Goal: Transaction & Acquisition: Purchase product/service

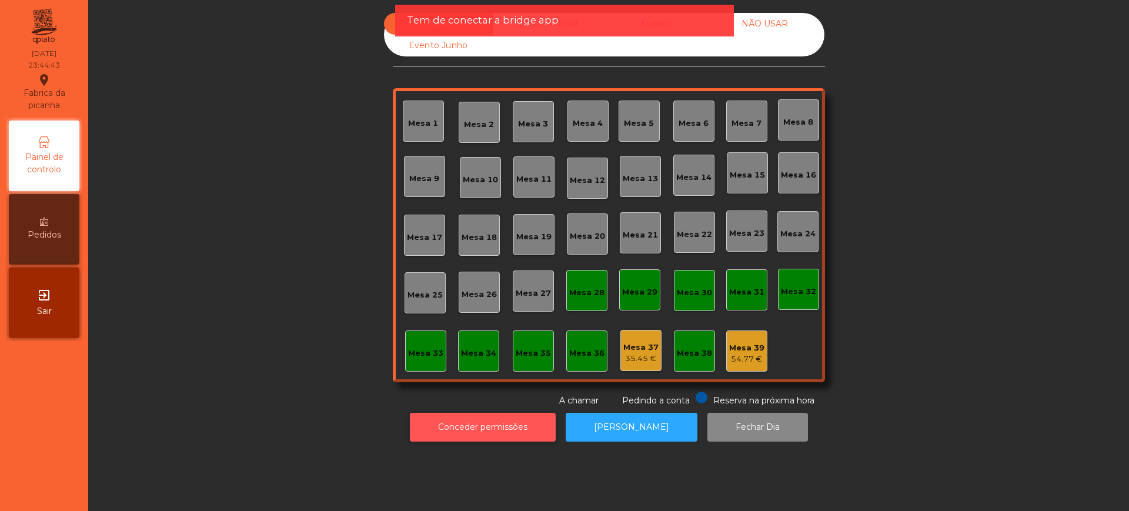
click at [468, 419] on button "Conceder permissões" at bounding box center [483, 427] width 146 height 29
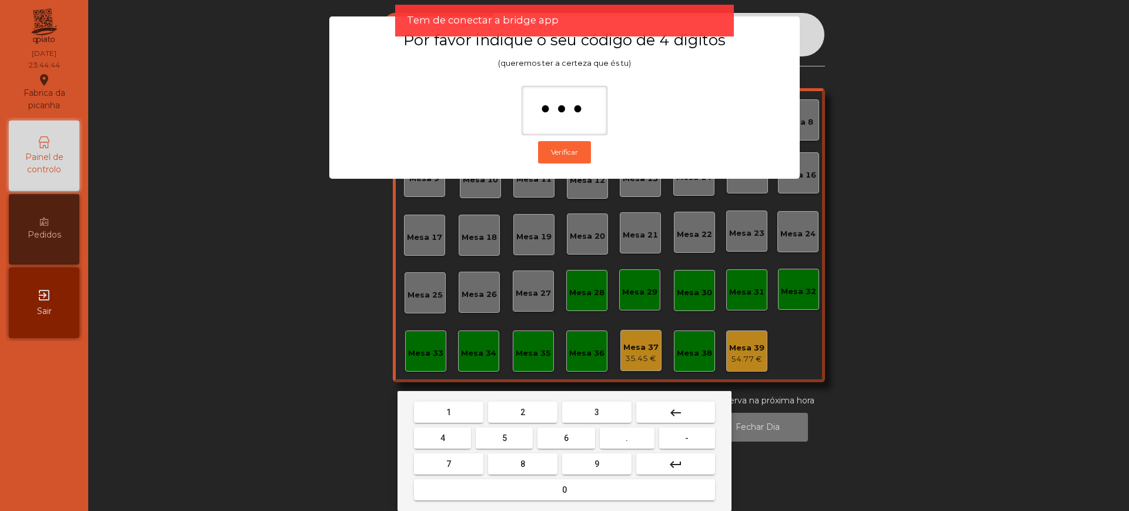
type input "****"
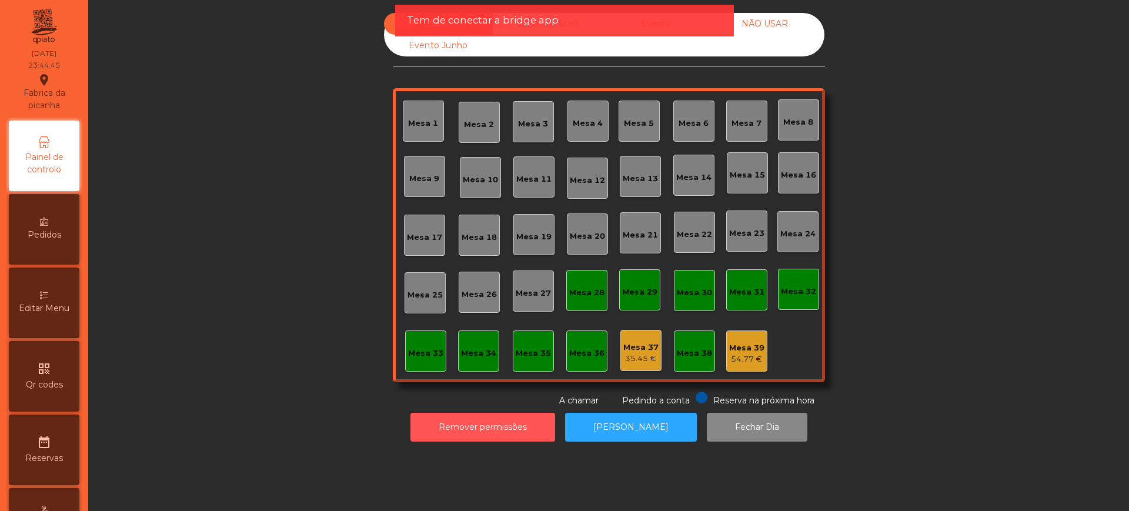
scroll to position [497, 0]
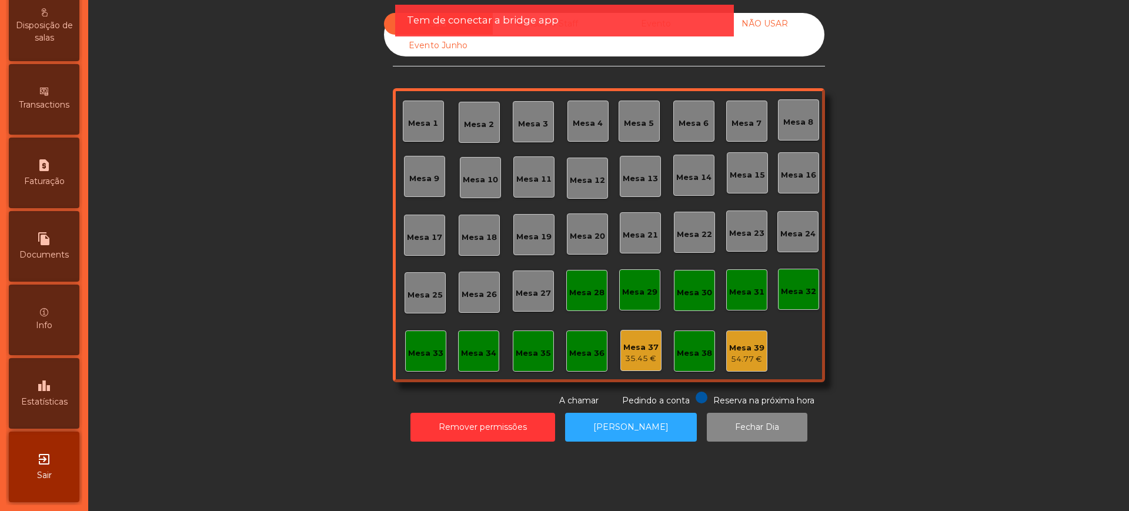
click at [62, 379] on div "leaderboard Estatísticas" at bounding box center [44, 393] width 71 height 71
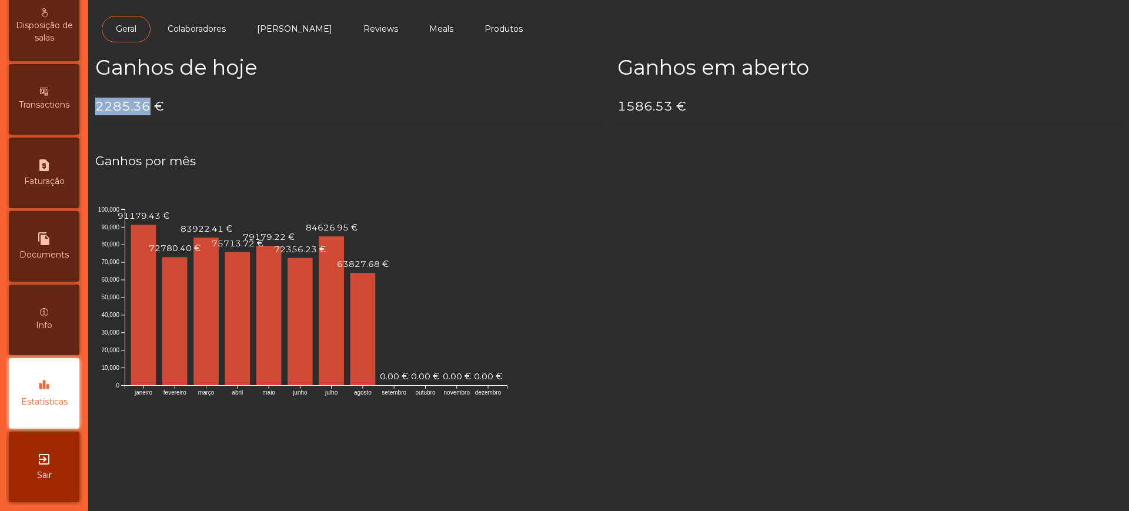
drag, startPoint x: 98, startPoint y: 105, endPoint x: 149, endPoint y: 108, distance: 51.2
click at [149, 108] on h4 "2285.36 €" at bounding box center [347, 107] width 504 height 18
copy h4 "2285.36"
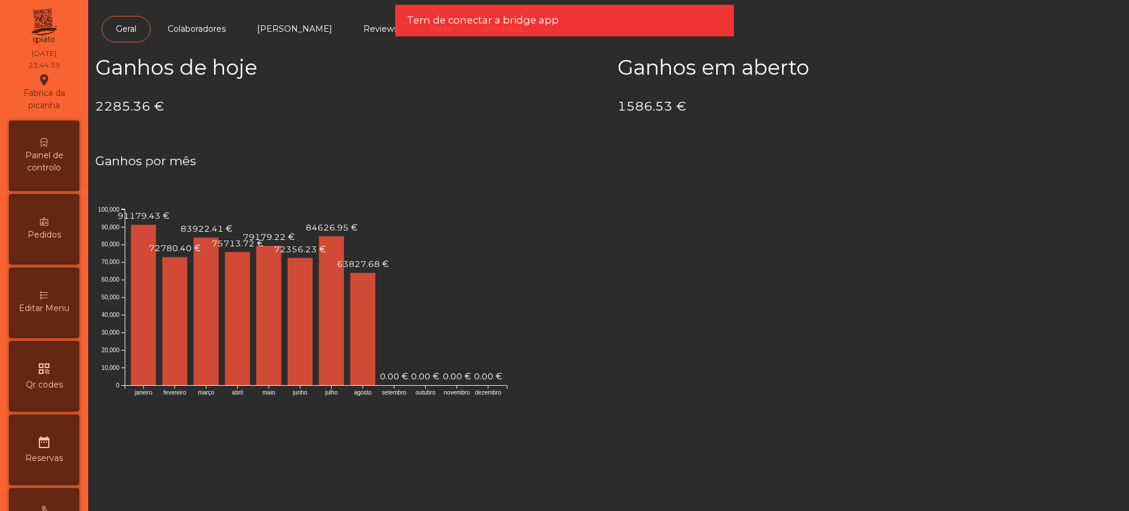
click at [29, 173] on span "Painel de controlo" at bounding box center [44, 161] width 65 height 25
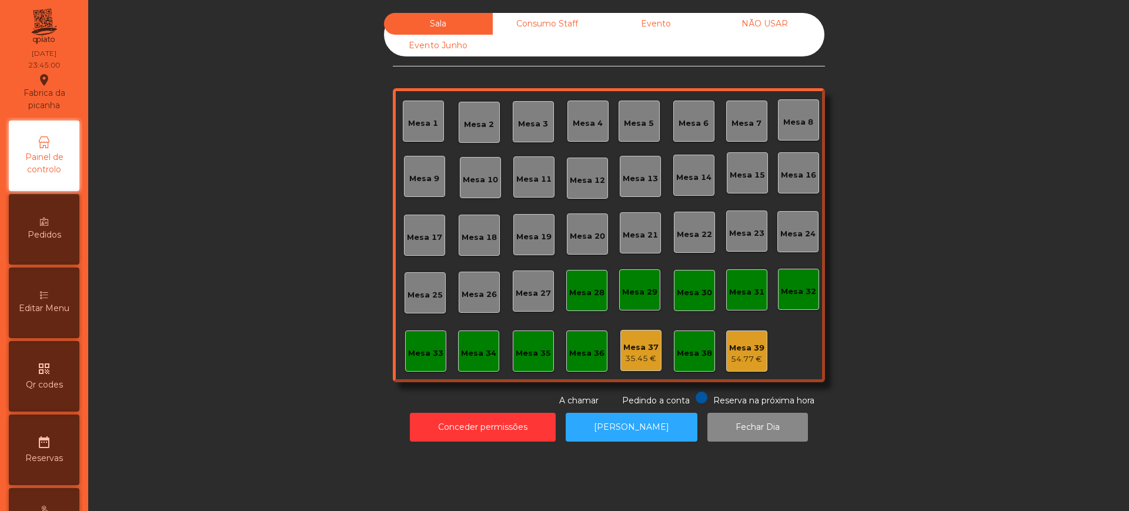
click at [628, 26] on div "Evento" at bounding box center [655, 24] width 109 height 22
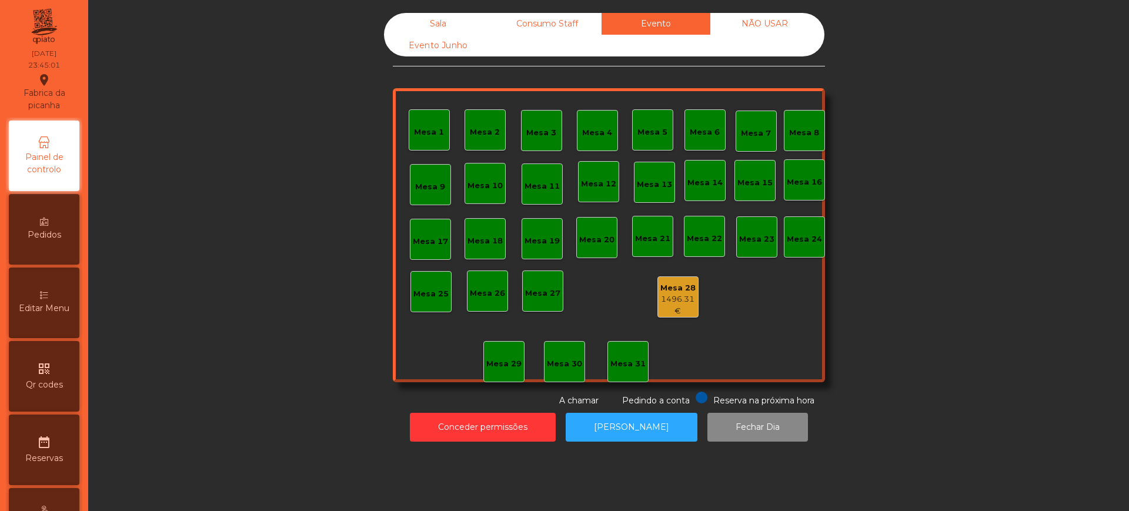
click at [675, 299] on div "1496.31 €" at bounding box center [678, 304] width 40 height 23
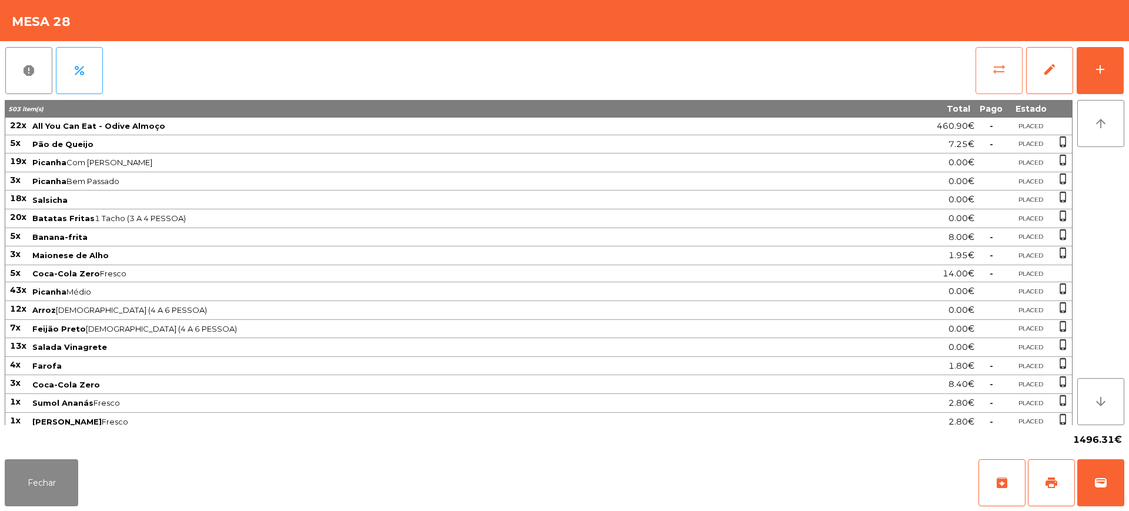
click at [1006, 81] on button "sync_alt" at bounding box center [998, 70] width 47 height 47
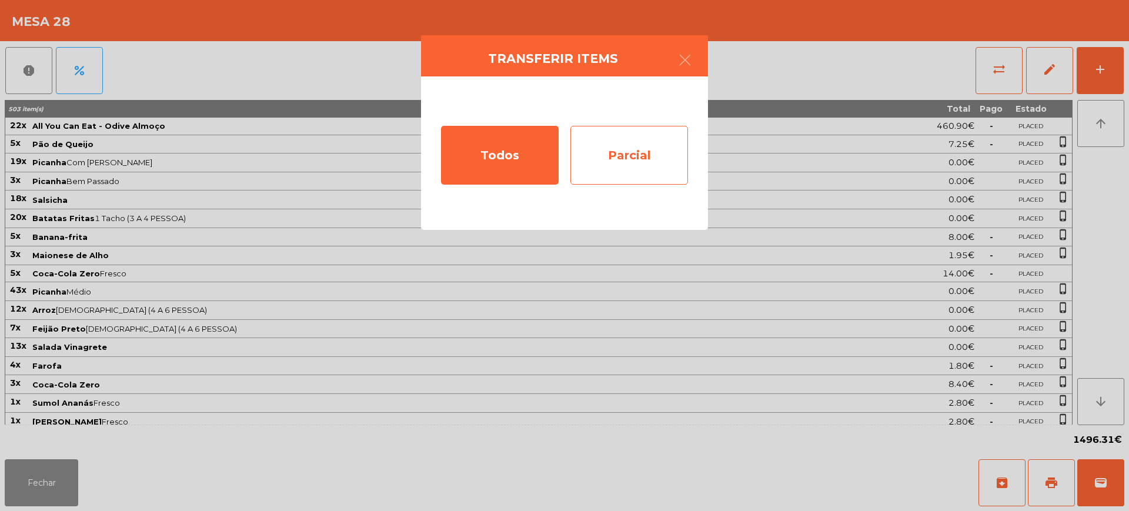
click at [674, 158] on div "Parcial" at bounding box center [629, 155] width 118 height 59
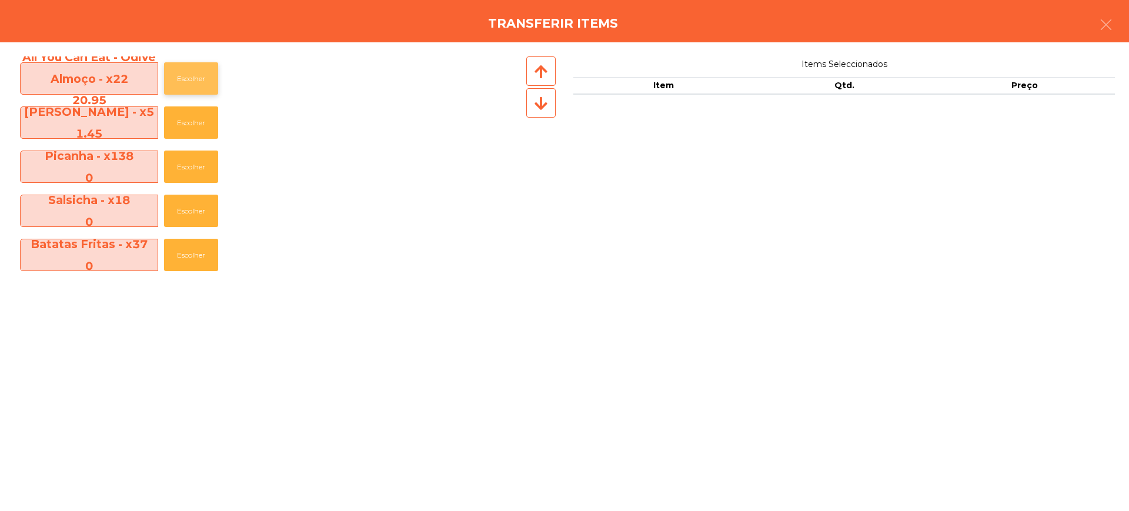
click at [209, 82] on button "Escolher" at bounding box center [191, 78] width 54 height 32
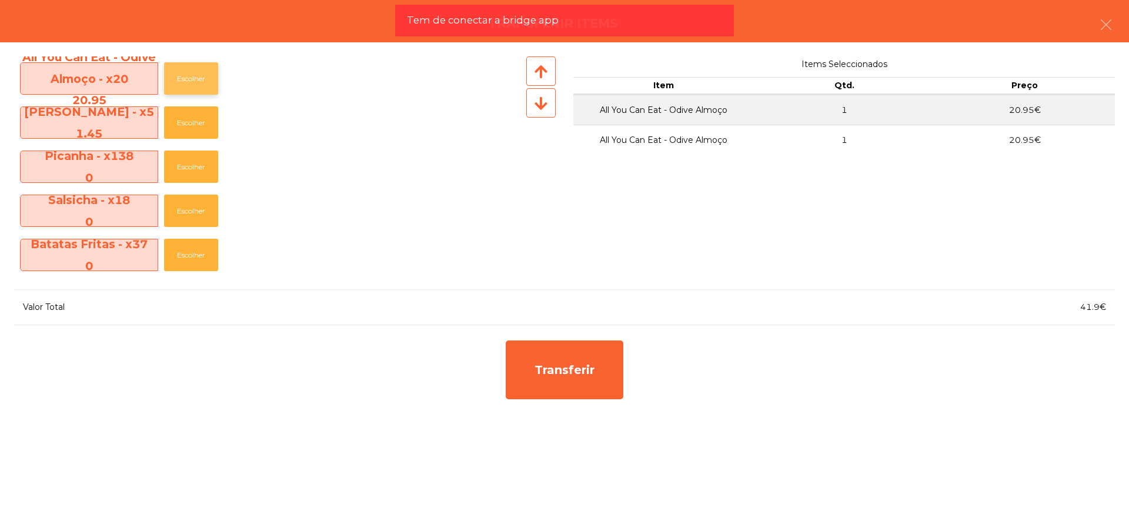
click at [209, 82] on button "Escolher" at bounding box center [191, 78] width 54 height 32
click at [208, 82] on button "Escolher" at bounding box center [191, 78] width 54 height 32
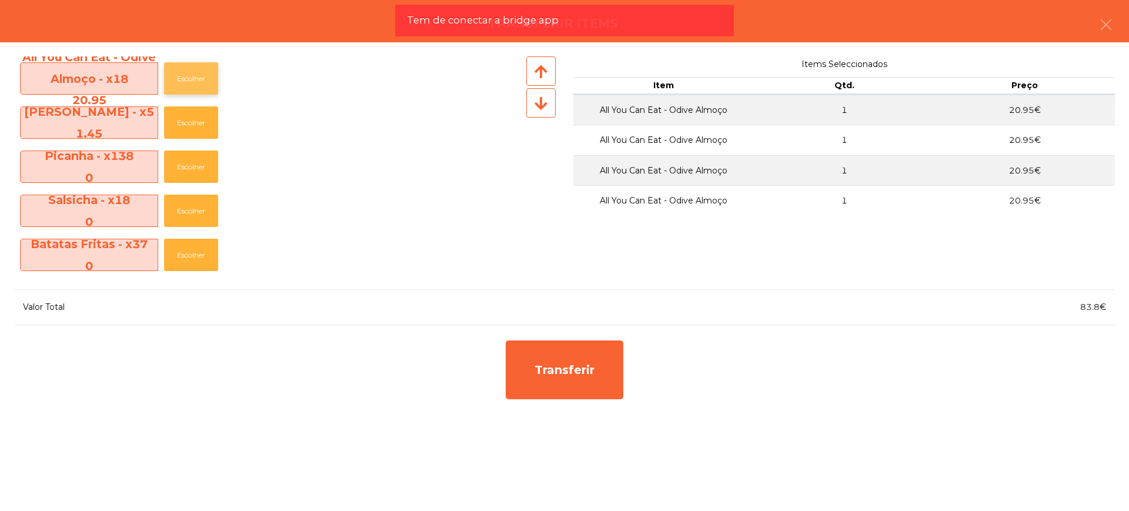
click at [208, 82] on button "Escolher" at bounding box center [191, 78] width 54 height 32
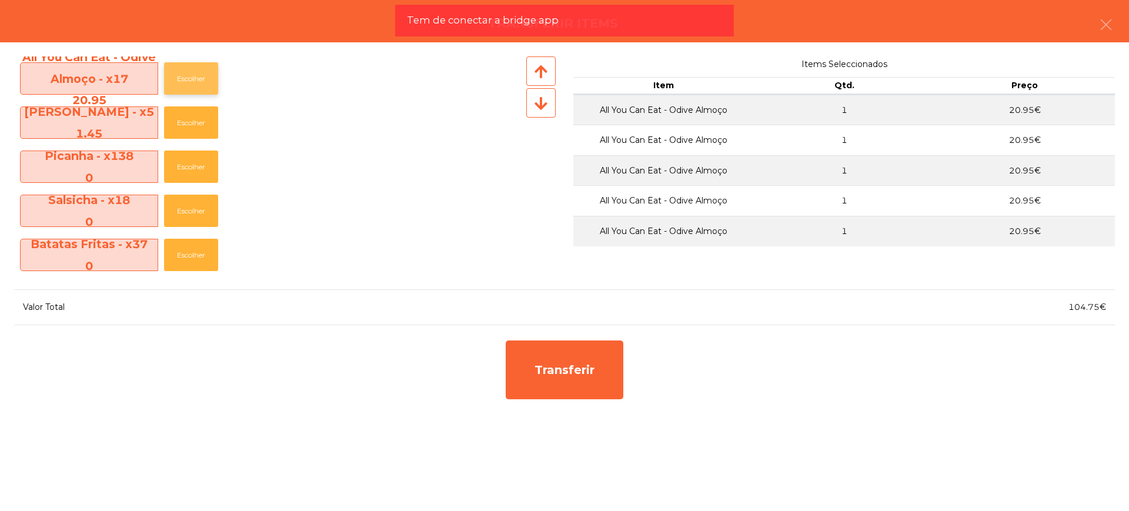
click at [207, 82] on button "Escolher" at bounding box center [191, 78] width 54 height 32
click at [203, 81] on button "Escolher" at bounding box center [191, 78] width 54 height 32
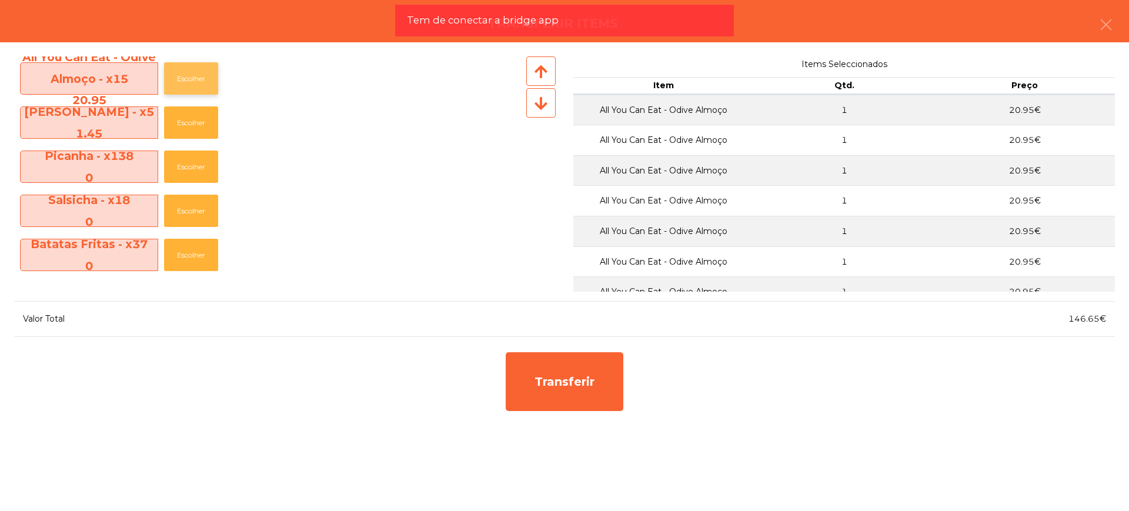
click at [203, 81] on button "Escolher" at bounding box center [191, 78] width 54 height 32
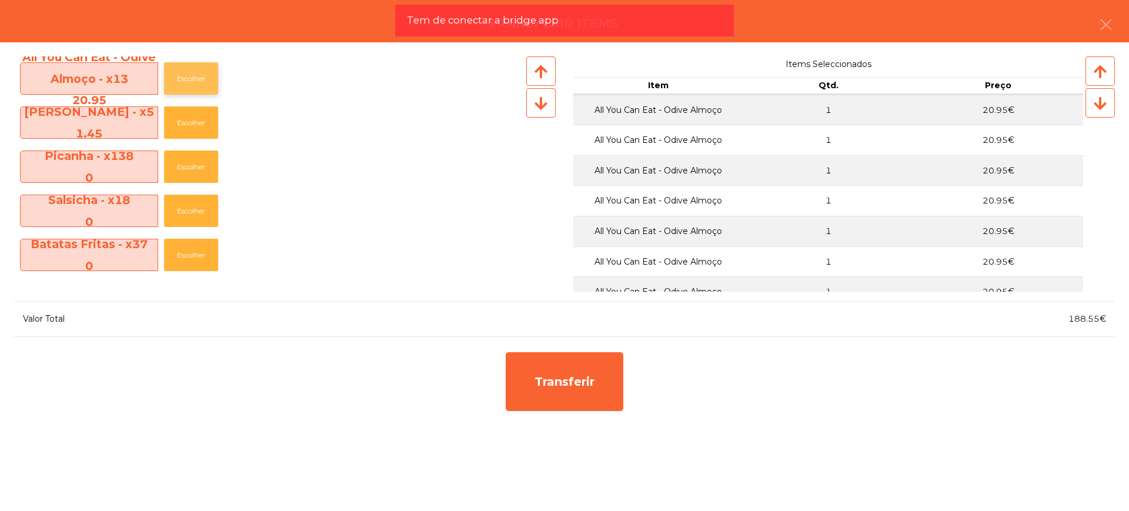
click at [198, 79] on button "Escolher" at bounding box center [191, 78] width 54 height 32
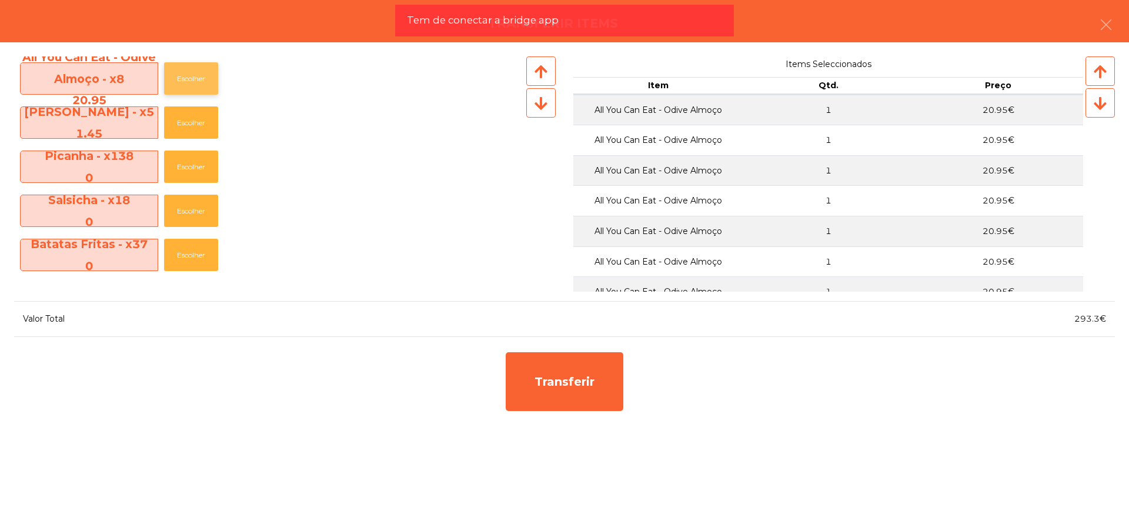
click at [198, 79] on button "Escolher" at bounding box center [191, 78] width 54 height 32
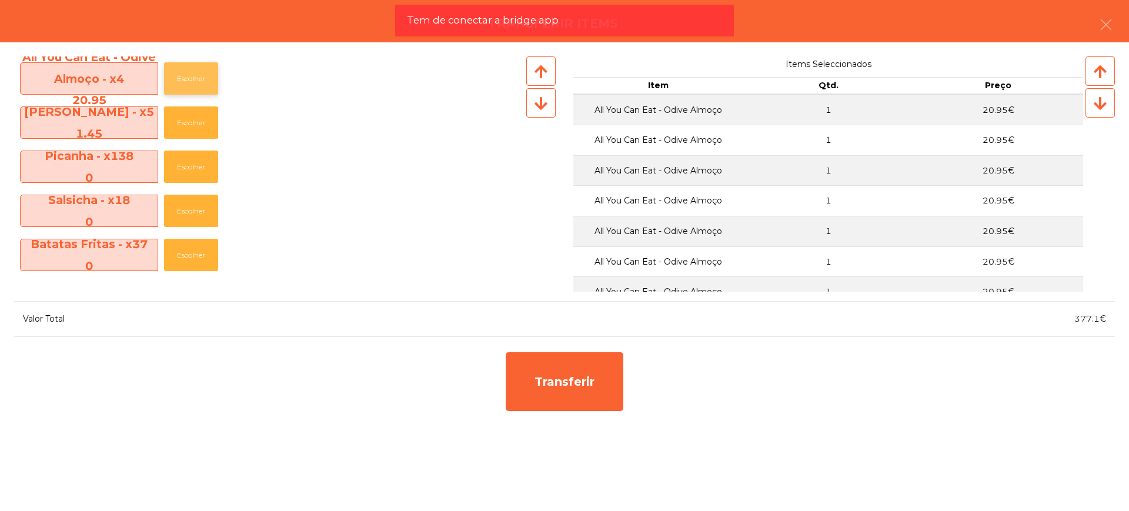
click at [198, 79] on button "Escolher" at bounding box center [191, 78] width 54 height 32
click at [199, 79] on button "Escolher" at bounding box center [191, 78] width 54 height 32
click at [195, 89] on button "Escolher" at bounding box center [191, 78] width 54 height 32
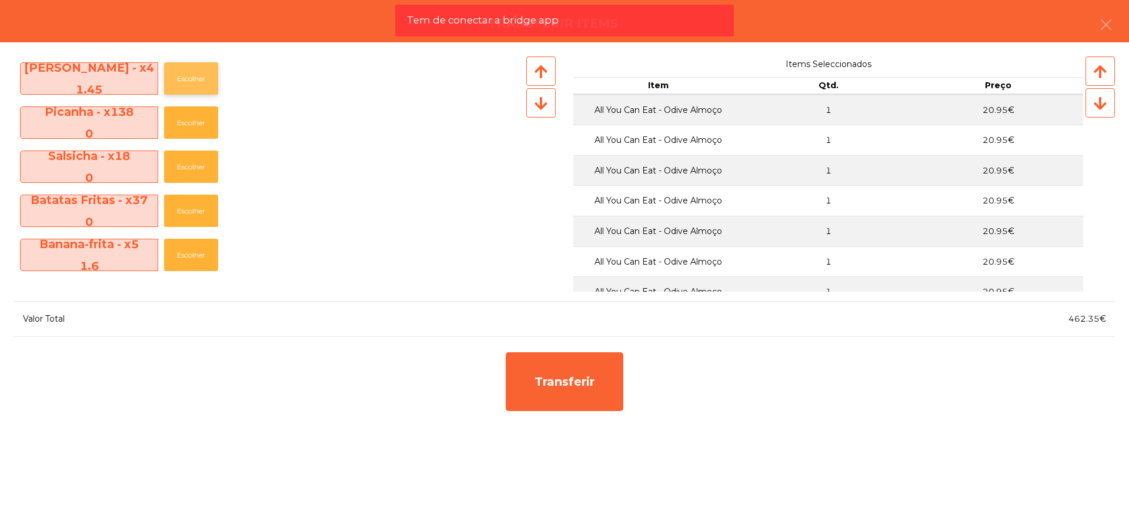
click at [195, 88] on button "Escolher" at bounding box center [191, 78] width 54 height 32
click at [195, 86] on button "Escolher" at bounding box center [191, 78] width 54 height 32
click at [195, 85] on button "Escolher" at bounding box center [191, 78] width 54 height 32
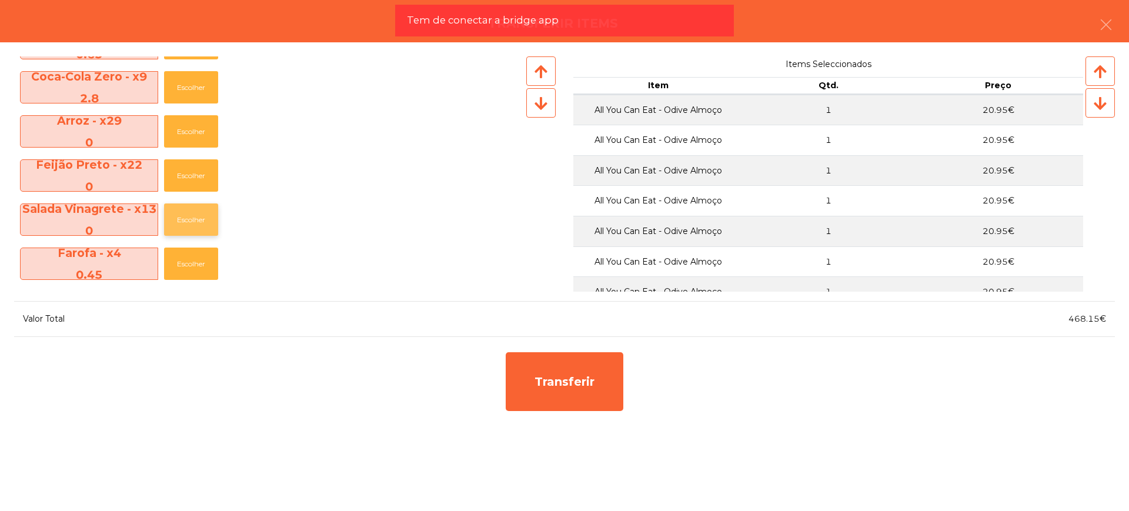
scroll to position [294, 0]
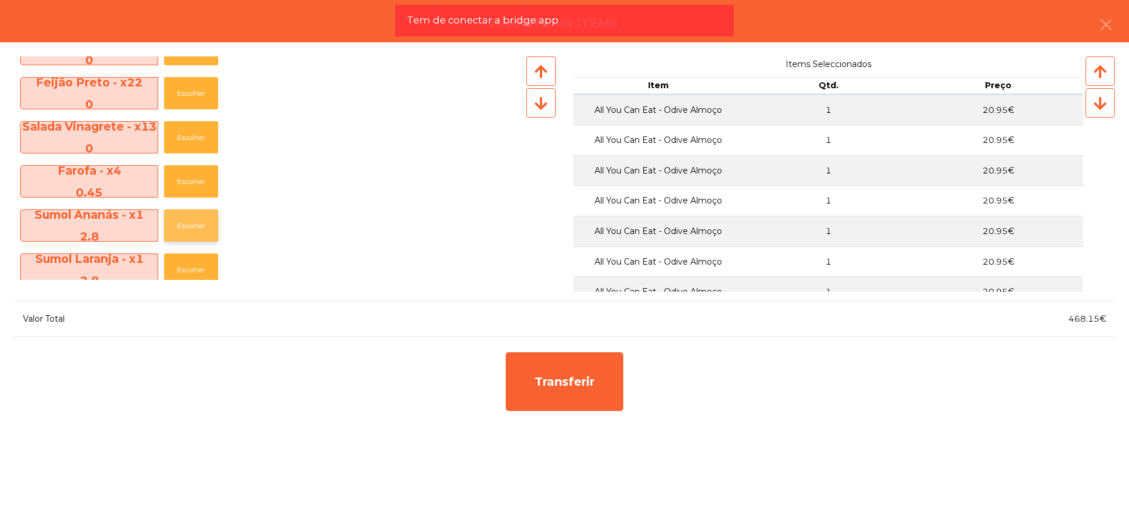
click at [181, 216] on button "Escolher" at bounding box center [191, 225] width 54 height 32
click at [190, 225] on button "Escolher" at bounding box center [191, 225] width 54 height 32
click at [195, 220] on button "Escolher" at bounding box center [191, 225] width 54 height 32
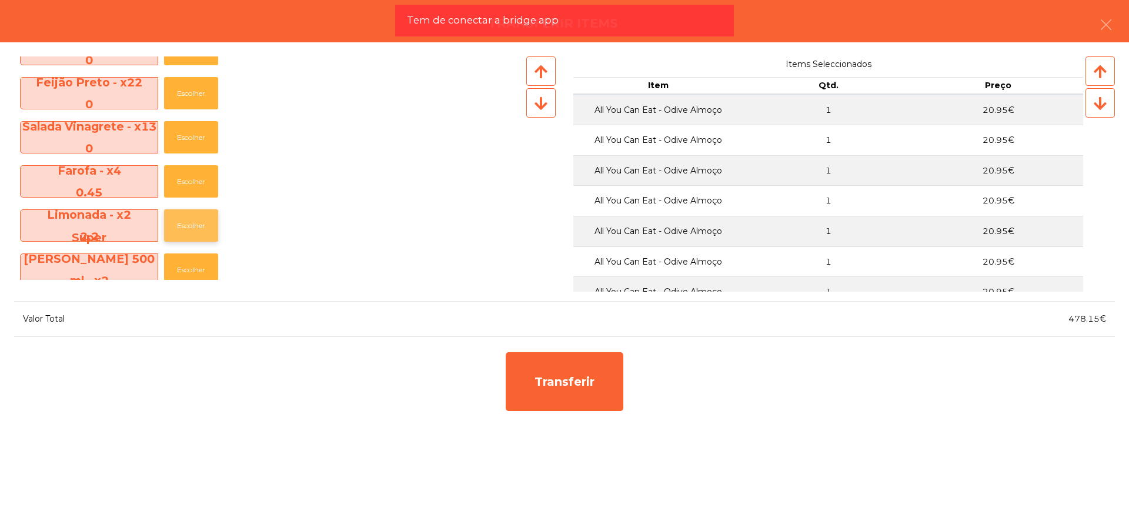
click at [195, 220] on button "Escolher" at bounding box center [191, 225] width 54 height 32
click at [195, 222] on button "Escolher" at bounding box center [191, 225] width 54 height 32
click at [195, 253] on button "Escolher" at bounding box center [191, 269] width 54 height 32
click at [195, 222] on button "Escolher" at bounding box center [191, 225] width 54 height 32
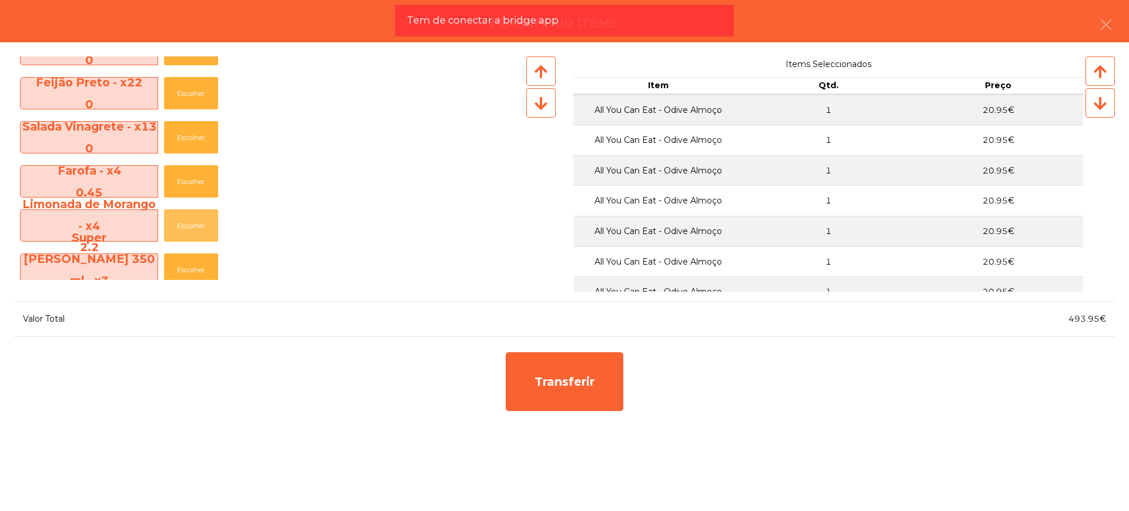
click at [195, 222] on button "Escolher" at bounding box center [191, 225] width 54 height 32
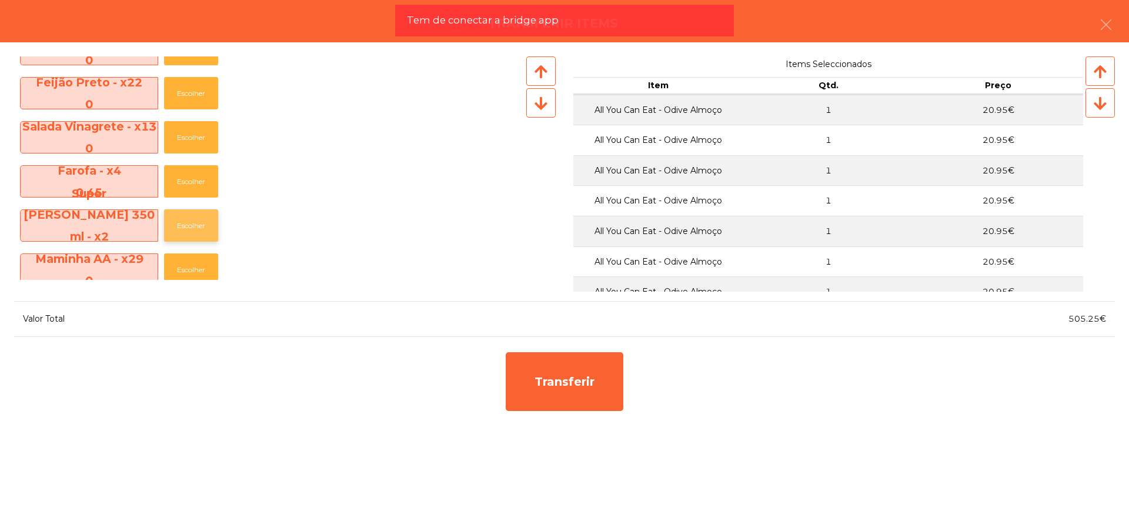
click at [195, 222] on button "Escolher" at bounding box center [191, 225] width 54 height 32
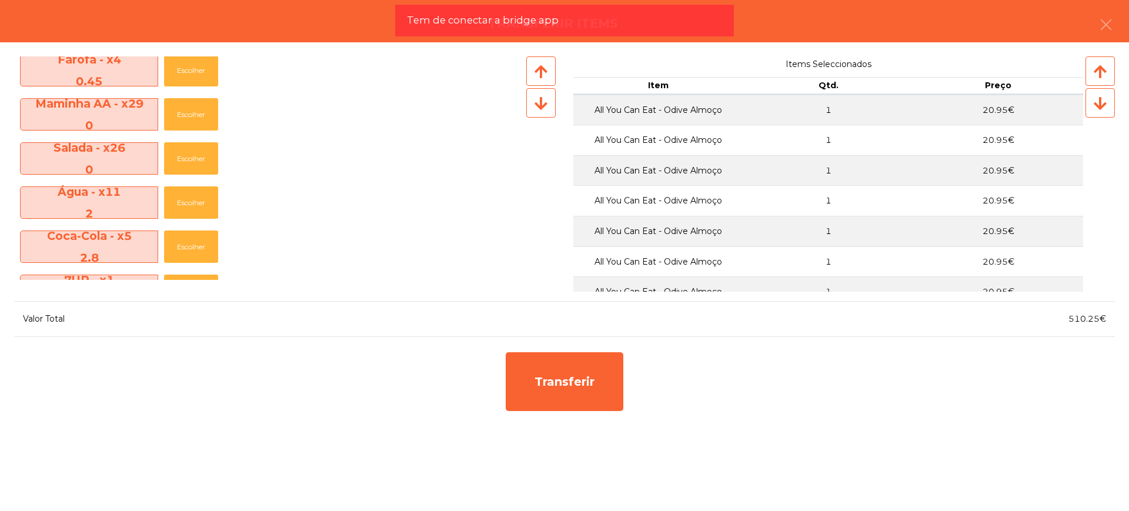
scroll to position [441, 0]
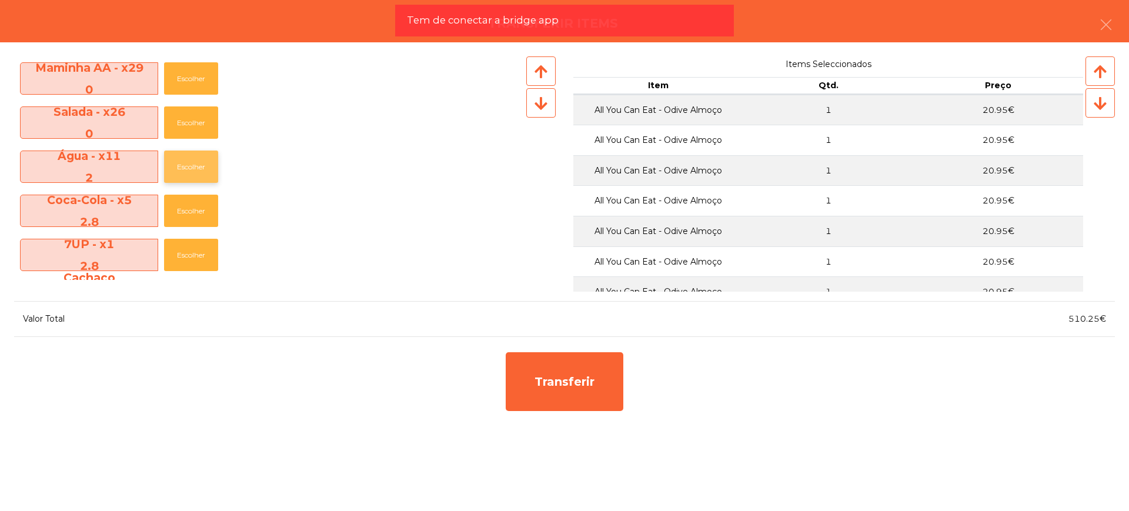
click at [192, 162] on button "Escolher" at bounding box center [191, 166] width 54 height 32
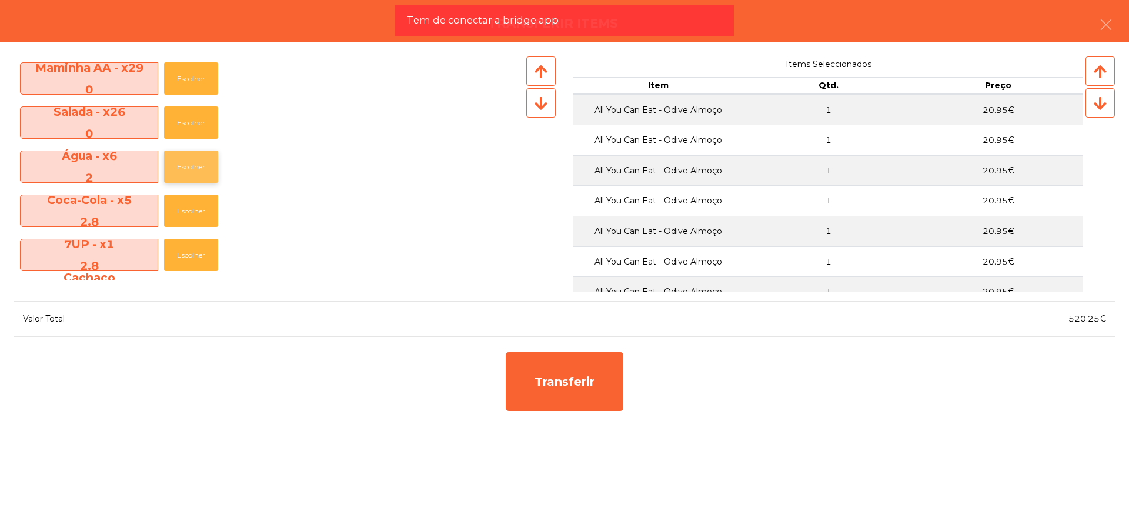
click at [192, 162] on button "Escolher" at bounding box center [191, 166] width 54 height 32
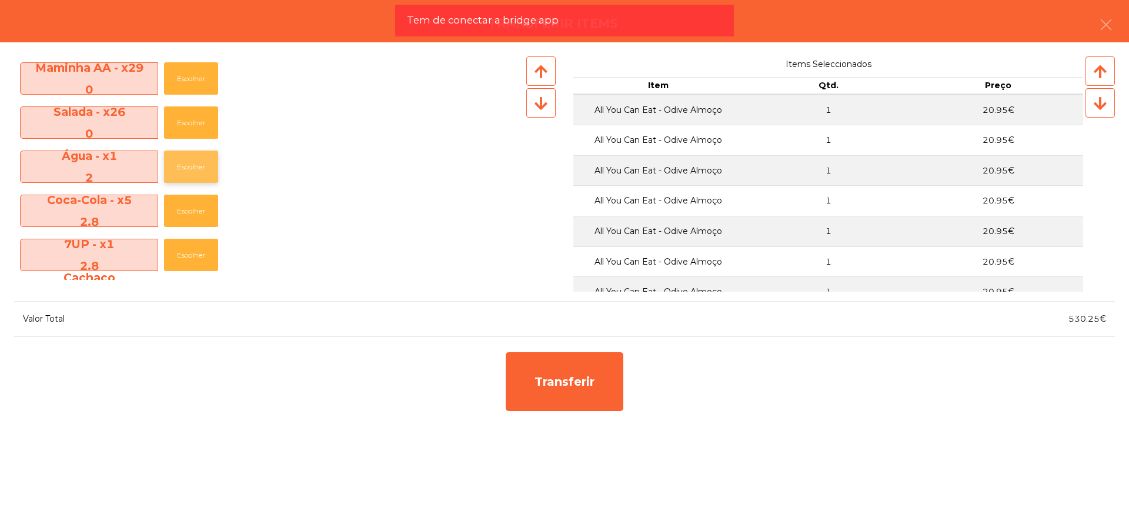
click at [192, 162] on button "Escolher" at bounding box center [191, 166] width 54 height 32
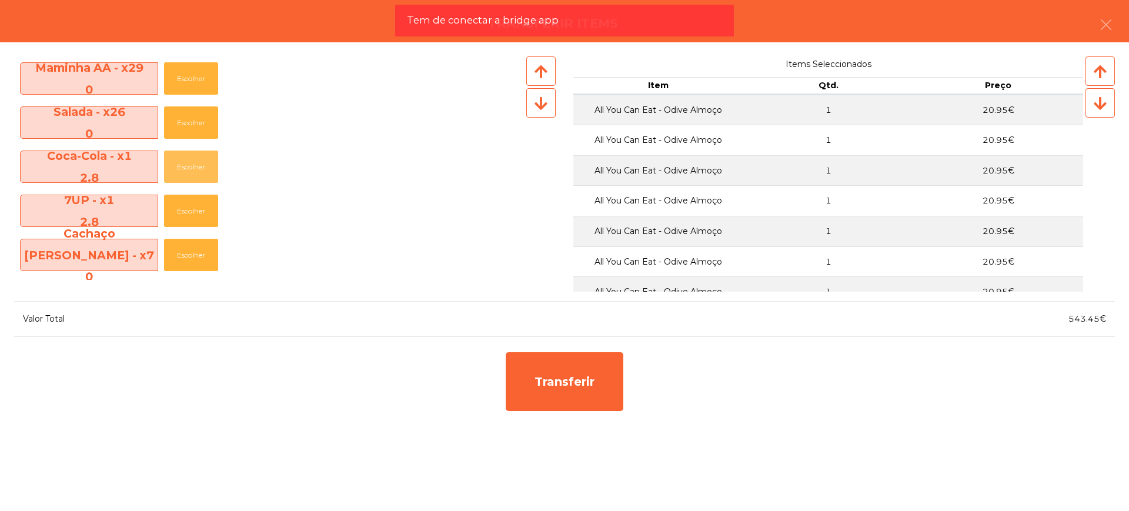
click at [192, 162] on button "Escolher" at bounding box center [191, 166] width 54 height 32
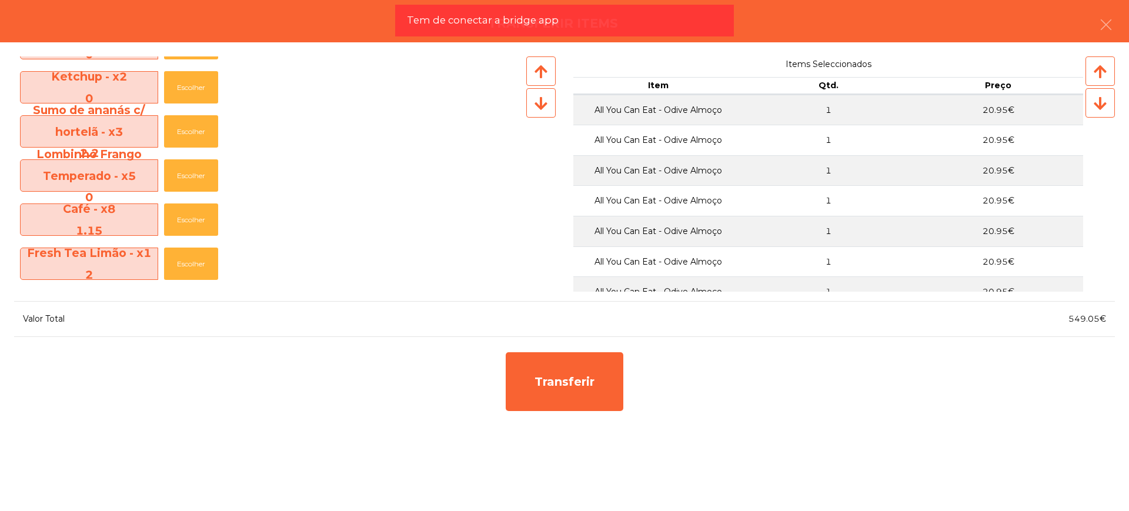
scroll to position [661, 0]
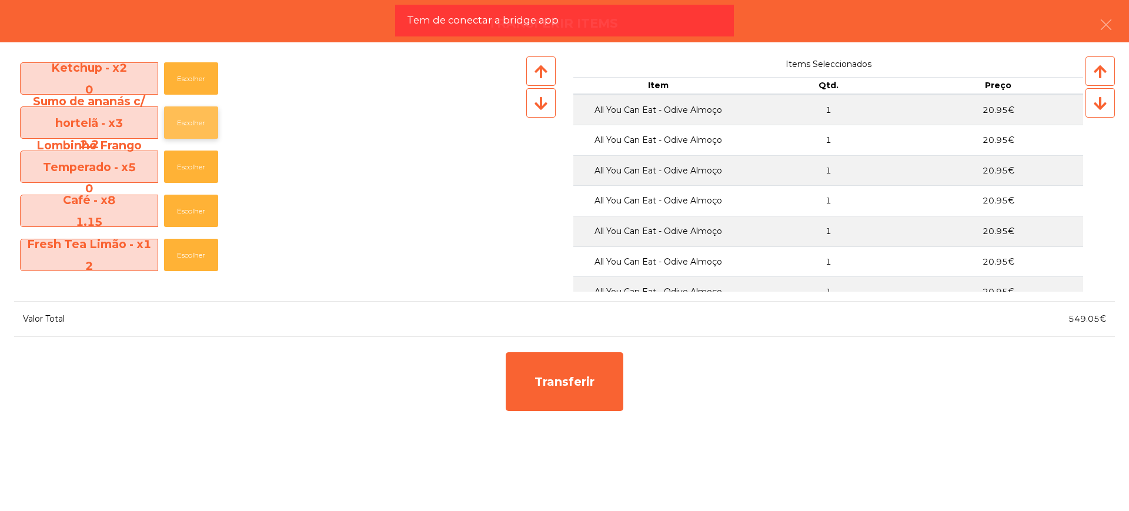
click at [195, 129] on button "Escolher" at bounding box center [191, 122] width 54 height 32
click at [195, 128] on button "Escolher" at bounding box center [191, 122] width 54 height 32
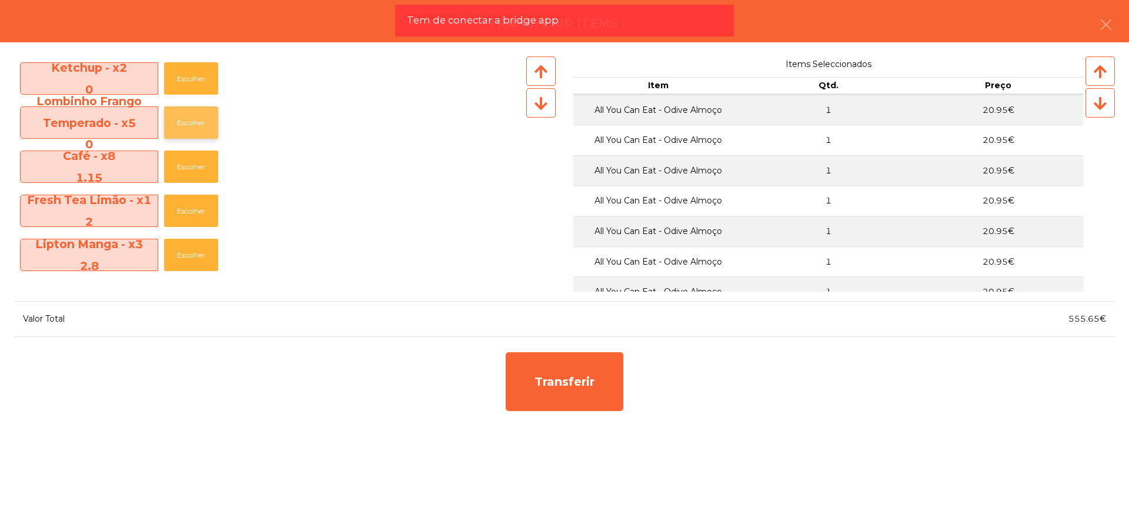
click at [197, 124] on button "Escolher" at bounding box center [191, 122] width 54 height 32
click at [198, 169] on button "Escolher" at bounding box center [191, 166] width 54 height 32
click at [198, 168] on button "Escolher" at bounding box center [191, 166] width 54 height 32
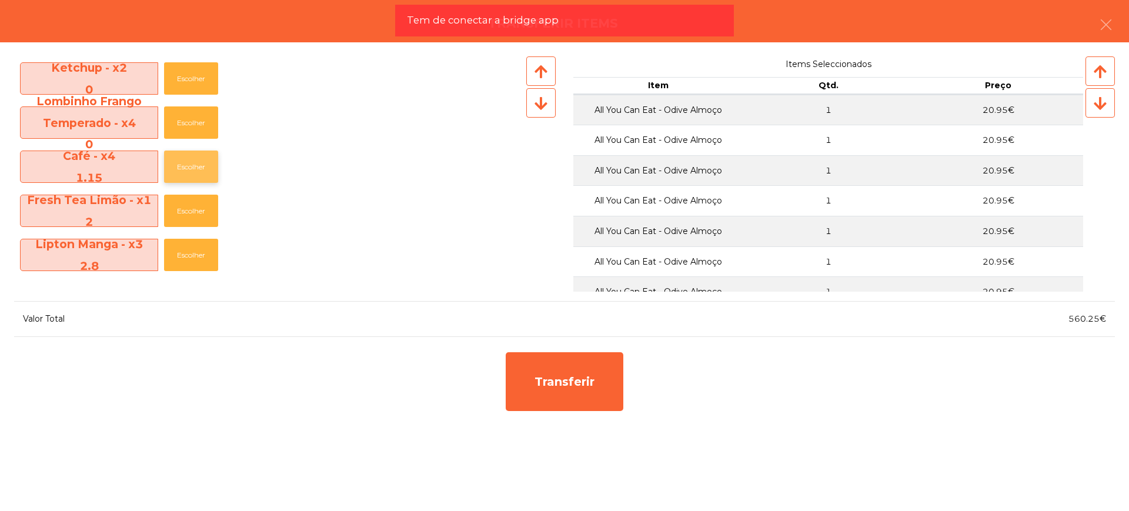
click at [198, 168] on button "Escolher" at bounding box center [191, 166] width 54 height 32
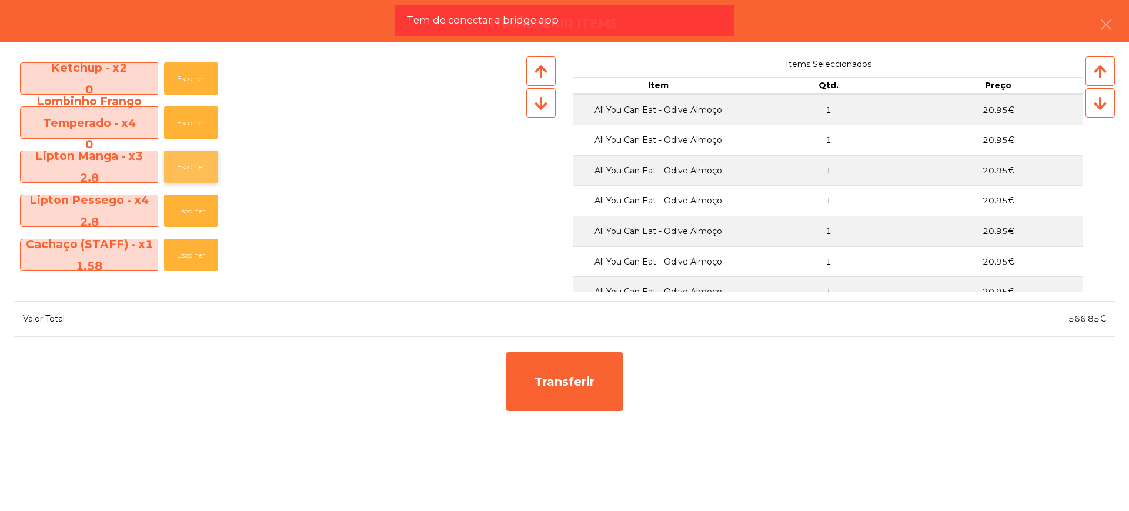
click at [198, 167] on button "Escolher" at bounding box center [191, 166] width 54 height 32
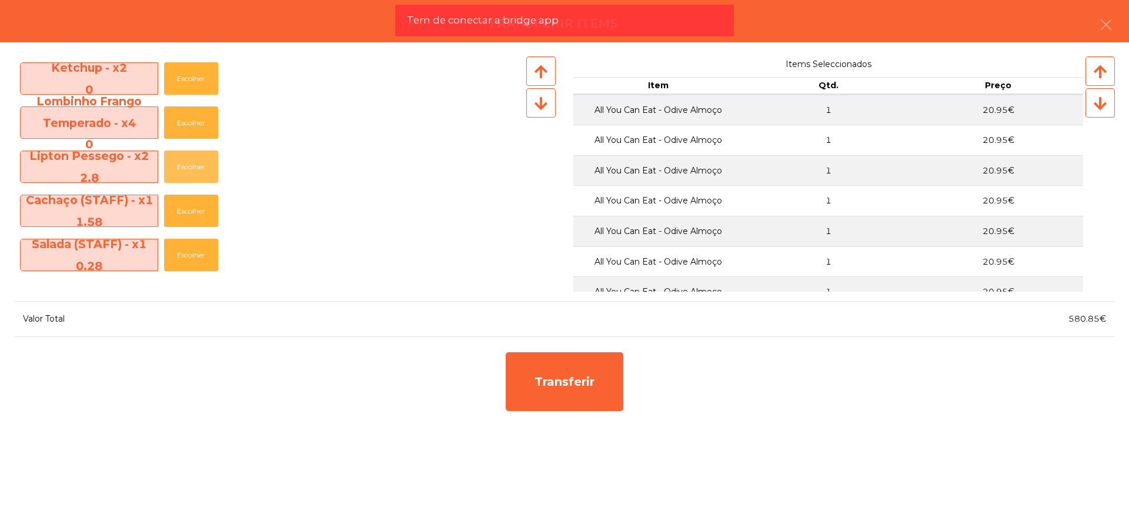
click at [198, 167] on button "Escolher" at bounding box center [191, 166] width 54 height 32
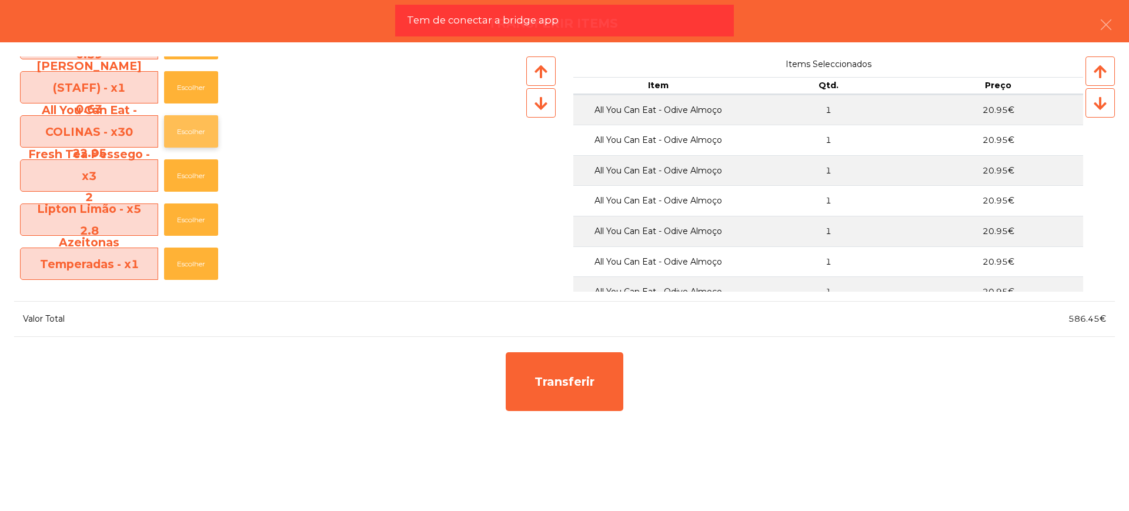
scroll to position [882, 0]
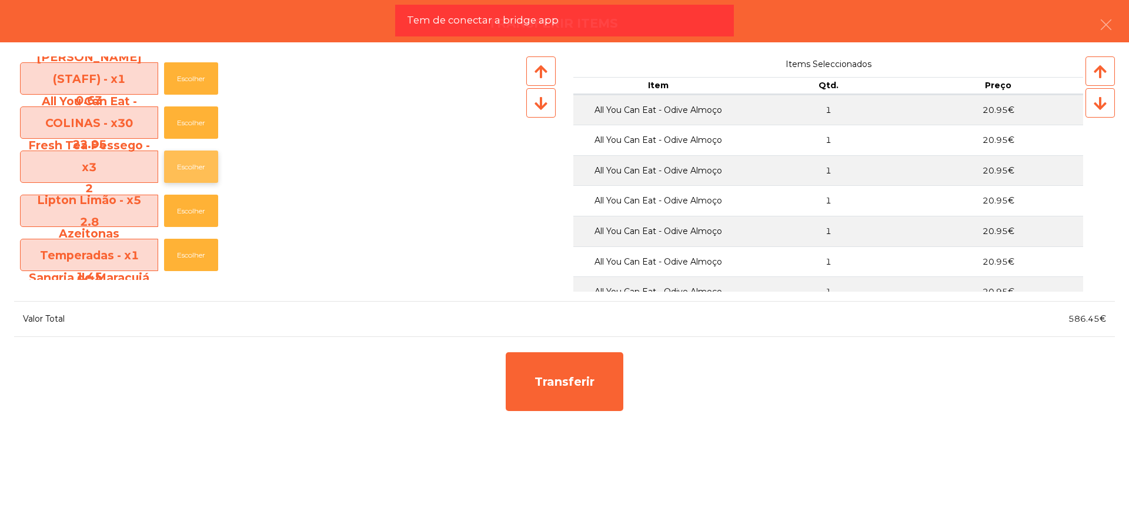
click at [194, 173] on button "Escolher" at bounding box center [191, 166] width 54 height 32
click at [195, 172] on button "Escolher" at bounding box center [191, 166] width 54 height 32
click at [196, 172] on button "Escolher" at bounding box center [191, 166] width 54 height 32
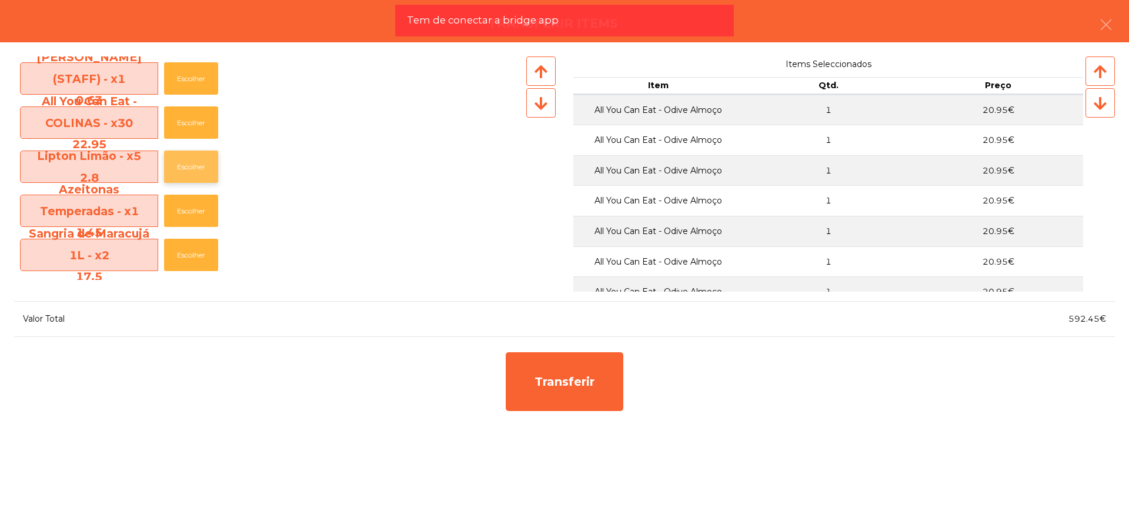
click at [197, 168] on button "Escolher" at bounding box center [191, 166] width 54 height 32
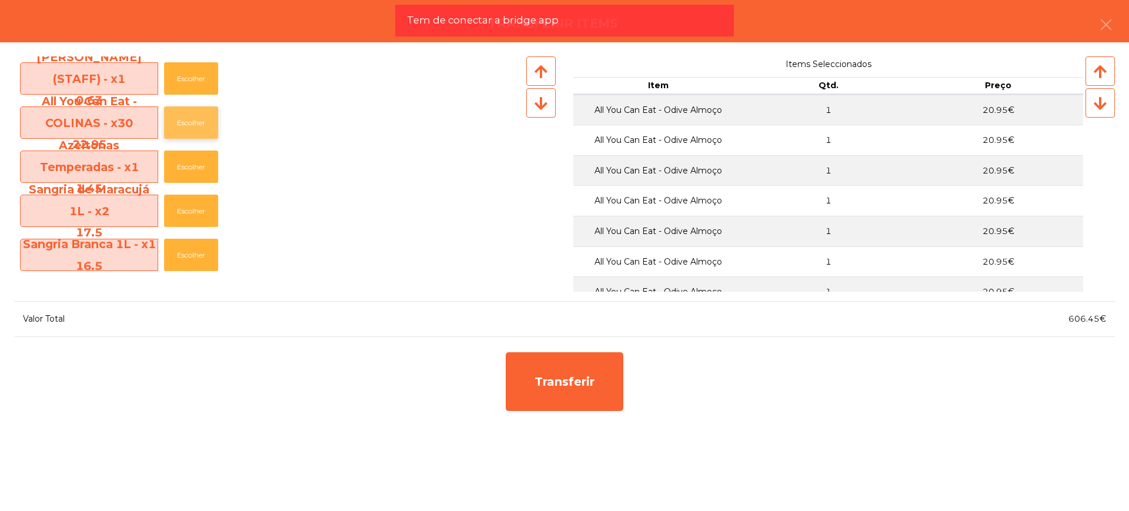
click at [202, 133] on button "Escolher" at bounding box center [191, 122] width 54 height 32
click at [201, 129] on button "Escolher" at bounding box center [191, 122] width 54 height 32
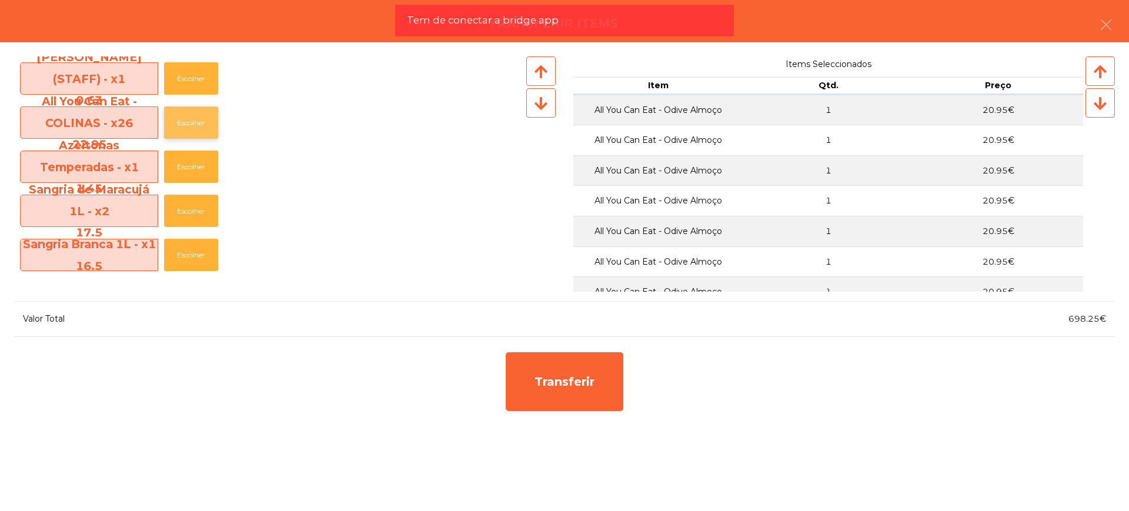
click at [201, 129] on button "Escolher" at bounding box center [191, 122] width 54 height 32
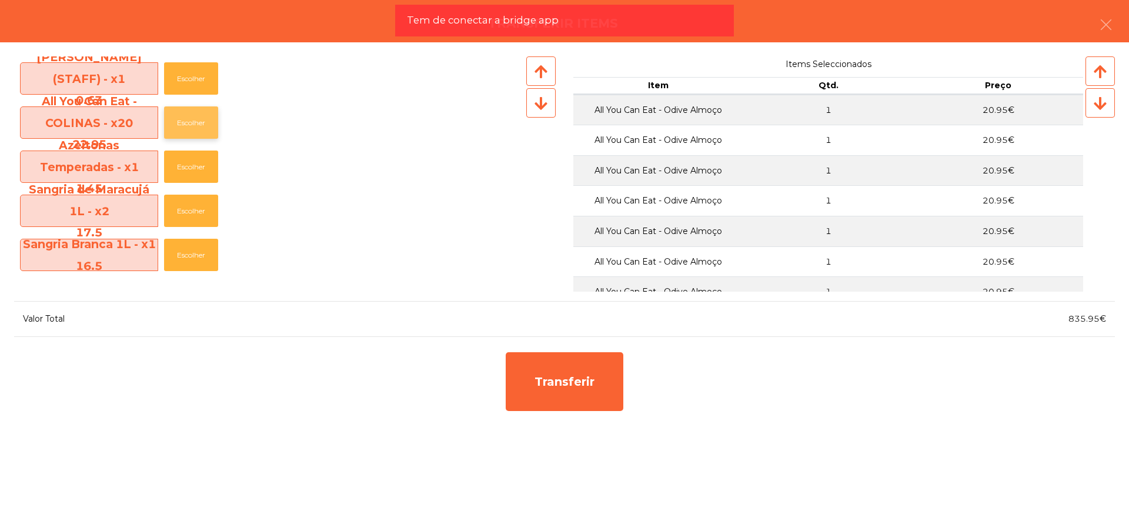
click at [201, 129] on button "Escolher" at bounding box center [191, 122] width 54 height 32
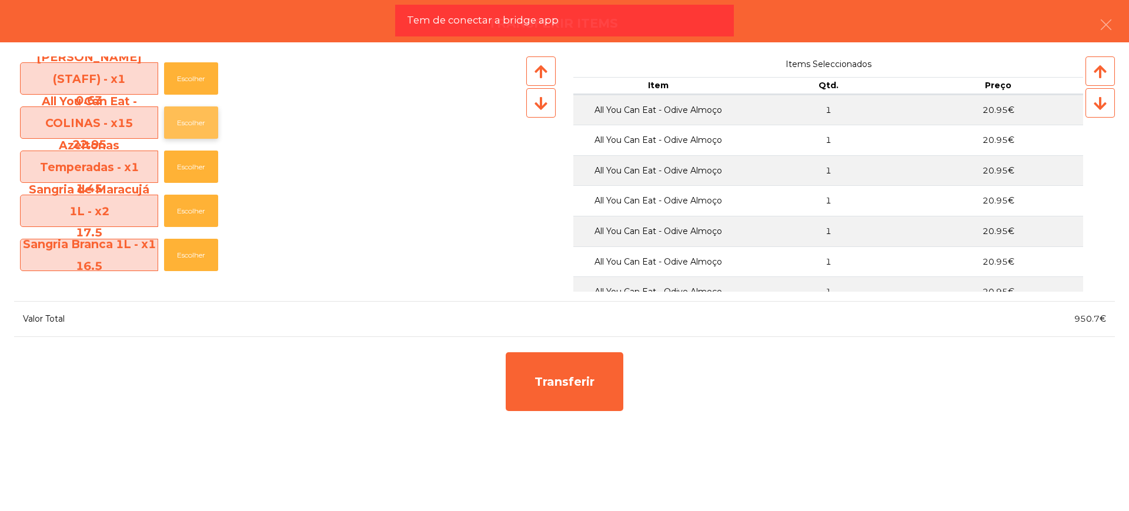
click at [201, 129] on button "Escolher" at bounding box center [191, 122] width 54 height 32
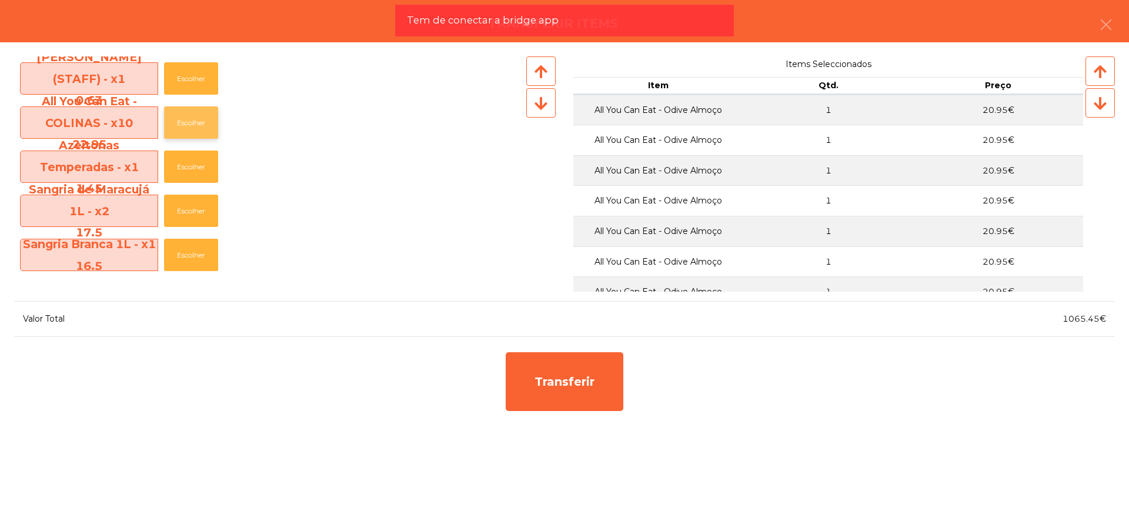
click at [201, 129] on button "Escolher" at bounding box center [191, 122] width 54 height 32
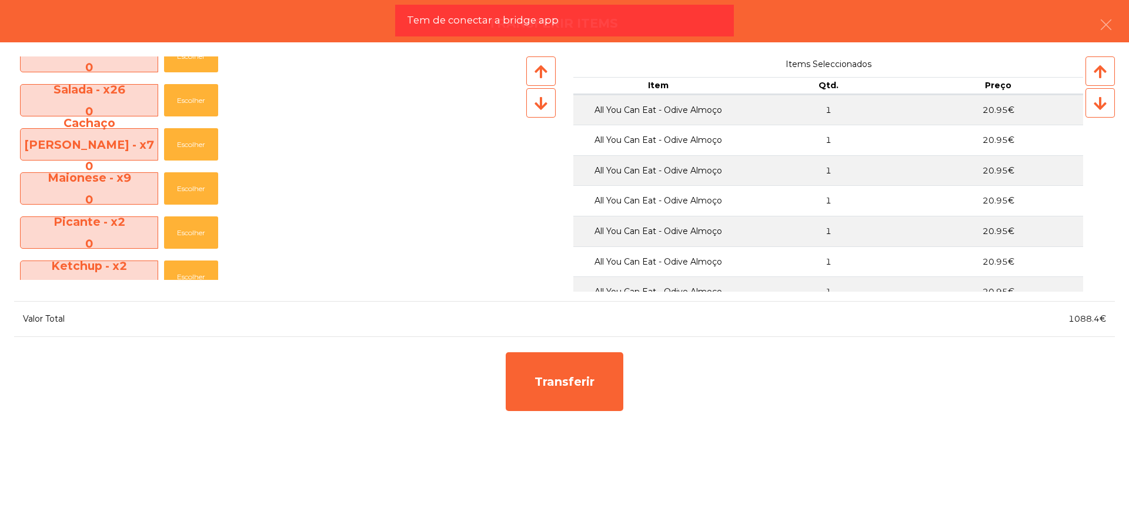
scroll to position [96, 0]
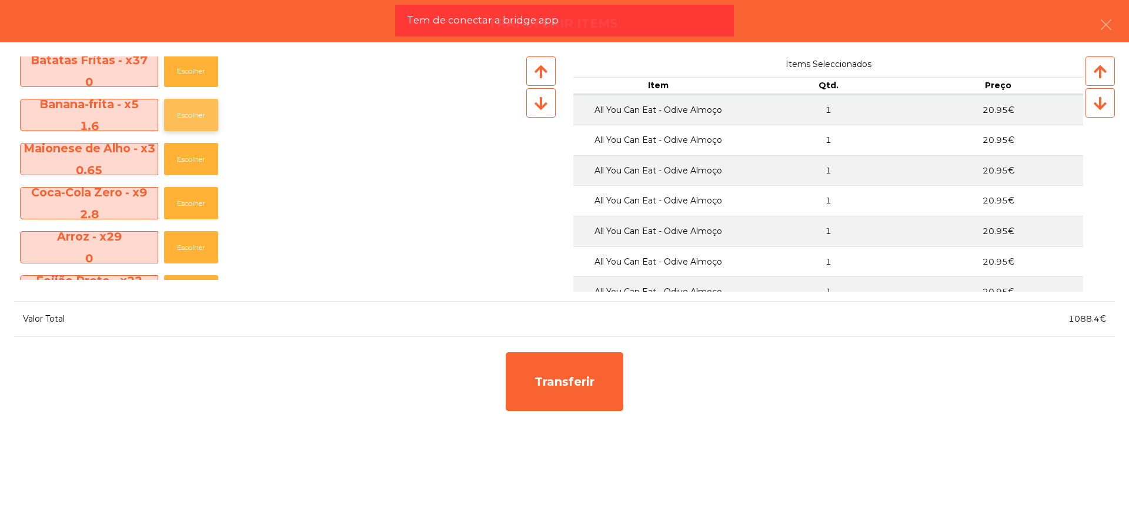
click at [174, 119] on button "Escolher" at bounding box center [191, 115] width 54 height 32
drag, startPoint x: 1070, startPoint y: 323, endPoint x: 1097, endPoint y: 324, distance: 27.6
click at [1097, 324] on div "1090€" at bounding box center [839, 319] width 550 height 16
copy span "1090"
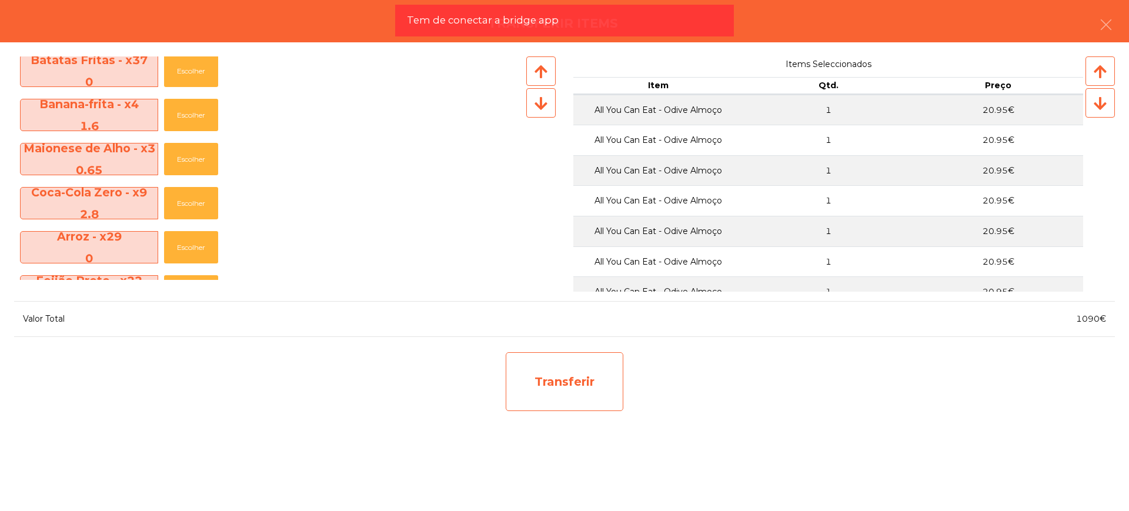
click at [599, 409] on div "Transferir" at bounding box center [564, 381] width 118 height 59
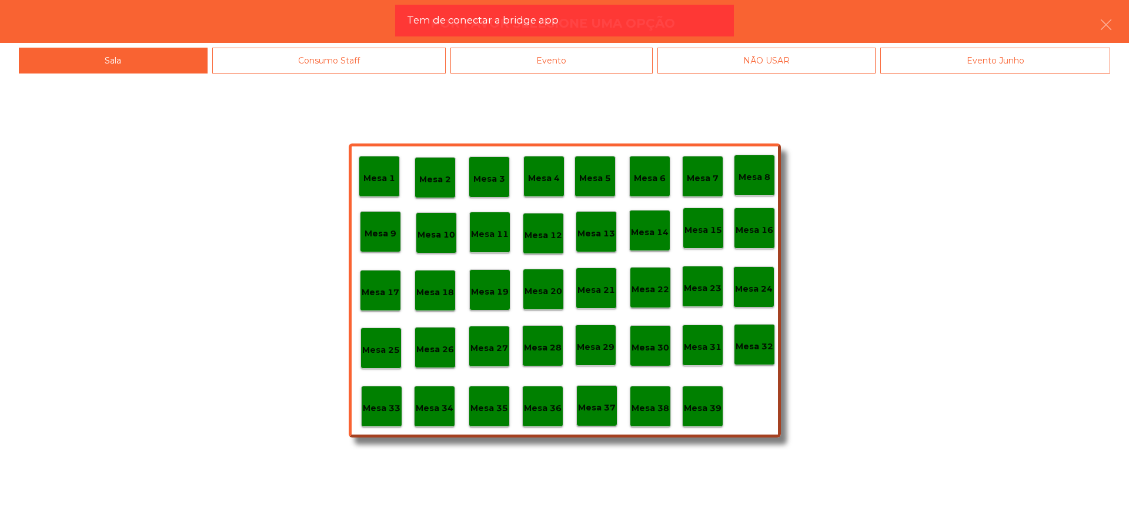
click at [593, 347] on p "Mesa 29" at bounding box center [596, 347] width 38 height 14
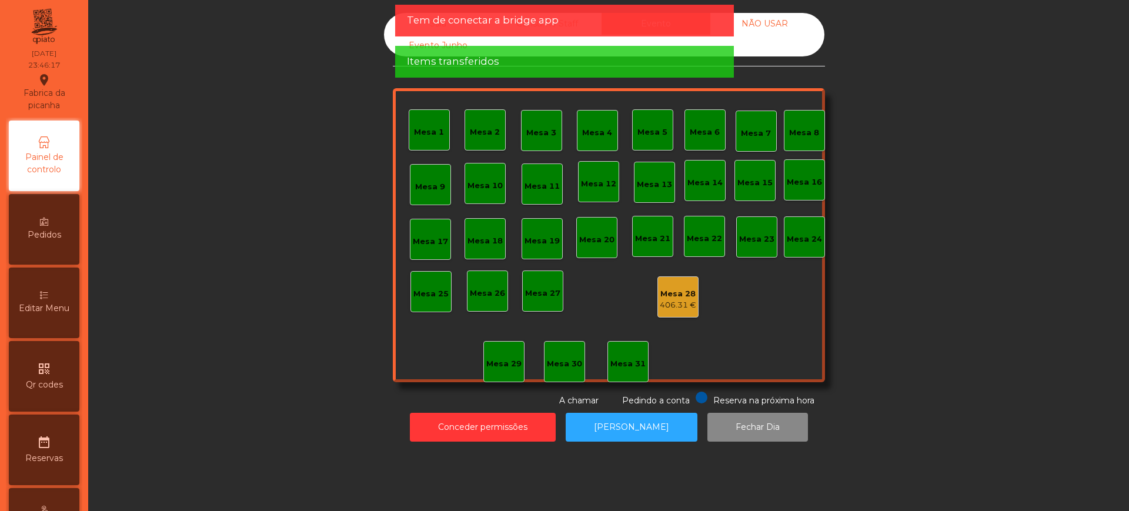
click at [661, 296] on div "Mesa 28" at bounding box center [677, 294] width 36 height 12
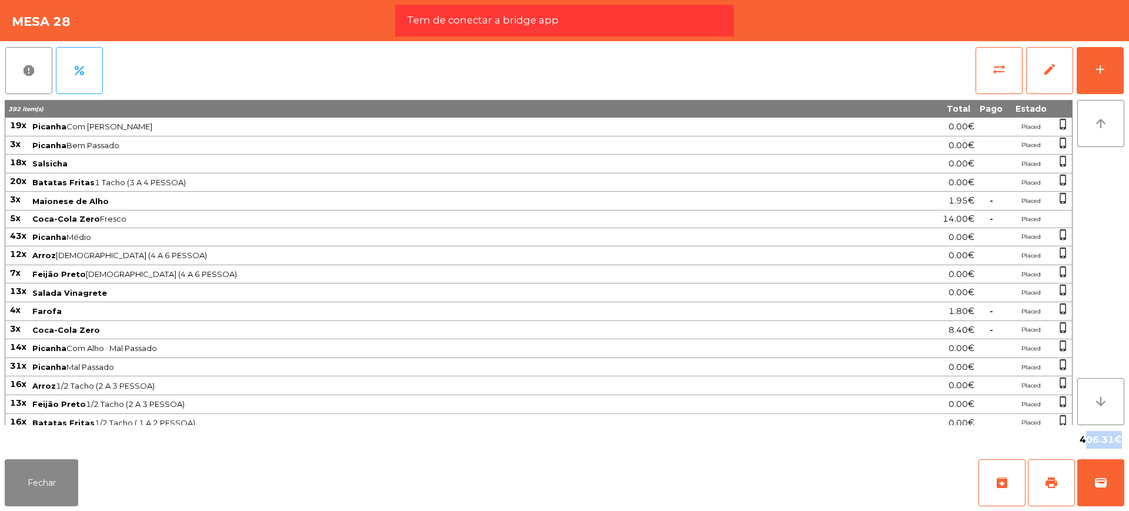
drag, startPoint x: 1080, startPoint y: 437, endPoint x: 1113, endPoint y: 443, distance: 33.0
click at [1113, 443] on span "406.31€" at bounding box center [1100, 440] width 42 height 18
copy span "406.31"
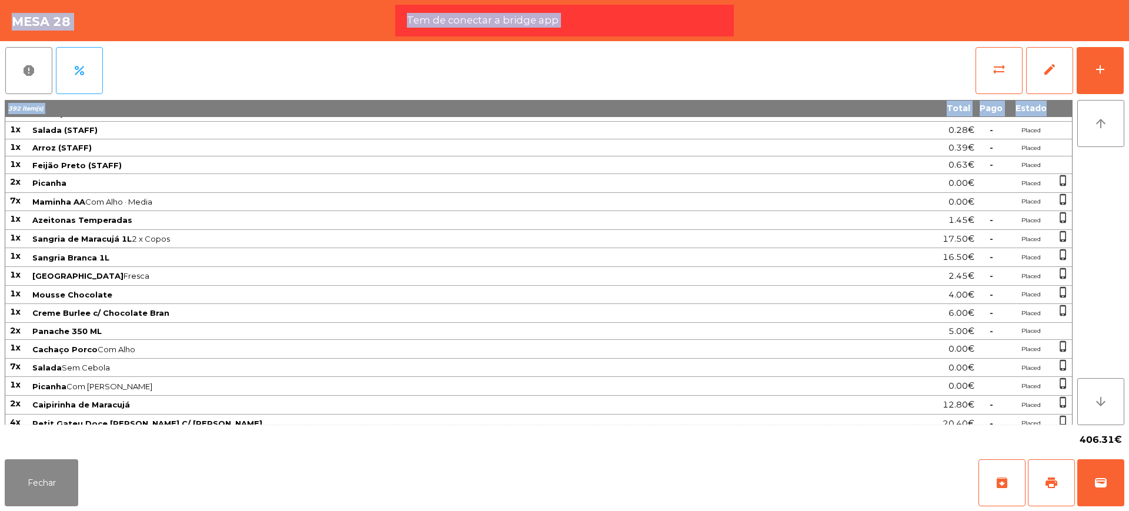
scroll to position [923, 0]
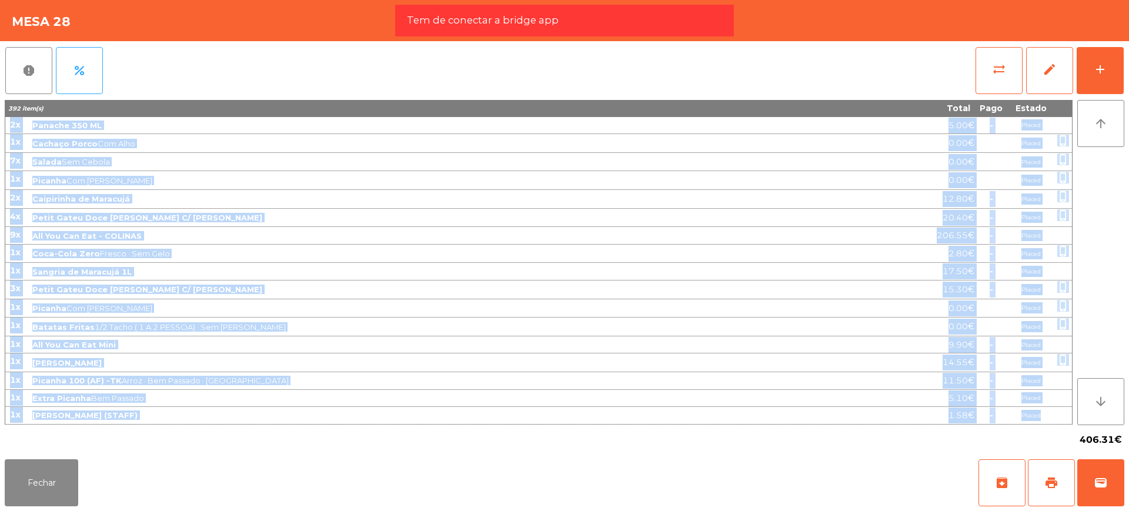
copy tbody "34l Ipsumdo Sit Amet · Conse 3.87€ Adipis elits_doeius 6t Incidid Utl Etdolor 1…"
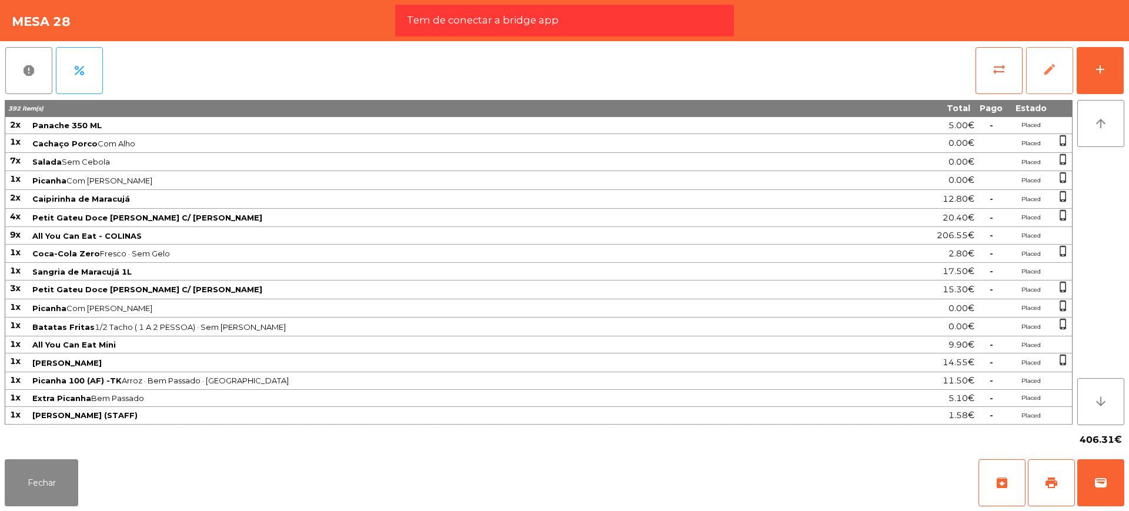
click at [1056, 62] on button "edit" at bounding box center [1049, 70] width 47 height 47
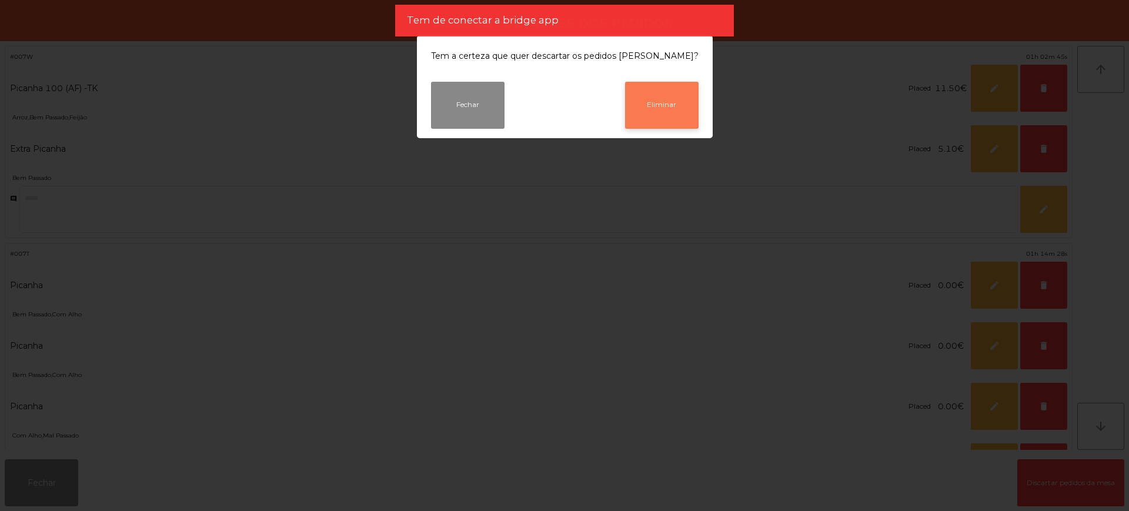
click at [625, 102] on button "Eliminar" at bounding box center [661, 105] width 73 height 47
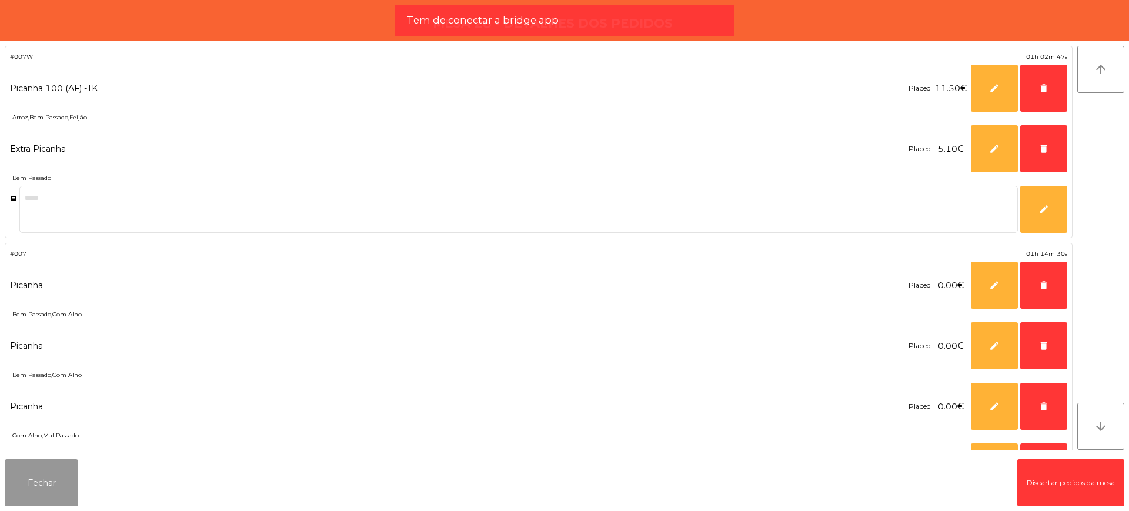
click at [41, 471] on button "Fechar" at bounding box center [41, 482] width 73 height 47
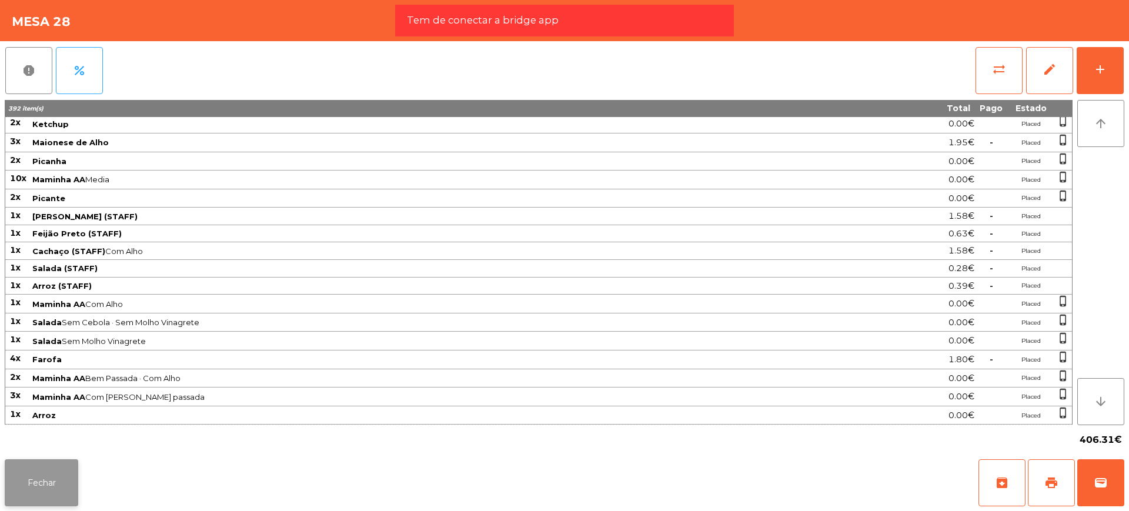
click at [58, 483] on button "Fechar" at bounding box center [41, 482] width 73 height 47
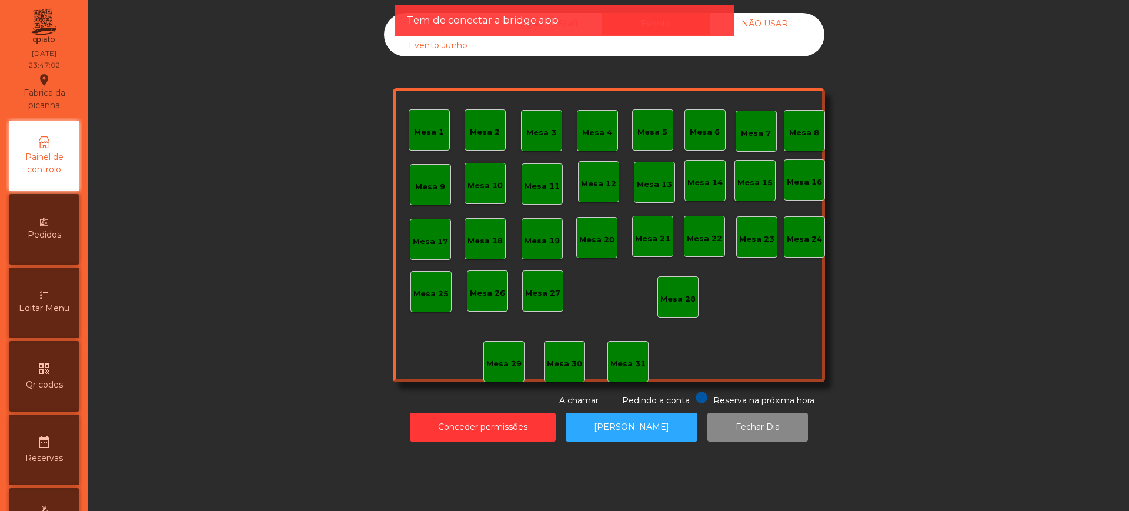
click at [391, 26] on div "Sala" at bounding box center [438, 24] width 109 height 22
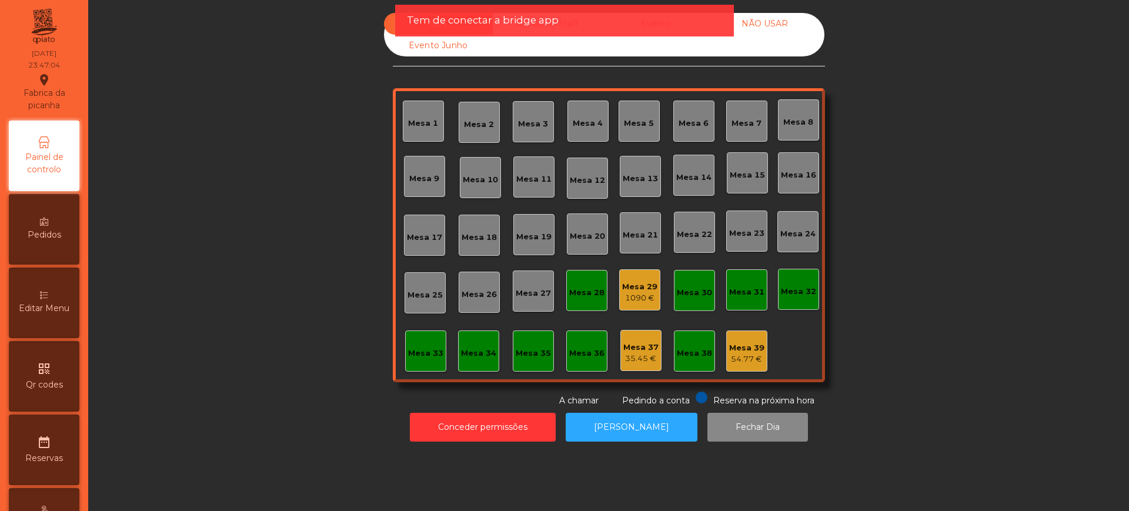
click at [639, 284] on div "Mesa 29" at bounding box center [639, 287] width 35 height 12
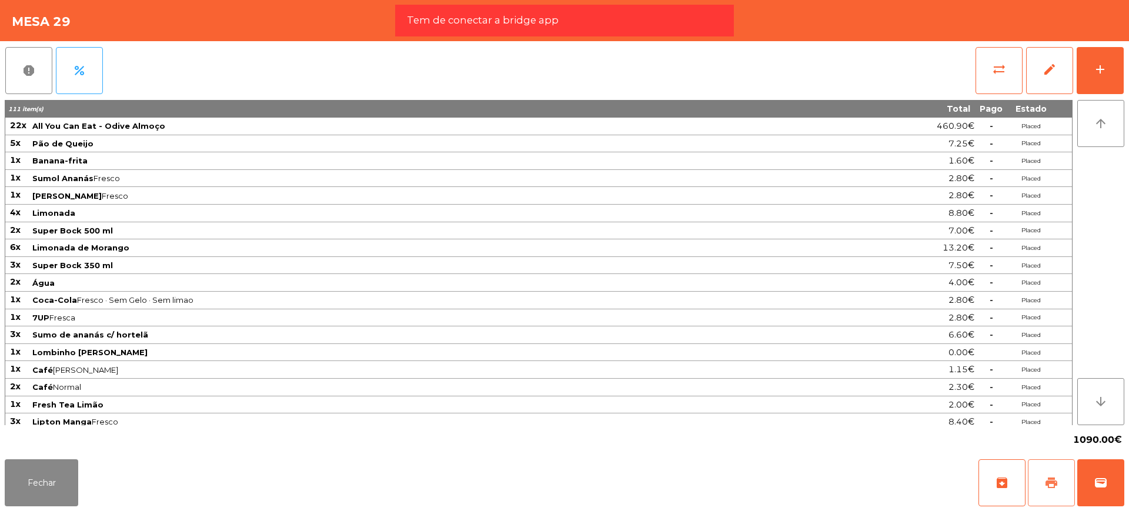
click at [1068, 481] on button "print" at bounding box center [1050, 482] width 47 height 47
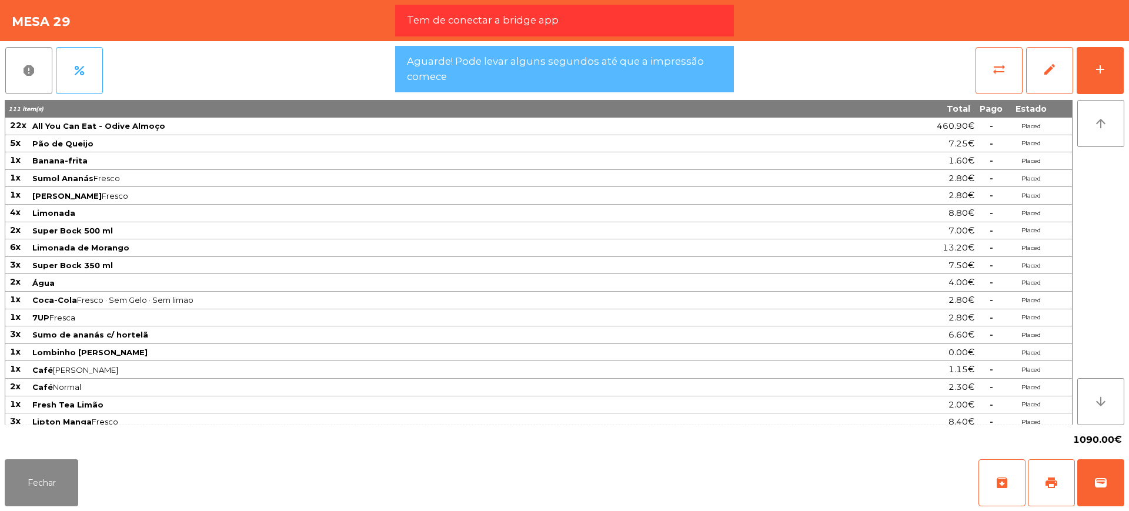
click at [856, 61] on div "report percent sync_alt edit add" at bounding box center [564, 70] width 1119 height 59
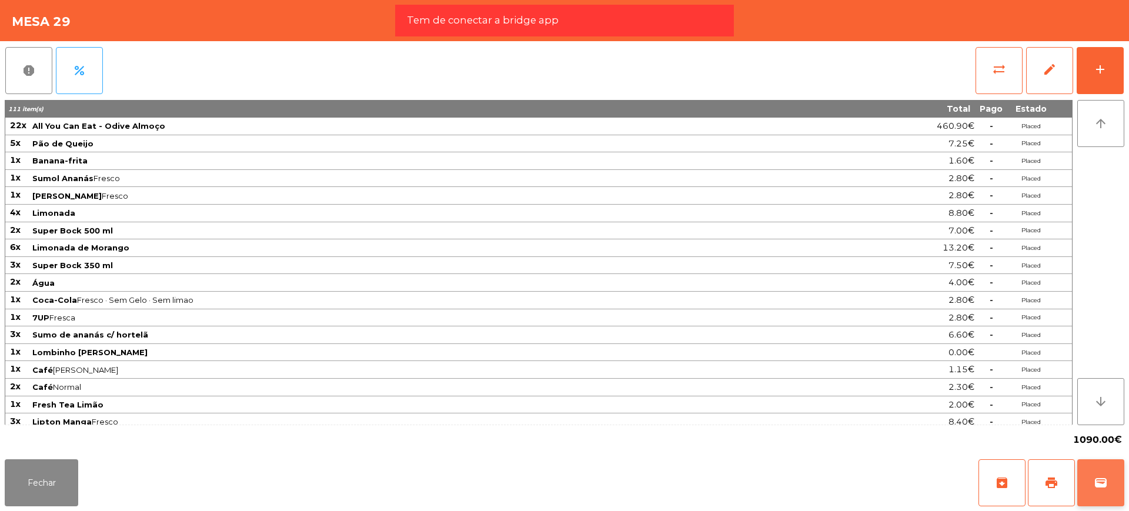
click at [1094, 483] on span "wallet" at bounding box center [1100, 483] width 14 height 14
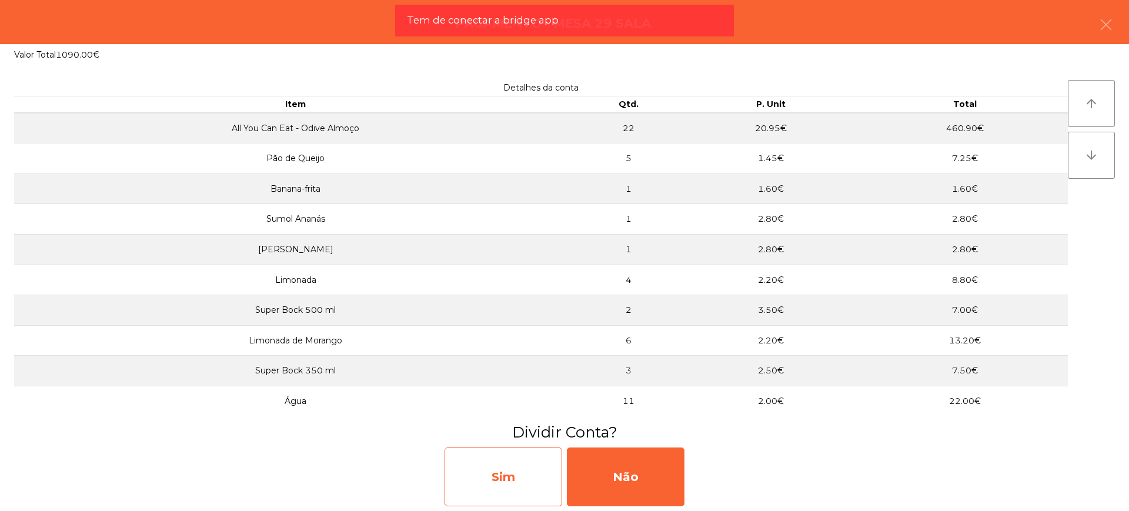
click at [534, 477] on div "Sim" at bounding box center [503, 476] width 118 height 59
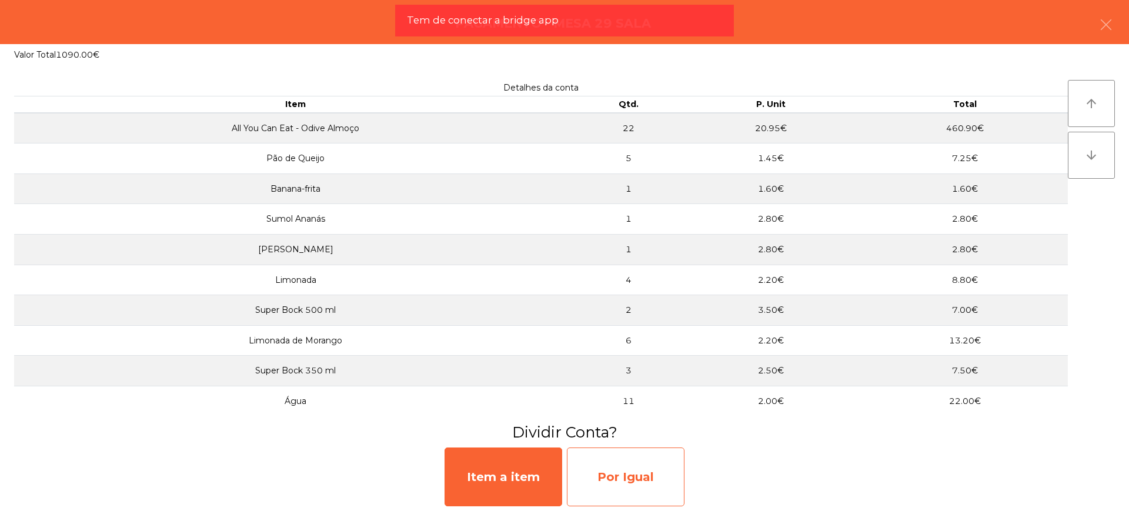
click at [635, 467] on div "Por Igual" at bounding box center [626, 476] width 118 height 59
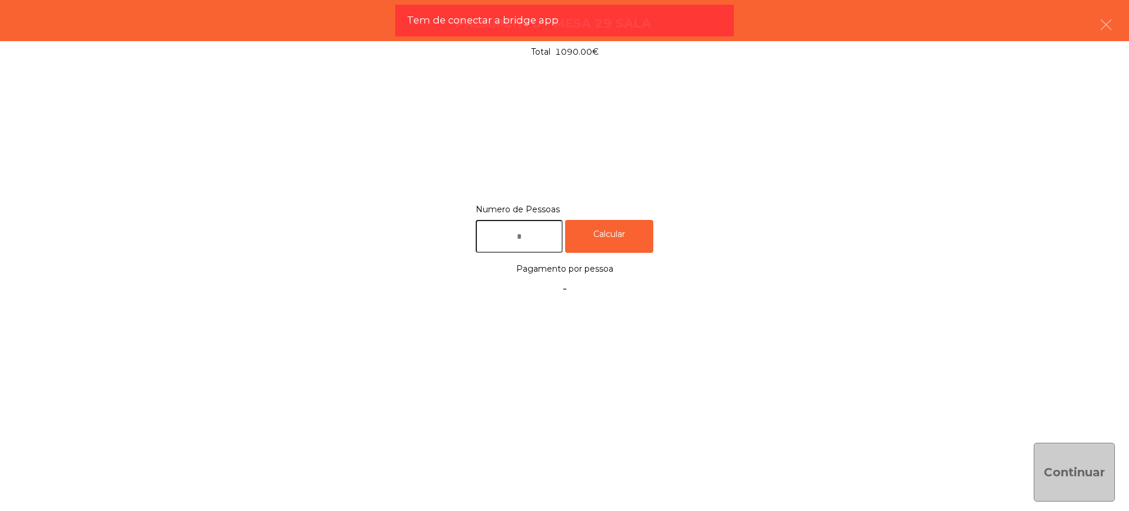
click at [505, 241] on input "text" at bounding box center [519, 237] width 87 height 34
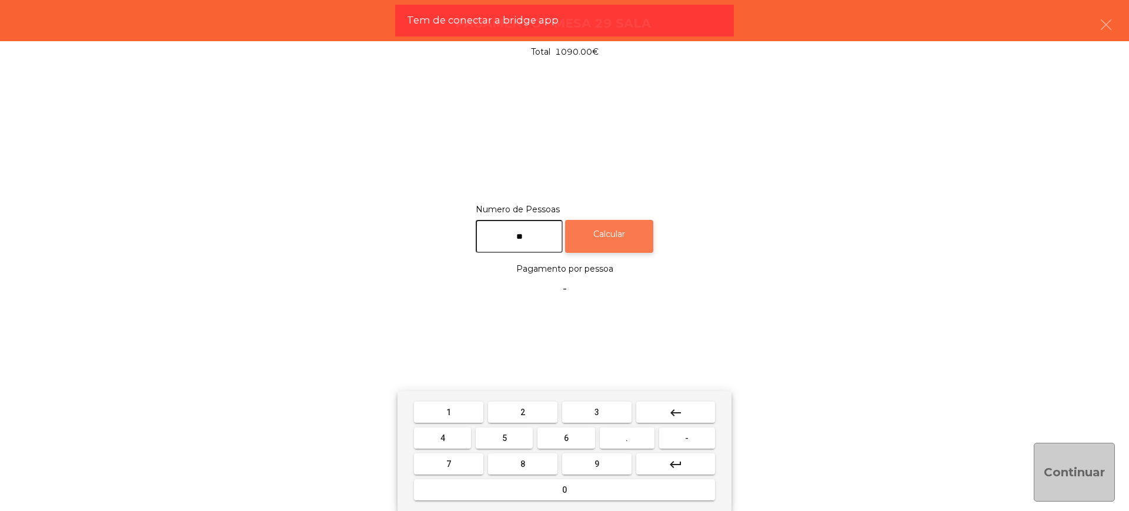
type input "**"
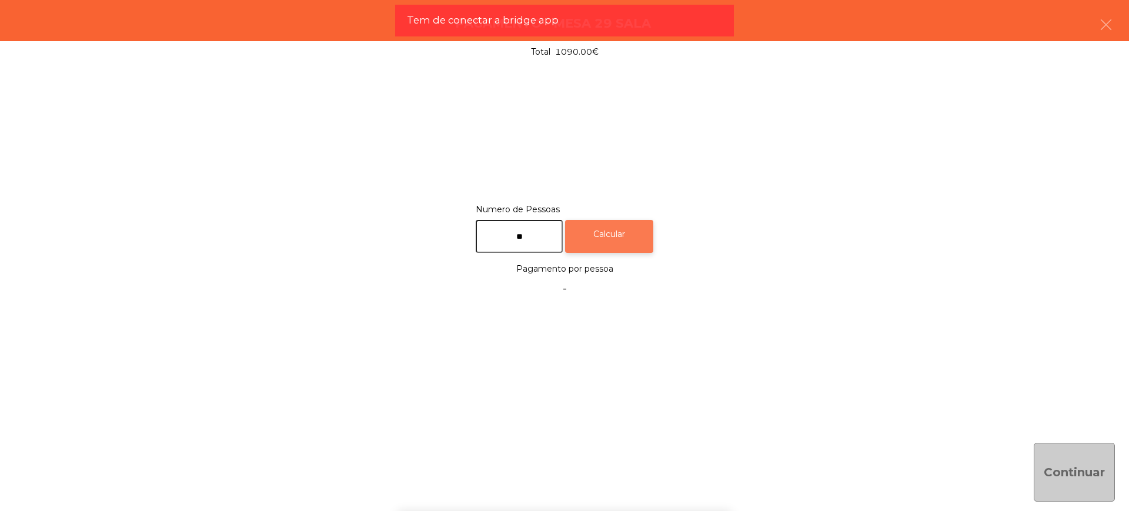
click at [645, 247] on div "Calcular" at bounding box center [609, 237] width 88 height 34
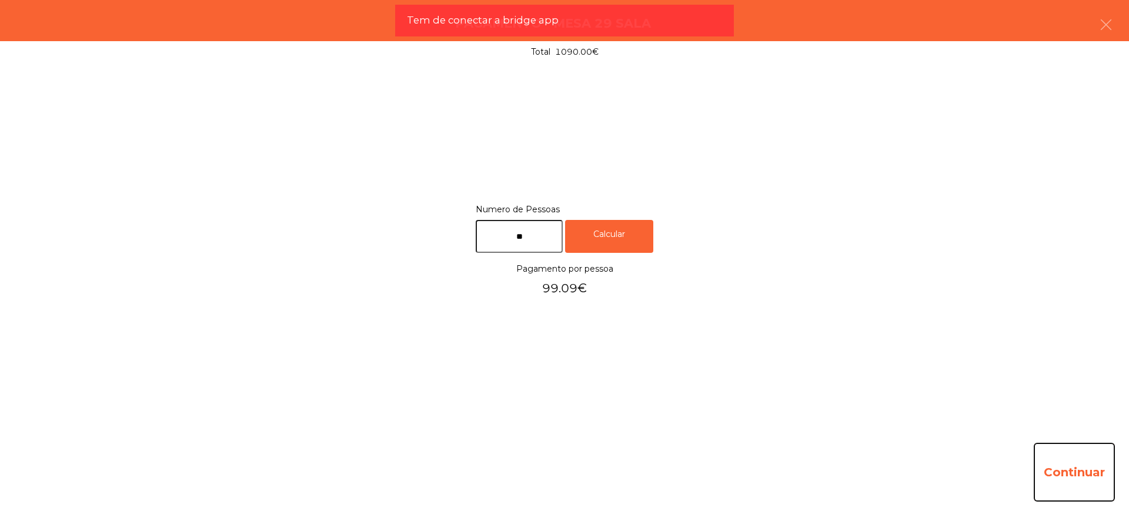
click at [1047, 466] on button "Continuar" at bounding box center [1073, 472] width 81 height 59
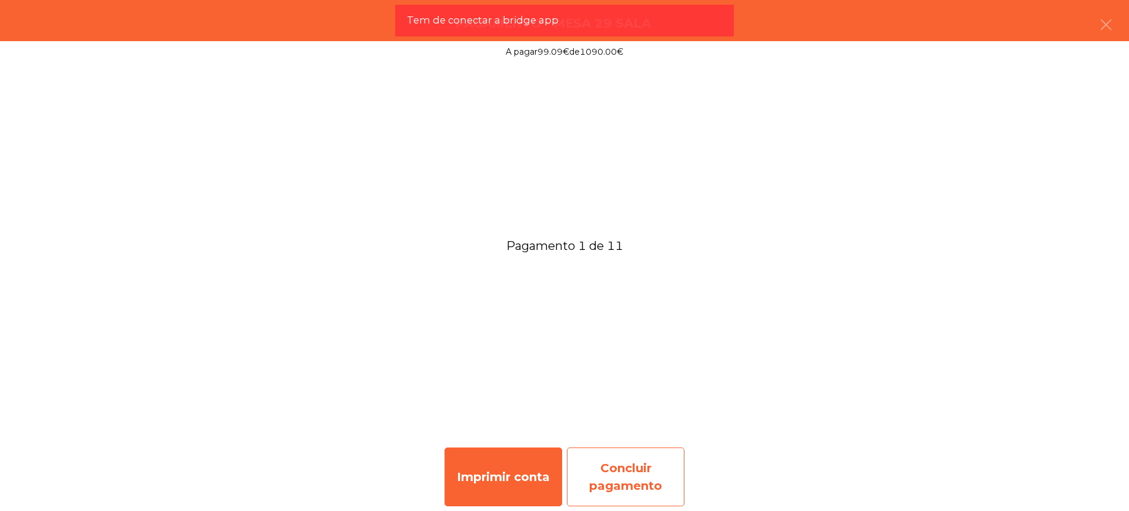
click at [620, 464] on div "Concluir pagamento" at bounding box center [626, 476] width 118 height 59
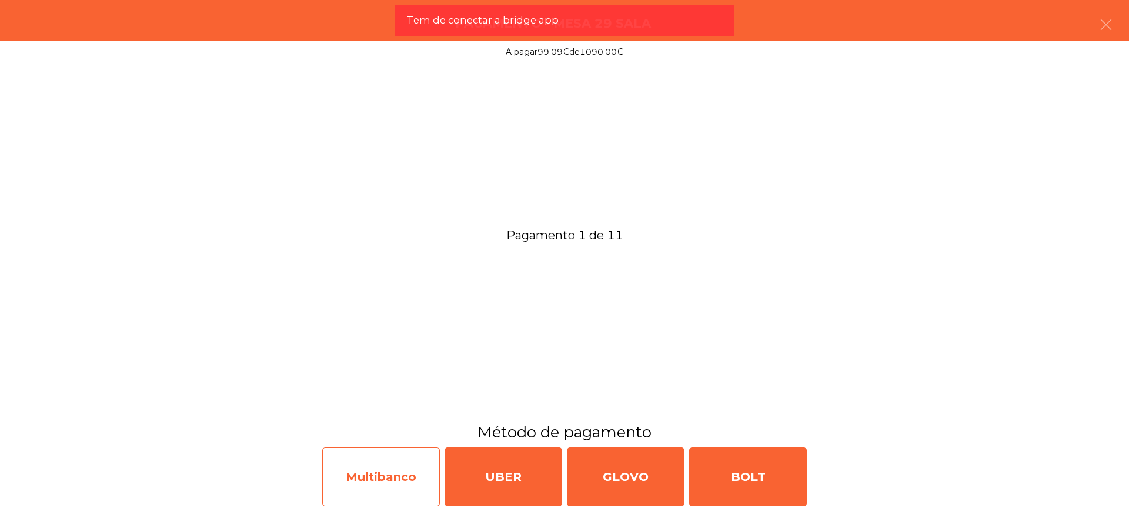
click at [403, 464] on div "Multibanco" at bounding box center [381, 476] width 118 height 59
select select "**"
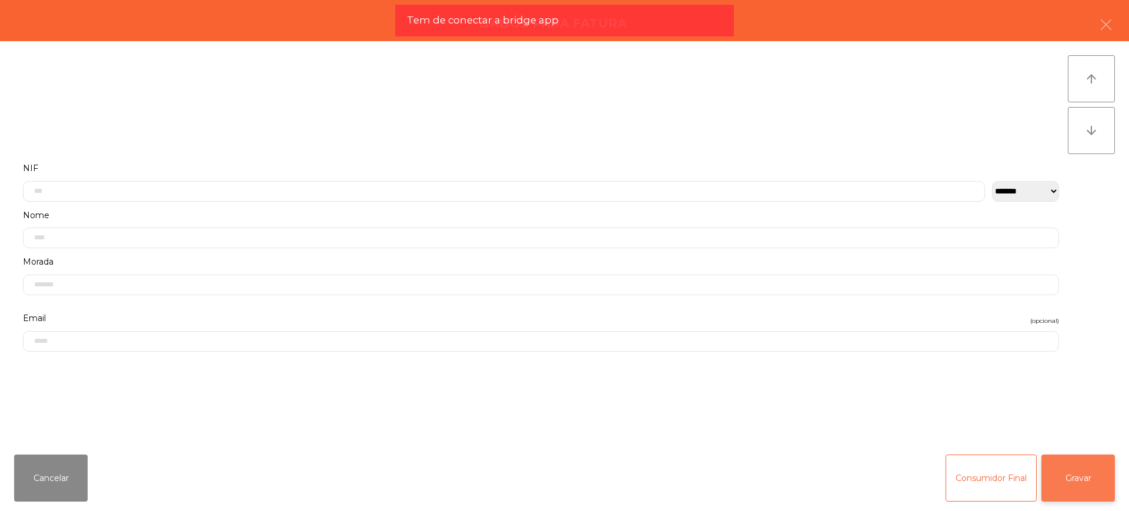
click at [1082, 473] on button "Gravar" at bounding box center [1077, 477] width 73 height 47
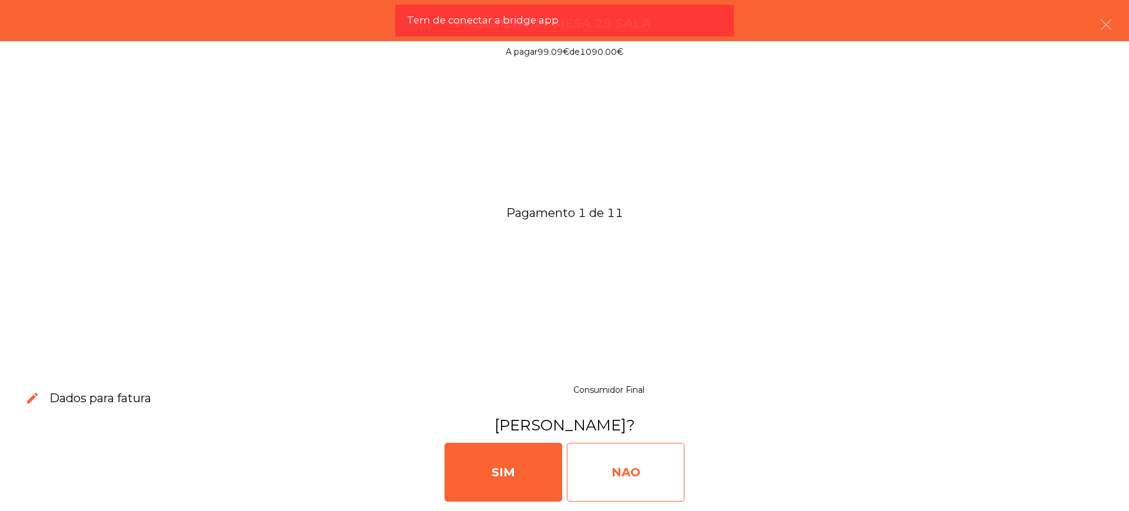
click at [598, 468] on div "NAO" at bounding box center [626, 472] width 118 height 59
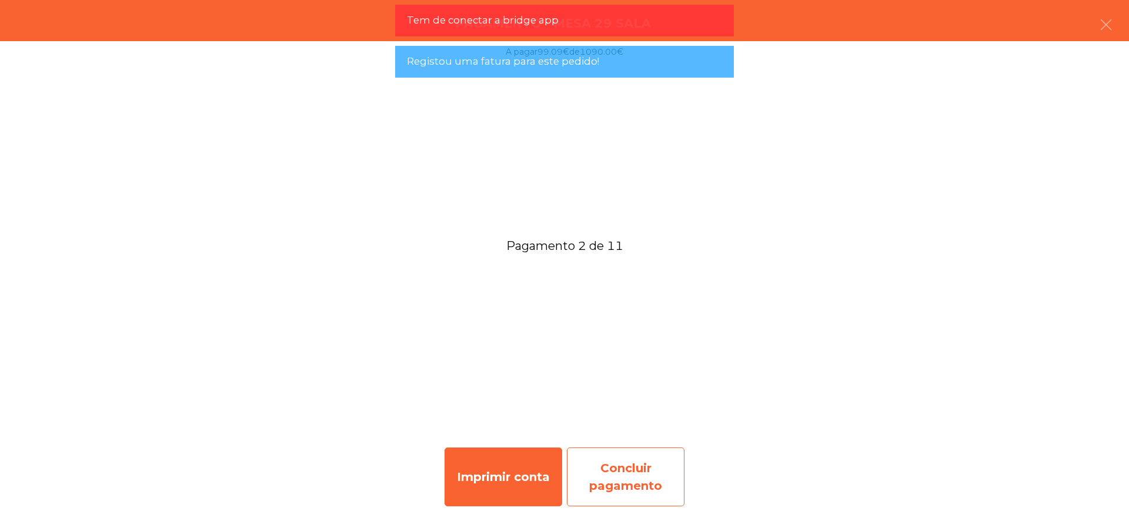
click at [644, 467] on div "Concluir pagamento" at bounding box center [626, 476] width 118 height 59
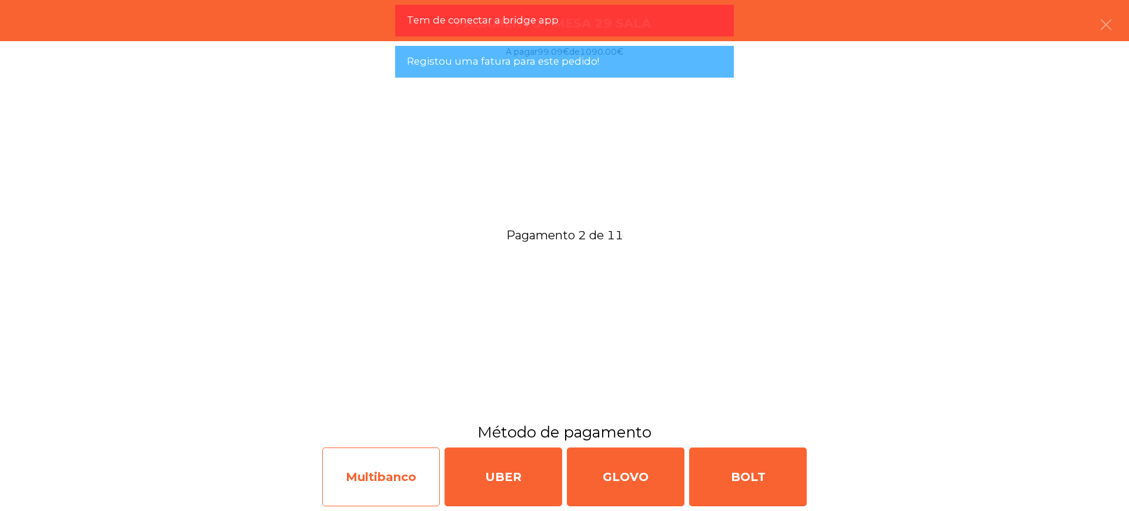
click at [393, 466] on div "Multibanco" at bounding box center [381, 476] width 118 height 59
select select "**"
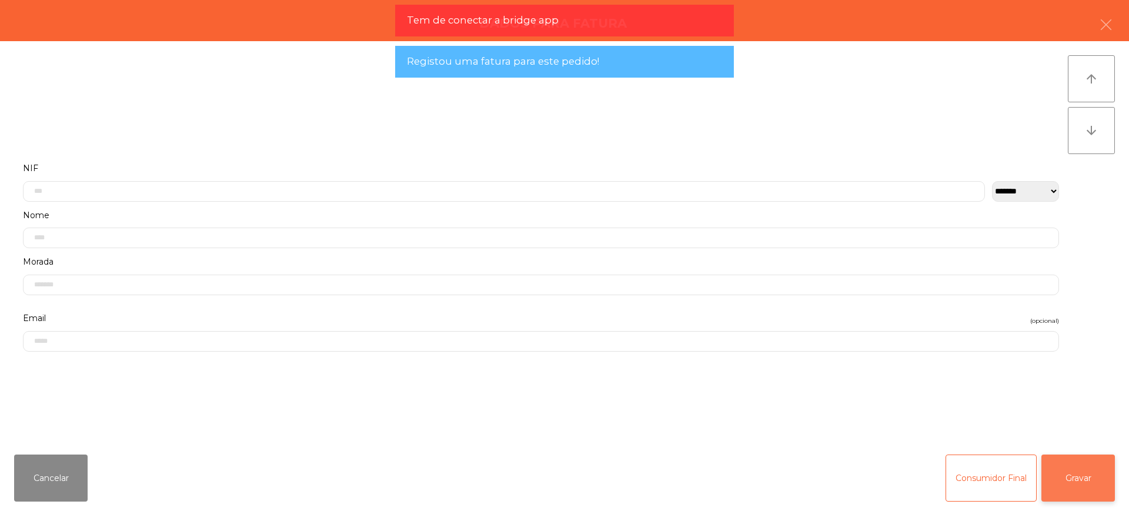
click at [1078, 471] on button "Gravar" at bounding box center [1077, 477] width 73 height 47
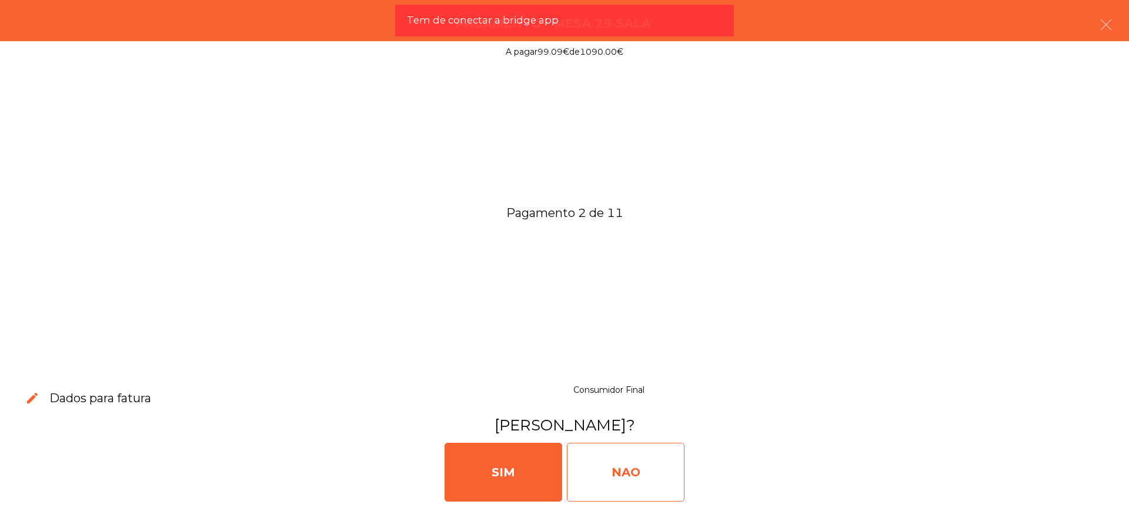
click at [592, 454] on div "NAO" at bounding box center [626, 472] width 118 height 59
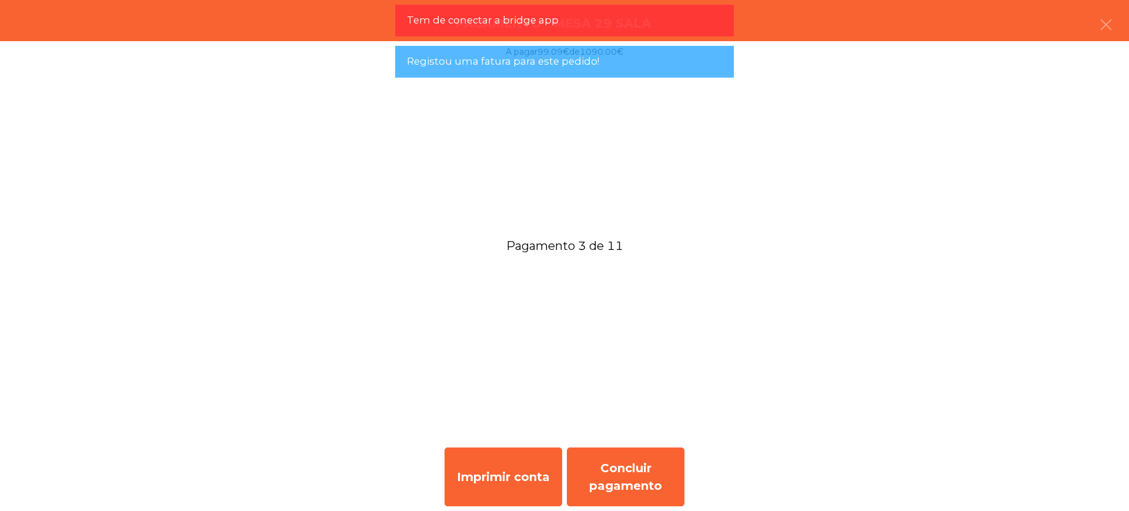
click at [690, 495] on div "Imprimir conta Concluir pagamento" at bounding box center [564, 477] width 1129 height 68
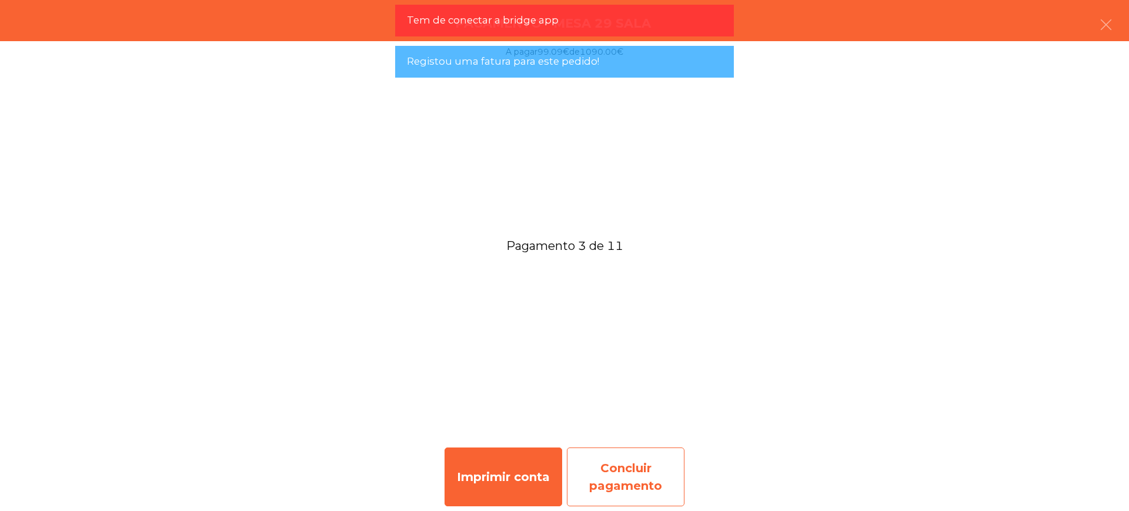
click at [652, 483] on div "Concluir pagamento" at bounding box center [626, 476] width 118 height 59
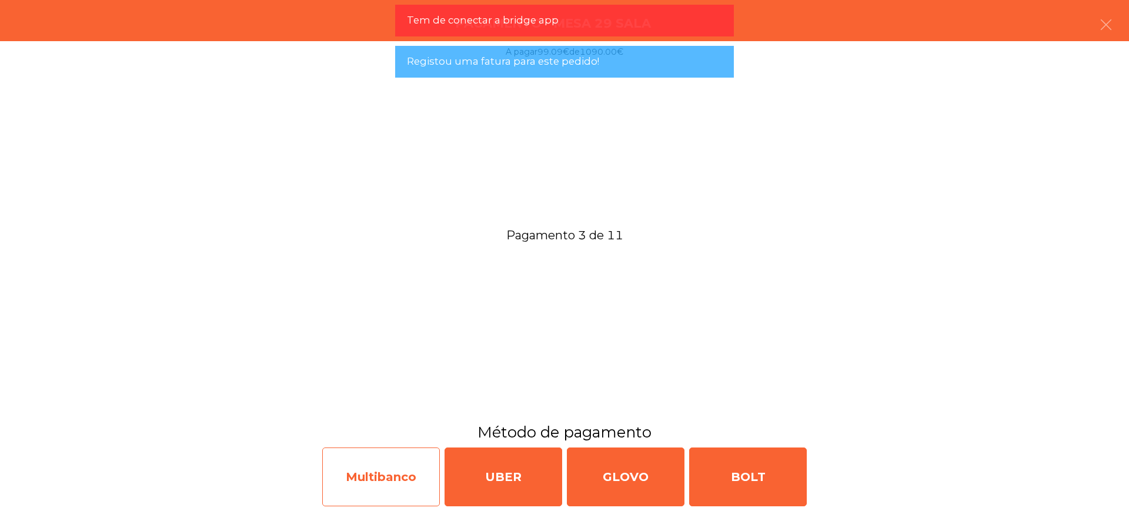
click at [373, 473] on div "Multibanco" at bounding box center [381, 476] width 118 height 59
select select "**"
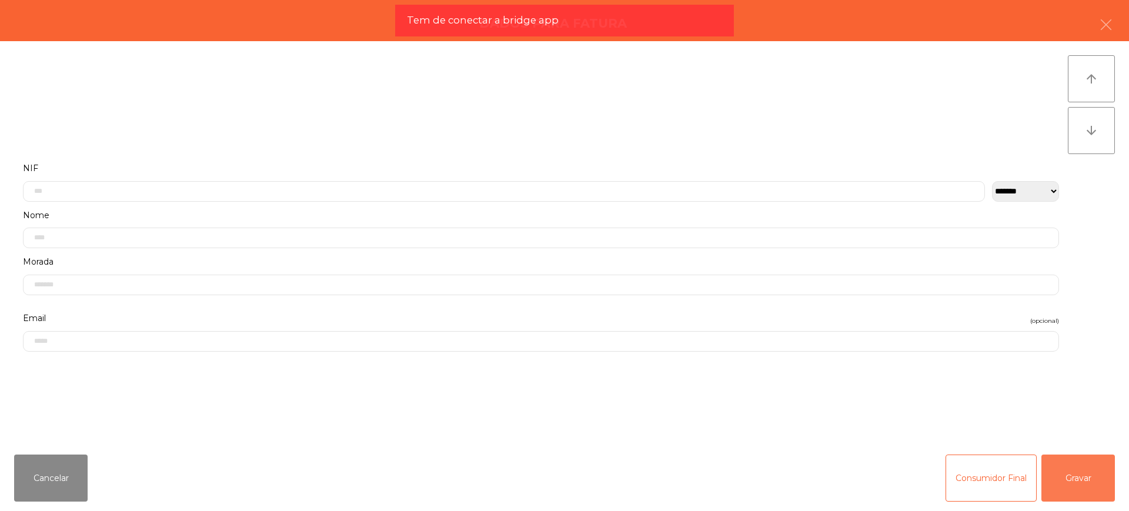
click at [1083, 466] on button "Gravar" at bounding box center [1077, 477] width 73 height 47
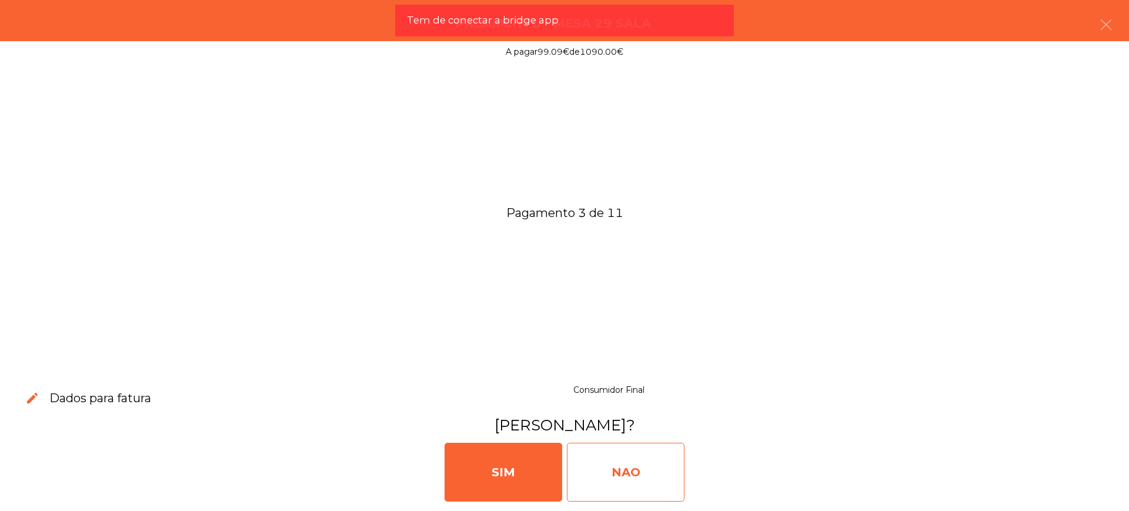
click at [625, 471] on div "NAO" at bounding box center [626, 472] width 118 height 59
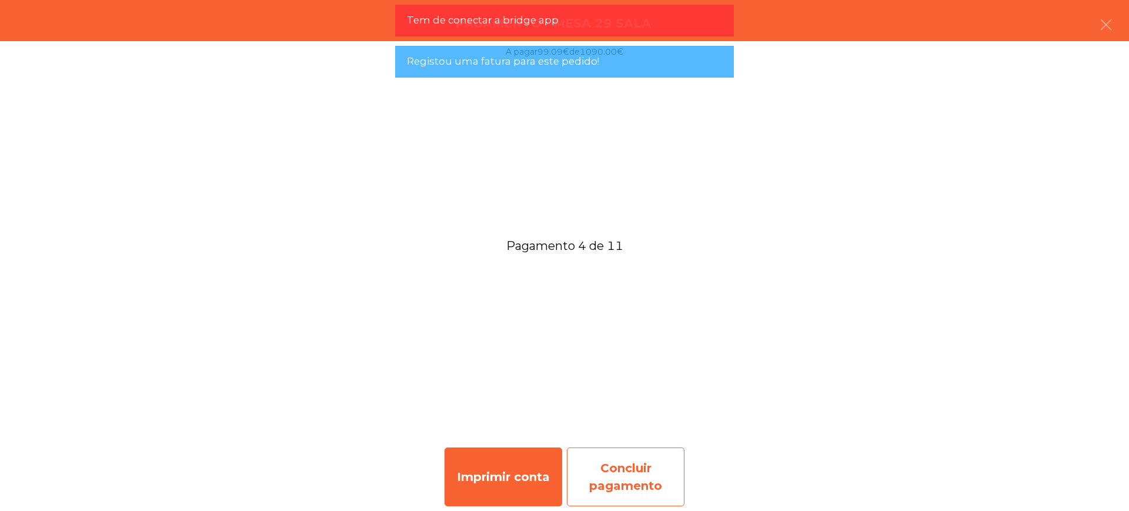
click at [629, 470] on div "Concluir pagamento" at bounding box center [626, 476] width 118 height 59
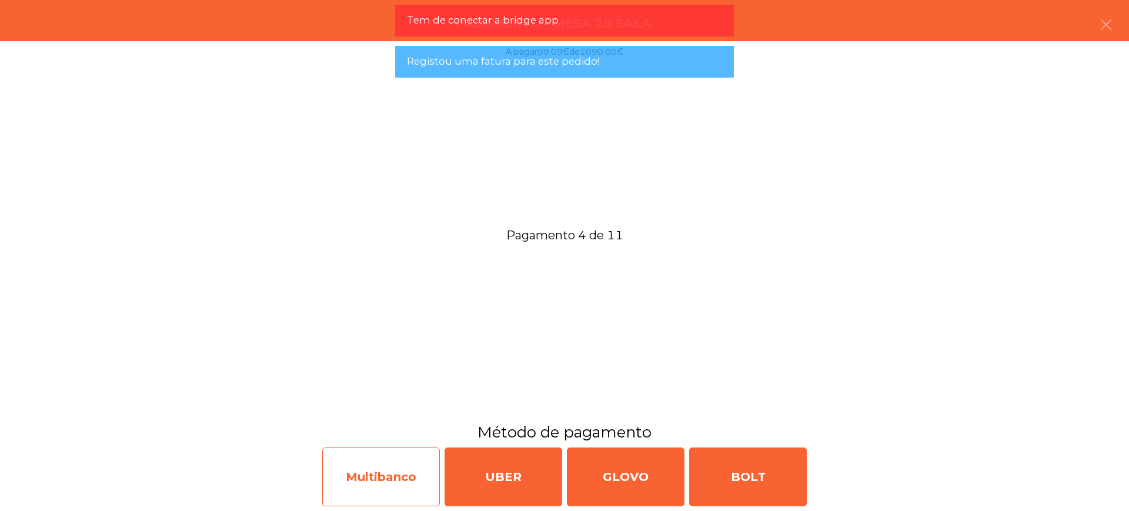
click at [399, 468] on div "Multibanco" at bounding box center [381, 476] width 118 height 59
select select "**"
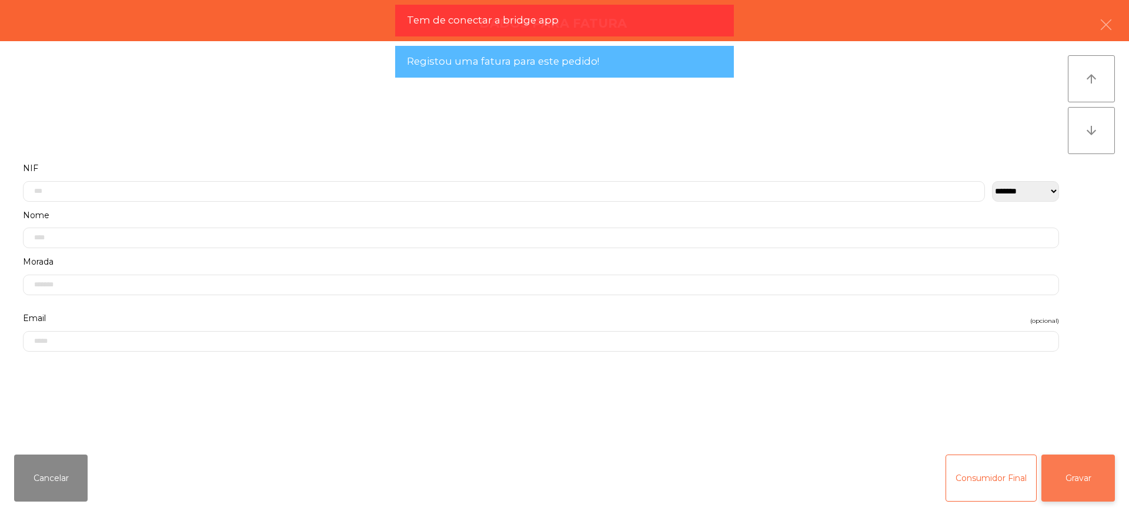
click at [1068, 476] on button "Gravar" at bounding box center [1077, 477] width 73 height 47
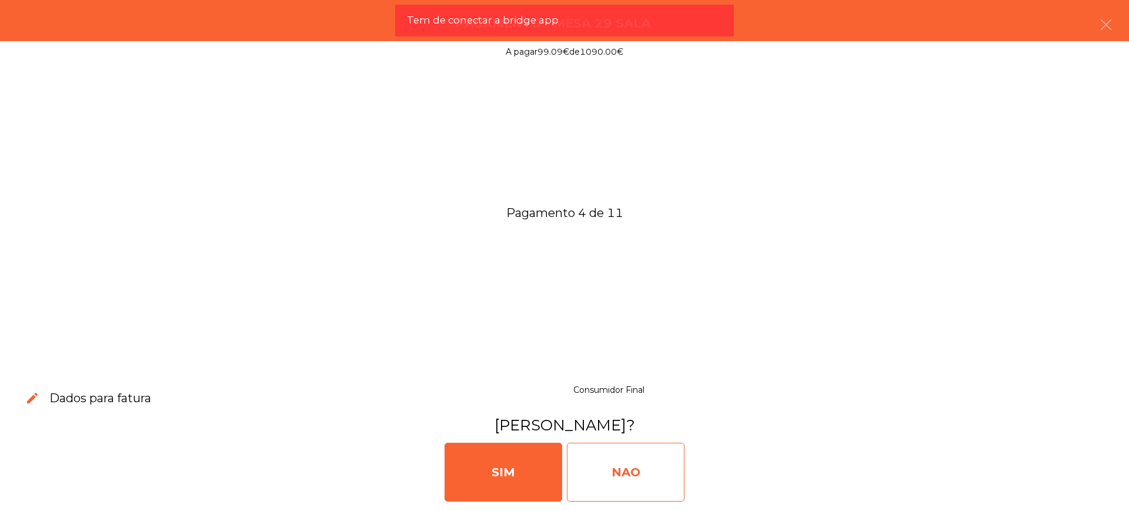
click at [649, 466] on div "NAO" at bounding box center [626, 472] width 118 height 59
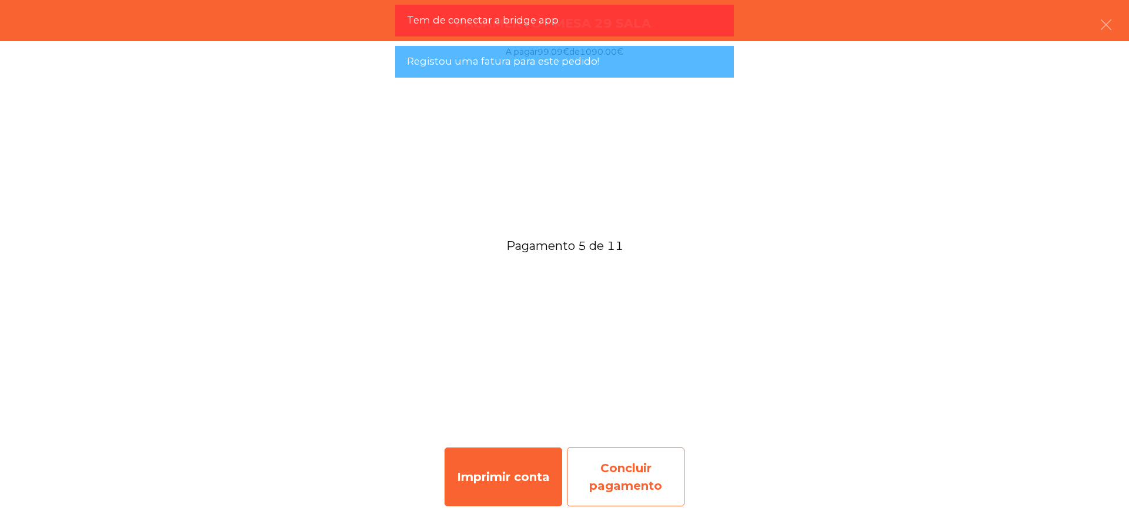
click at [671, 477] on div "Concluir pagamento" at bounding box center [626, 476] width 118 height 59
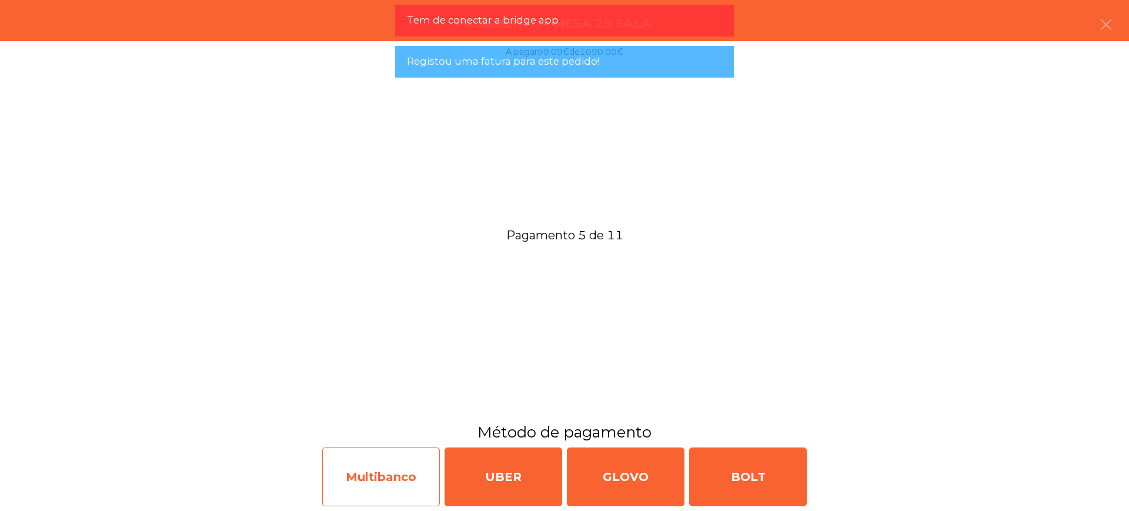
click at [388, 468] on div "Multibanco" at bounding box center [381, 476] width 118 height 59
select select "**"
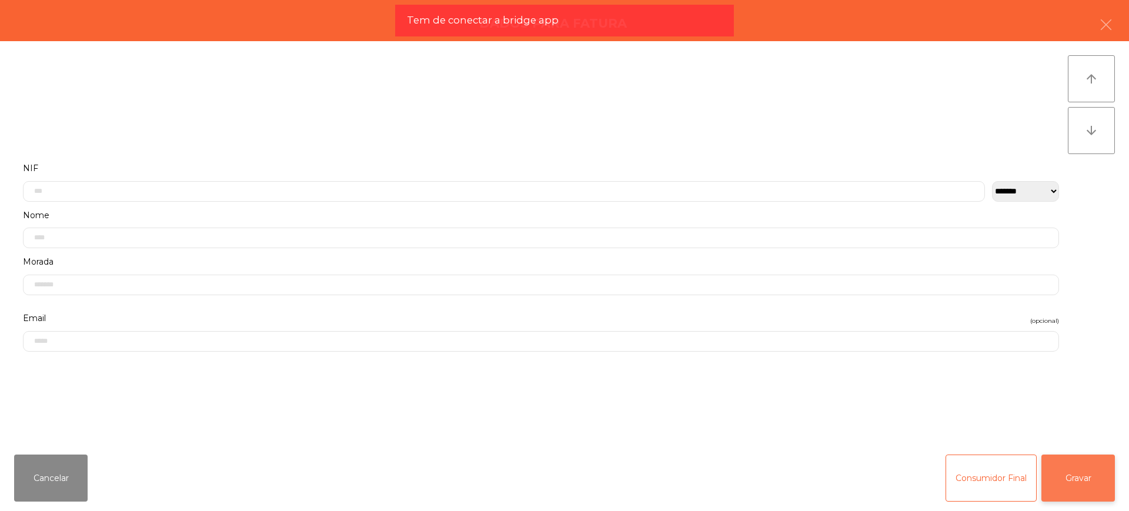
click at [1097, 479] on button "Gravar" at bounding box center [1077, 477] width 73 height 47
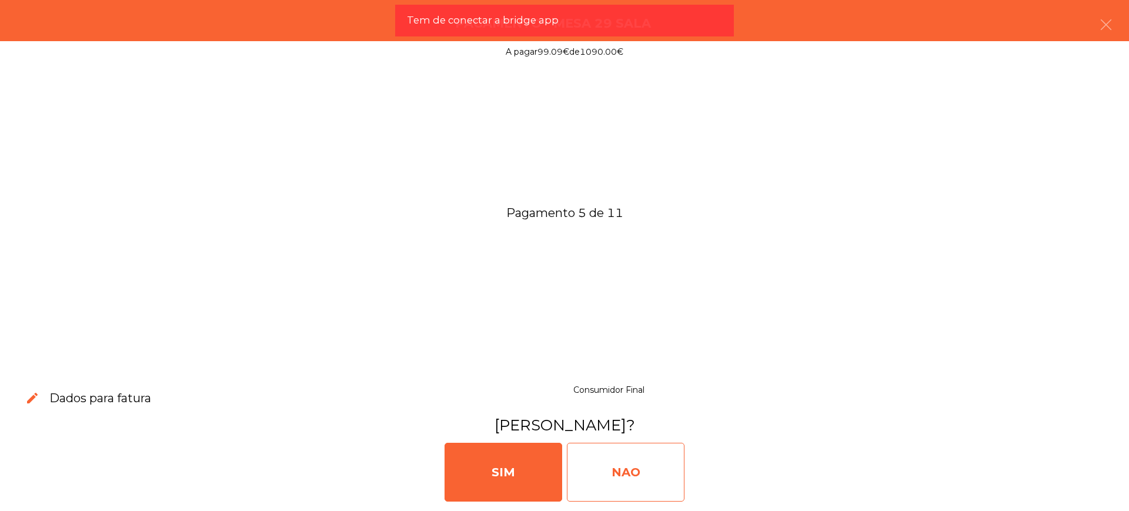
click at [644, 459] on div "NAO" at bounding box center [626, 472] width 118 height 59
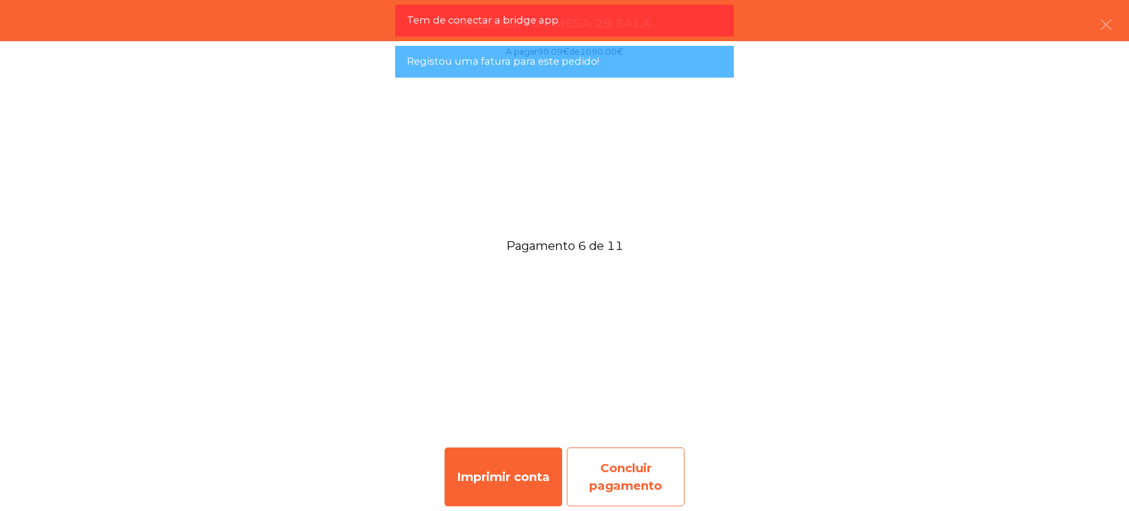
click at [636, 480] on div "Concluir pagamento" at bounding box center [626, 476] width 118 height 59
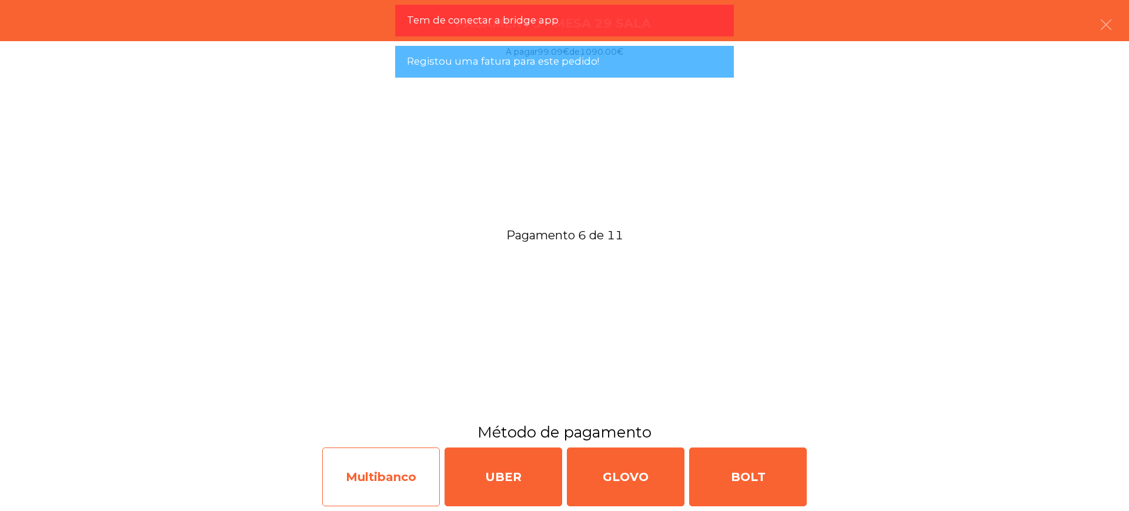
click at [408, 478] on div "Multibanco" at bounding box center [381, 476] width 118 height 59
select select "**"
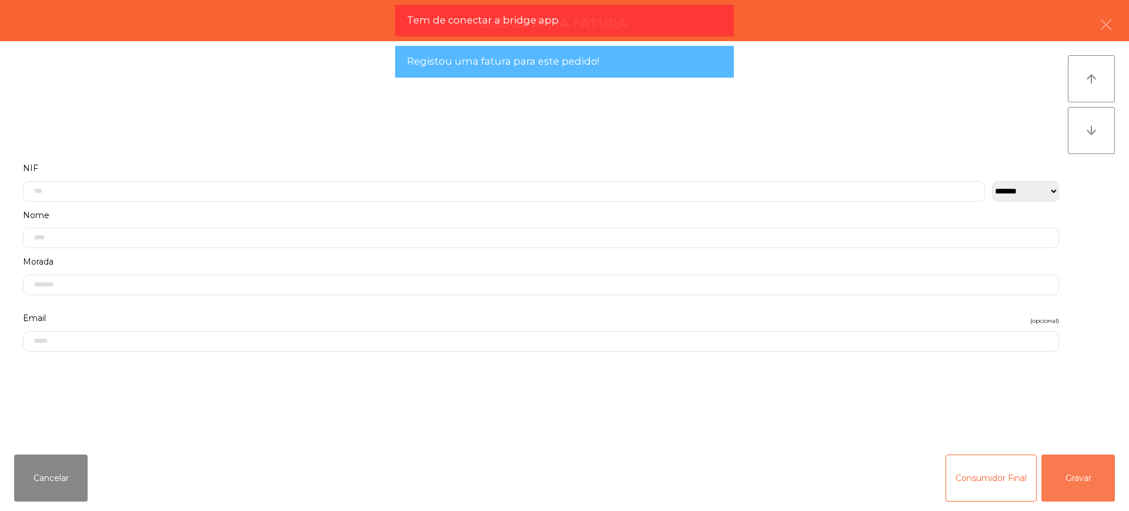
drag, startPoint x: 1064, startPoint y: 480, endPoint x: 1057, endPoint y: 478, distance: 7.3
click at [1064, 479] on button "Gravar" at bounding box center [1077, 477] width 73 height 47
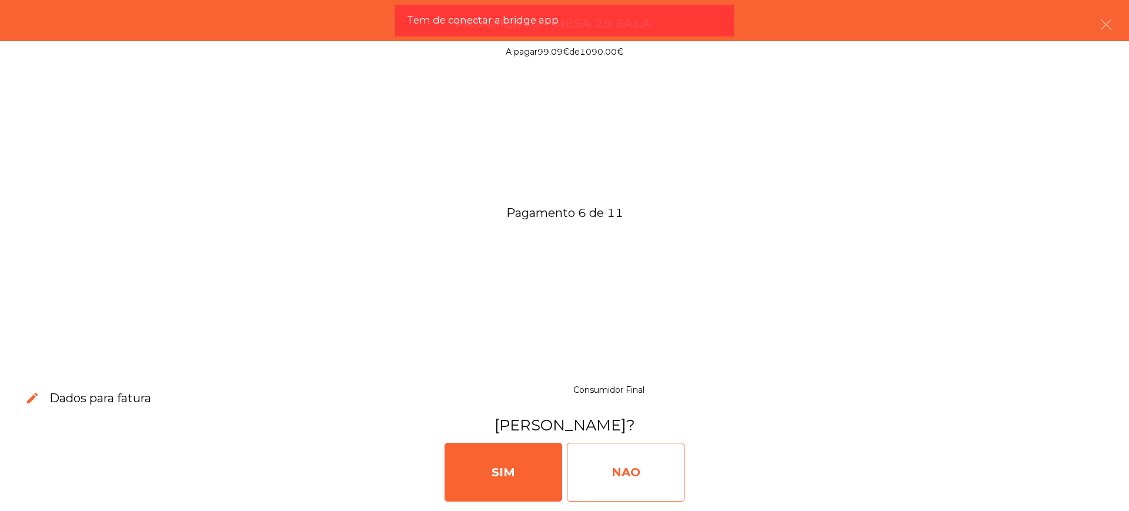
click at [645, 465] on div "NAO" at bounding box center [626, 472] width 118 height 59
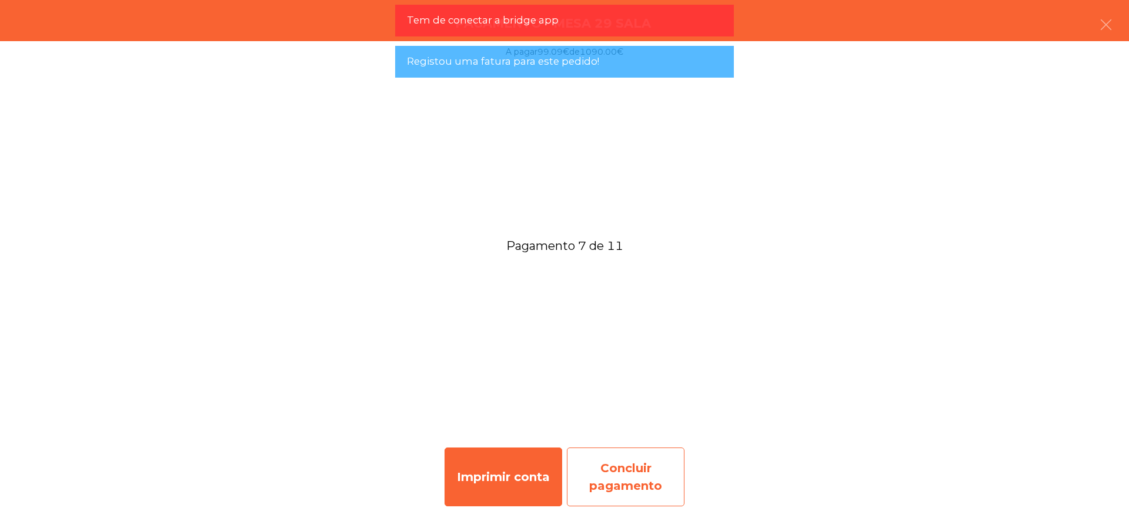
click at [615, 456] on div "Concluir pagamento" at bounding box center [626, 476] width 118 height 59
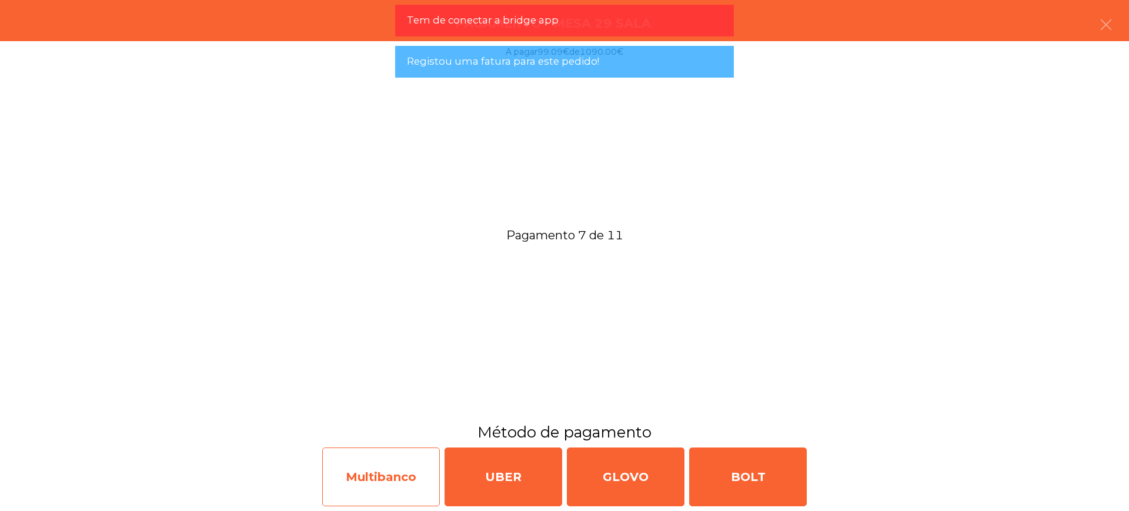
click at [406, 458] on div "Multibanco" at bounding box center [381, 476] width 118 height 59
select select "**"
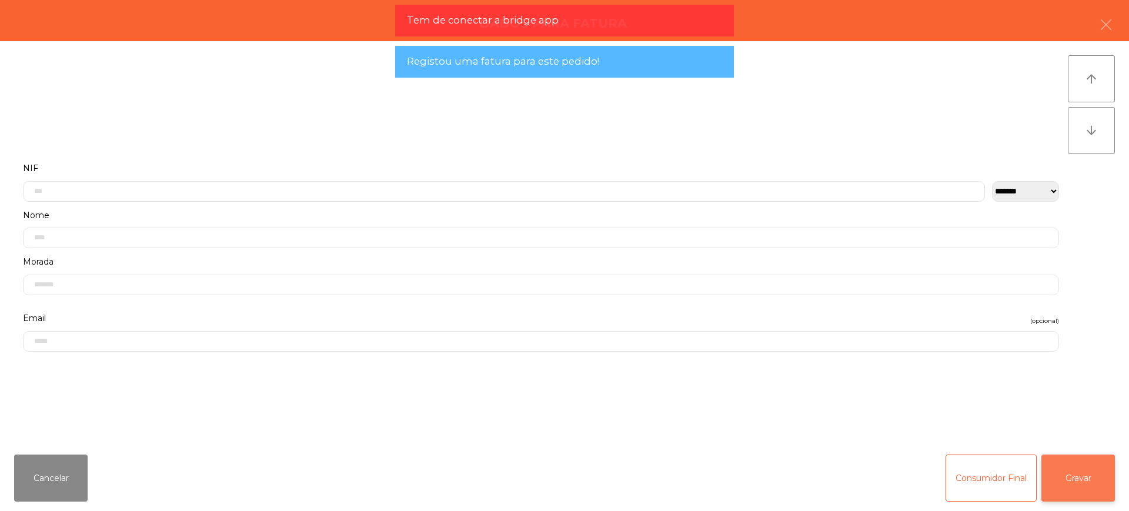
click at [1083, 467] on button "Gravar" at bounding box center [1077, 477] width 73 height 47
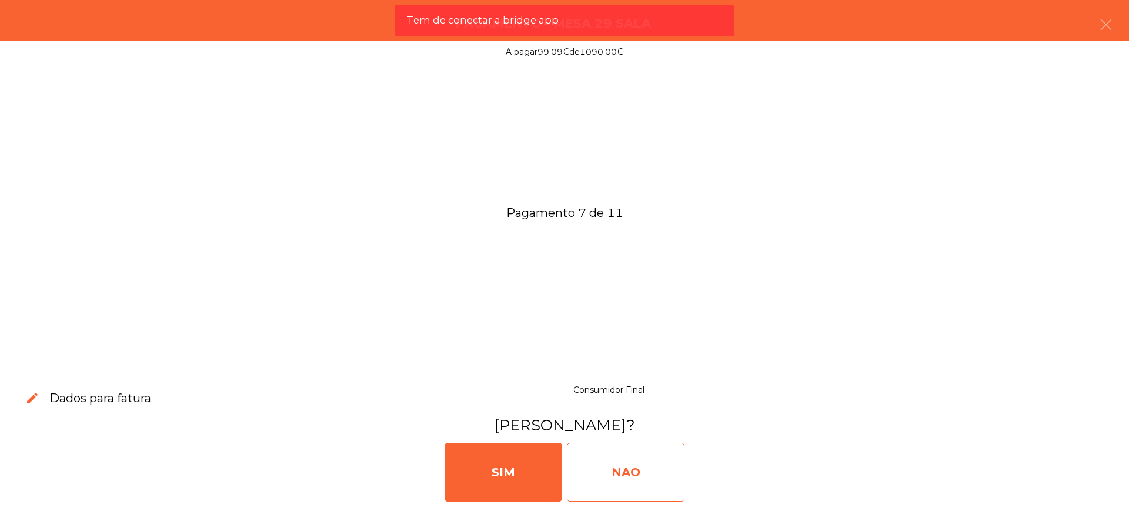
click at [618, 454] on div "NAO" at bounding box center [626, 472] width 118 height 59
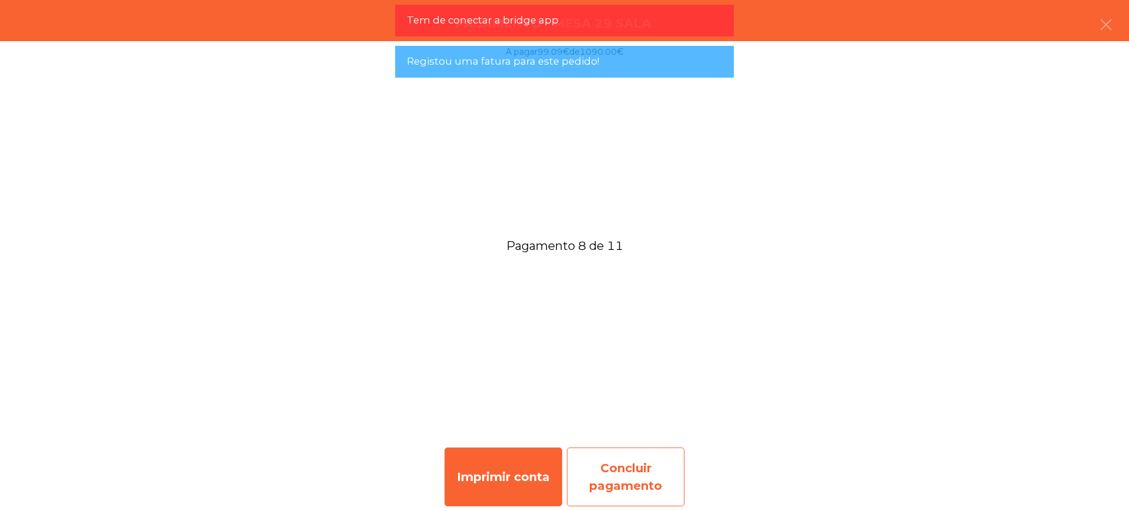
click at [664, 485] on div "Concluir pagamento" at bounding box center [626, 476] width 118 height 59
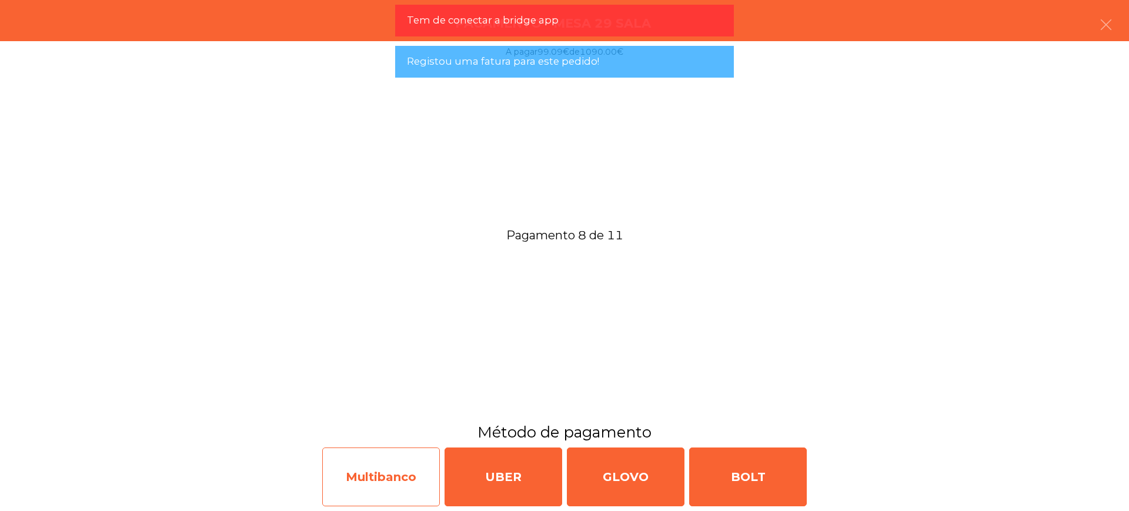
click at [385, 481] on div "Multibanco" at bounding box center [381, 476] width 118 height 59
select select "**"
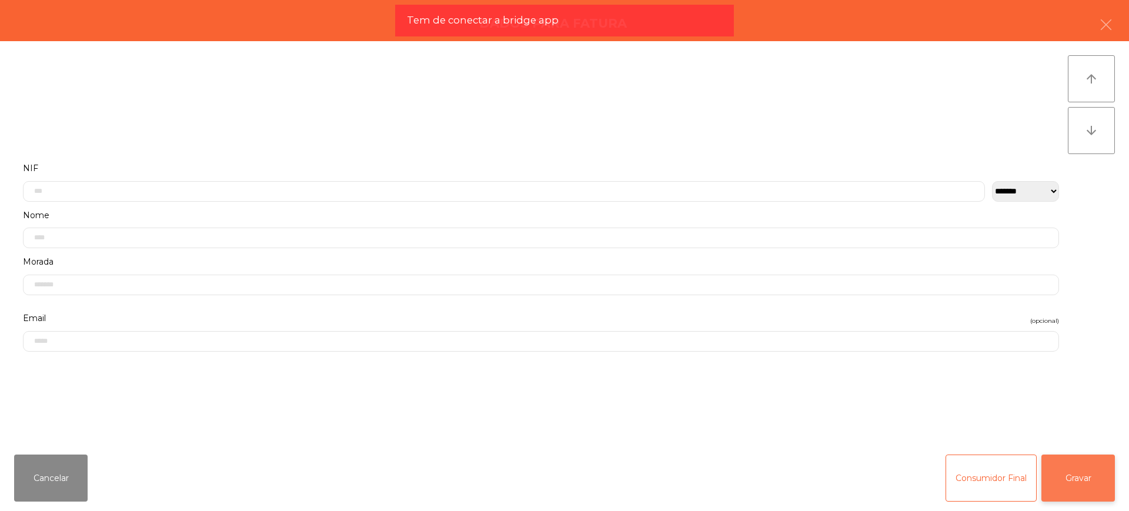
click at [1081, 474] on button "Gravar" at bounding box center [1077, 477] width 73 height 47
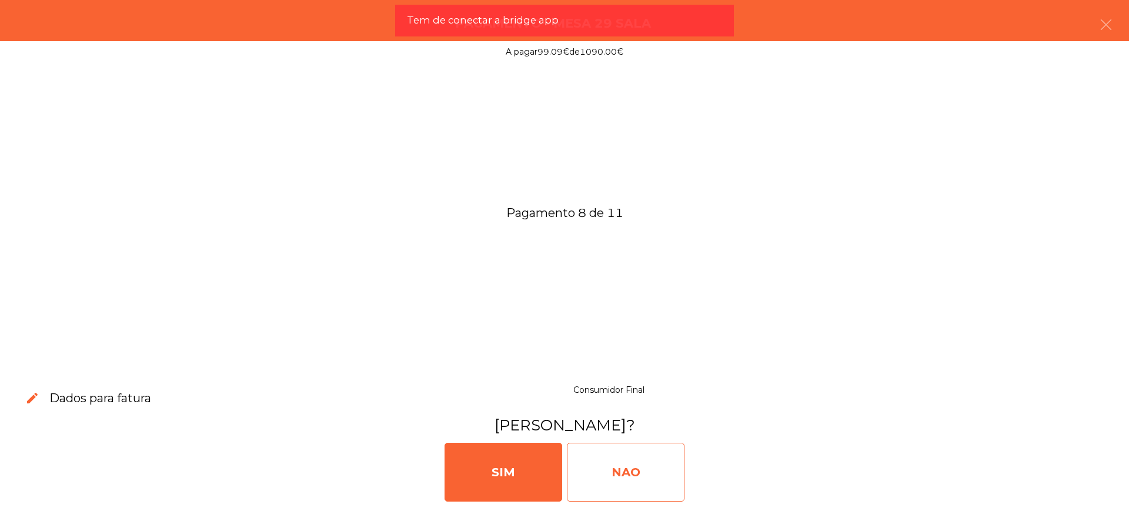
click at [615, 466] on div "NAO" at bounding box center [626, 472] width 118 height 59
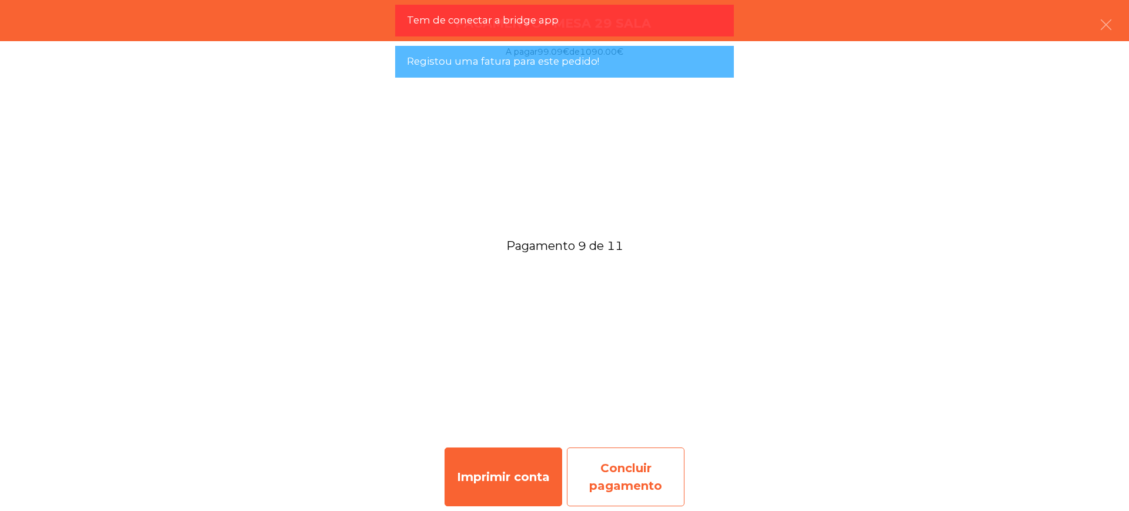
click at [627, 460] on div "Concluir pagamento" at bounding box center [626, 476] width 118 height 59
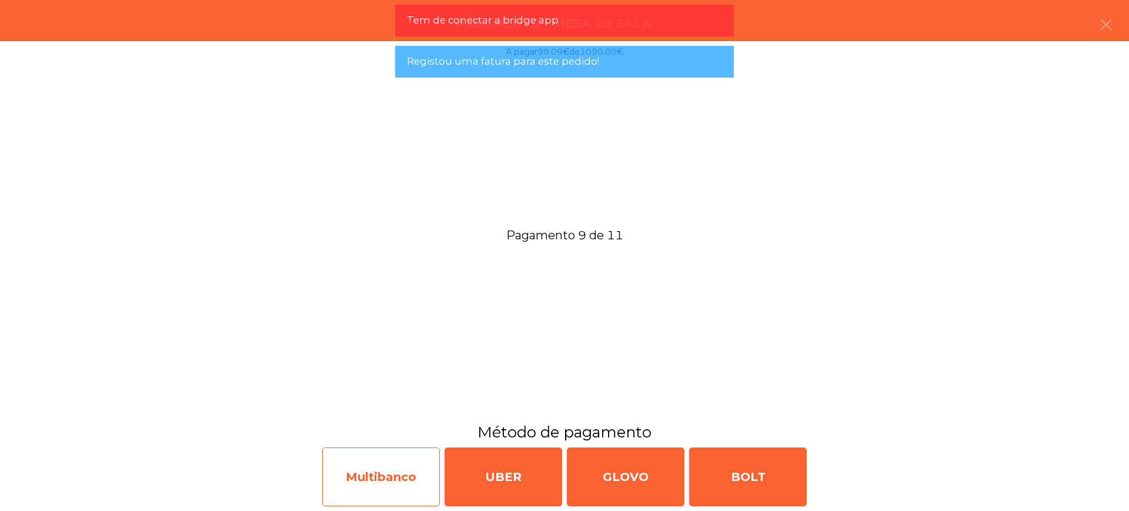
click at [370, 463] on div "Multibanco" at bounding box center [381, 476] width 118 height 59
select select "**"
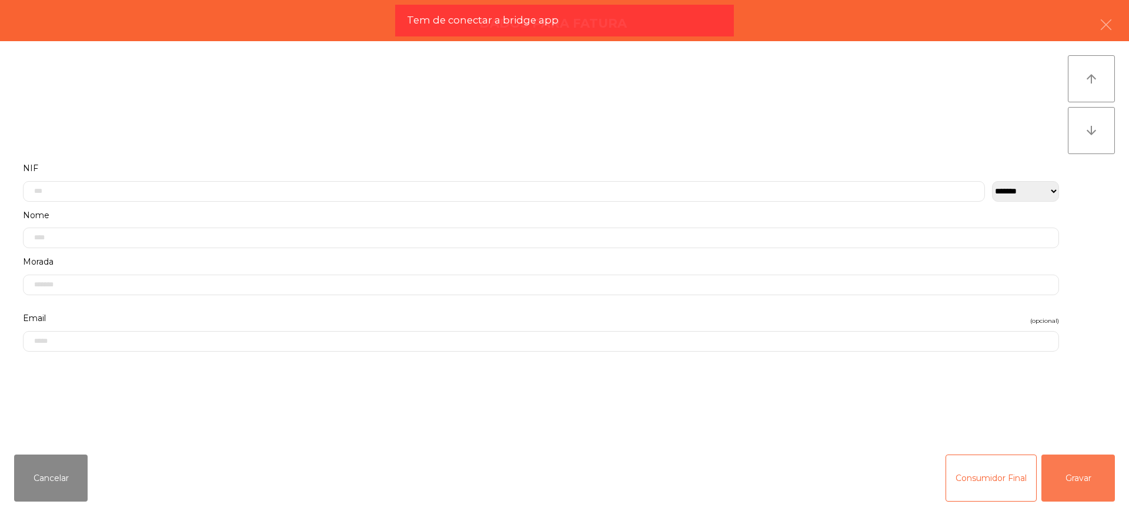
drag, startPoint x: 1080, startPoint y: 482, endPoint x: 990, endPoint y: 480, distance: 90.0
click at [1080, 481] on button "Gravar" at bounding box center [1077, 477] width 73 height 47
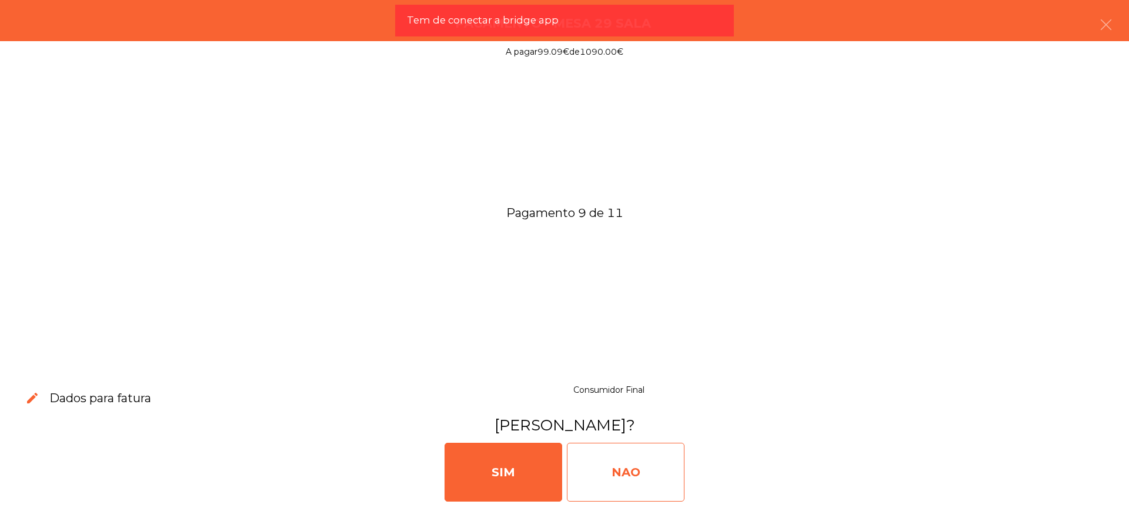
click at [614, 490] on div "NAO" at bounding box center [626, 472] width 118 height 59
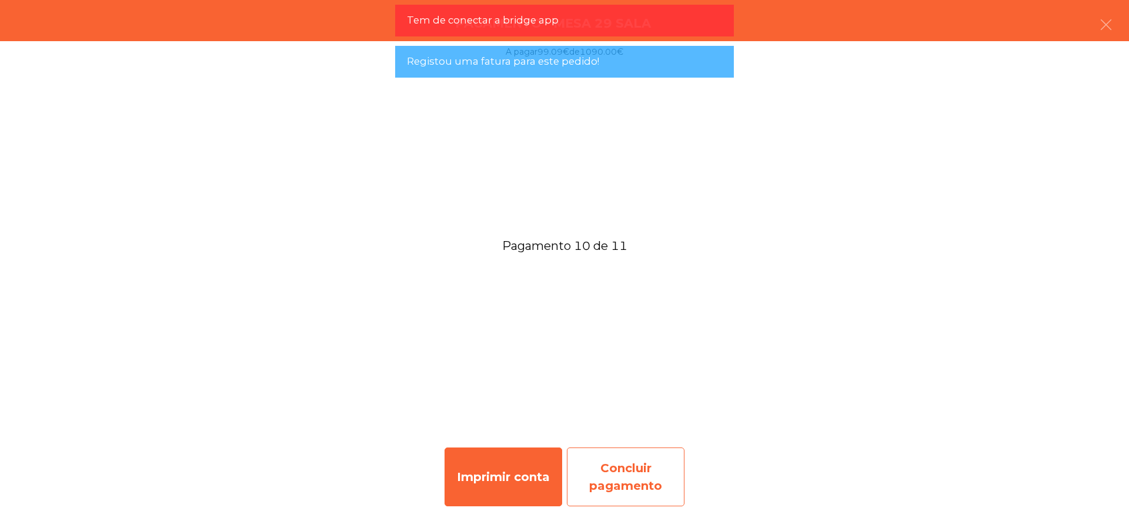
click at [606, 480] on div "Concluir pagamento" at bounding box center [626, 476] width 118 height 59
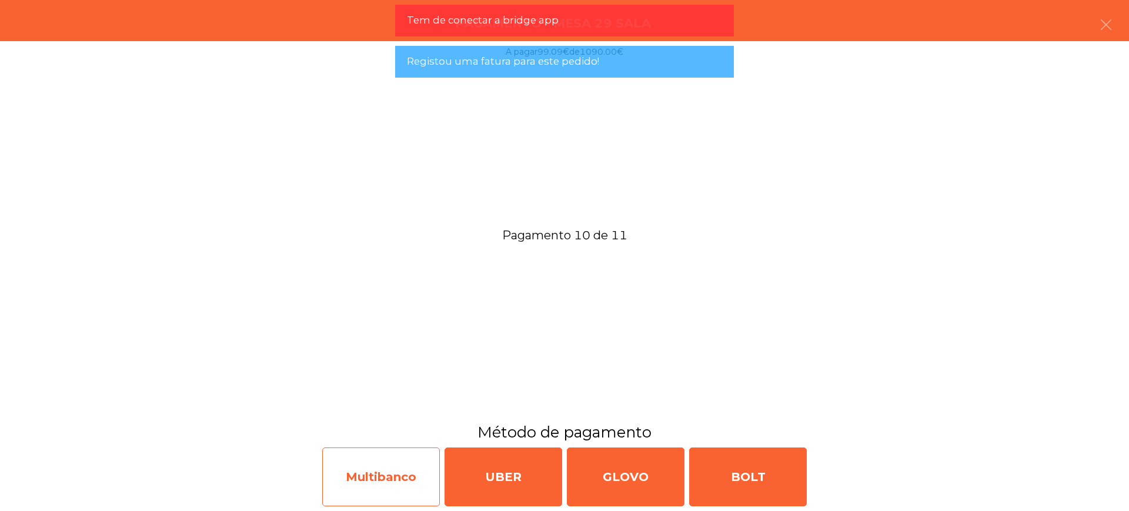
click at [408, 476] on div "Multibanco" at bounding box center [381, 476] width 118 height 59
select select "**"
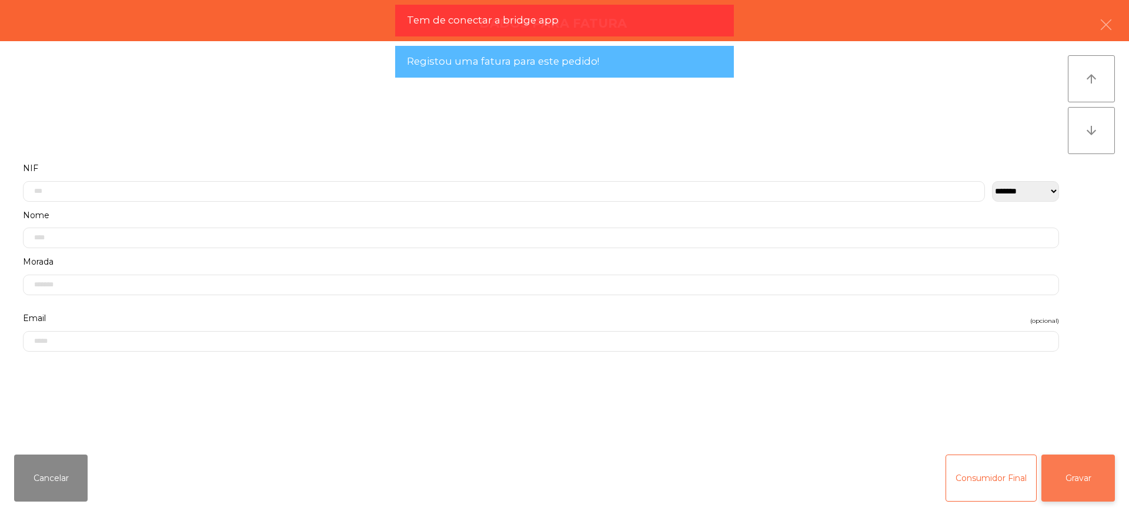
click at [1099, 471] on button "Gravar" at bounding box center [1077, 477] width 73 height 47
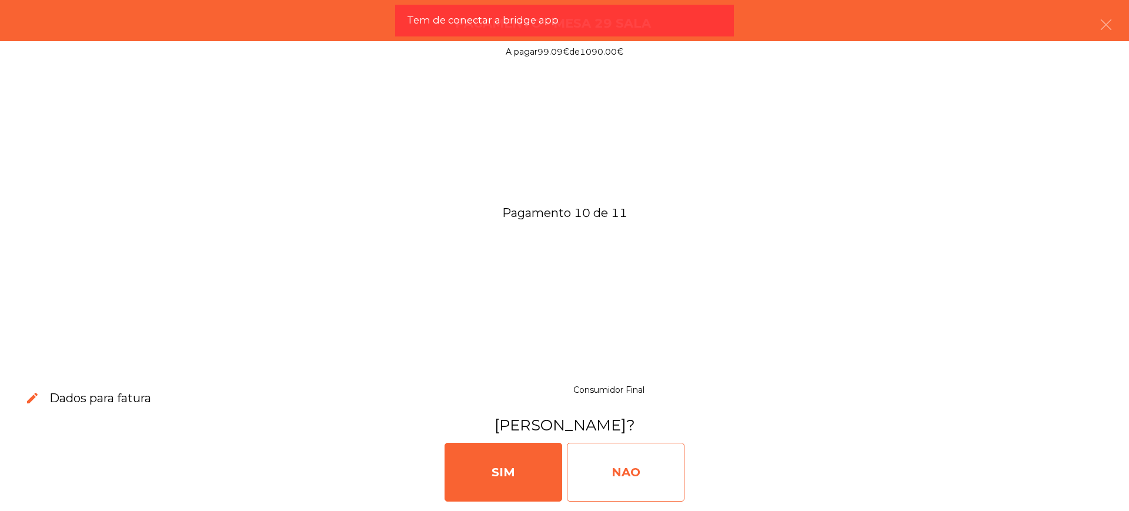
drag, startPoint x: 656, startPoint y: 465, endPoint x: 684, endPoint y: 459, distance: 28.2
click at [656, 464] on div "NAO" at bounding box center [626, 472] width 118 height 59
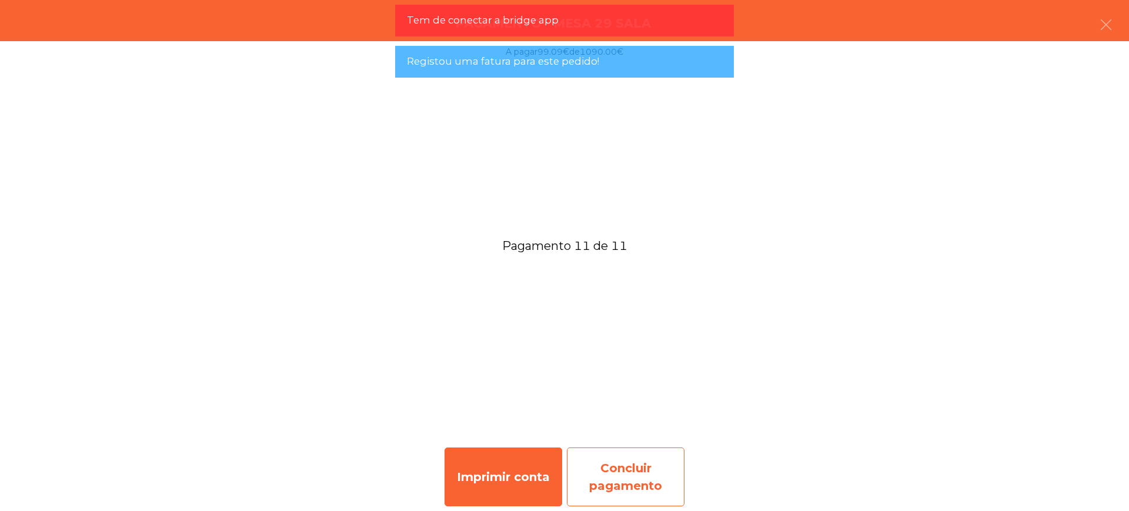
click at [649, 477] on div "Concluir pagamento" at bounding box center [626, 476] width 118 height 59
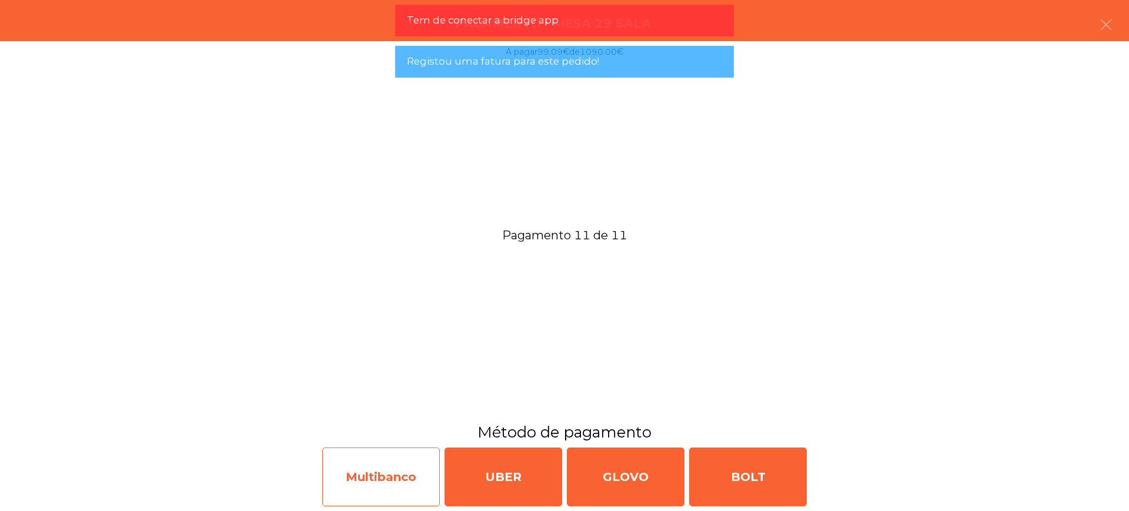
click at [422, 477] on div "Multibanco" at bounding box center [381, 476] width 118 height 59
select select "**"
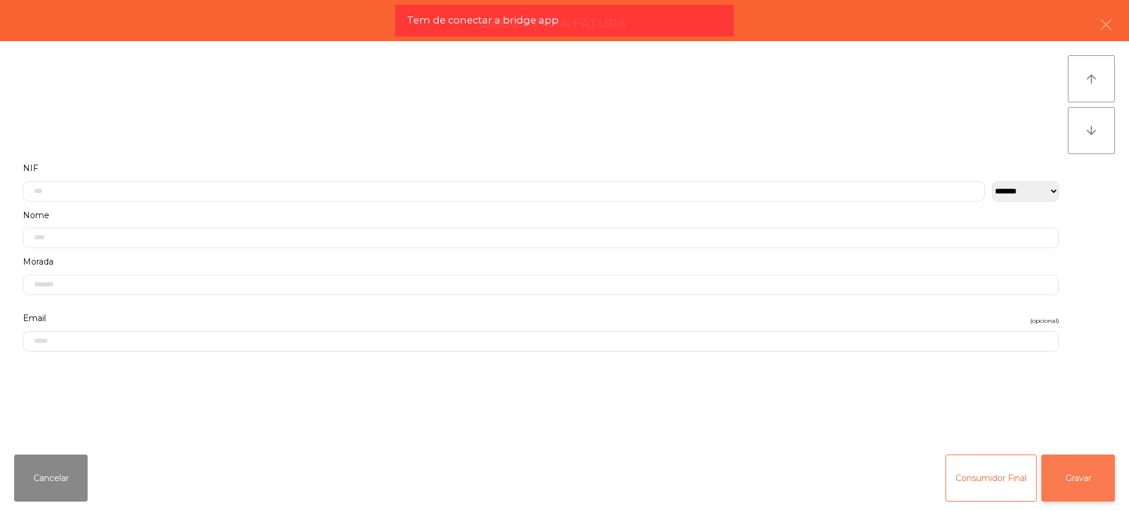
click at [1083, 482] on button "Gravar" at bounding box center [1077, 477] width 73 height 47
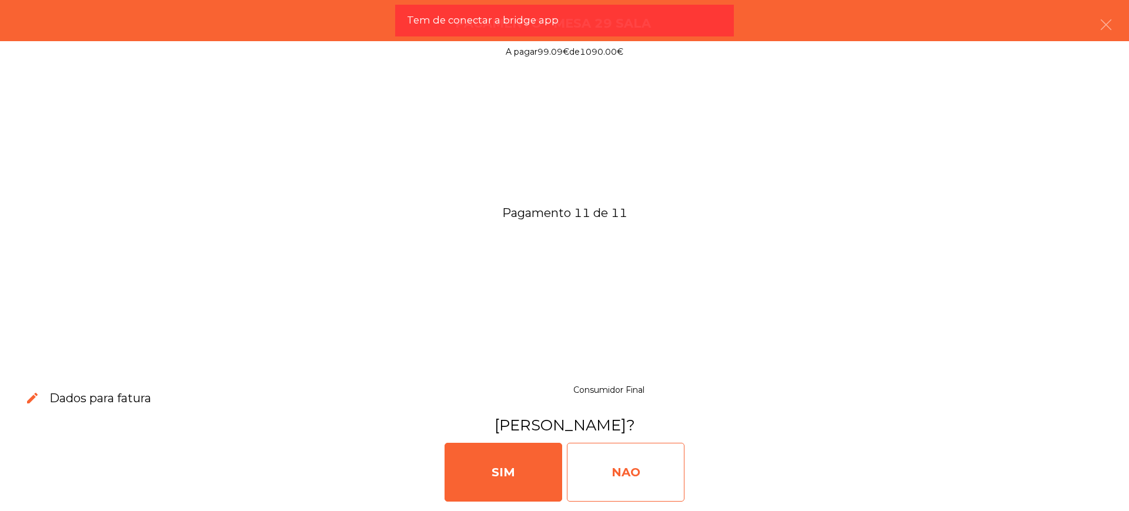
click at [629, 466] on div "NAO" at bounding box center [626, 472] width 118 height 59
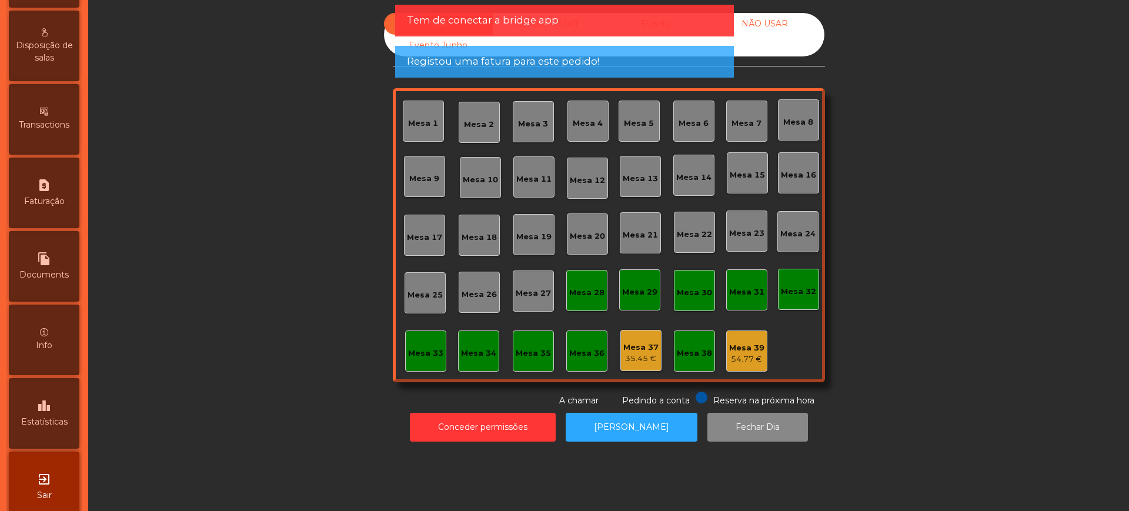
scroll to position [497, 0]
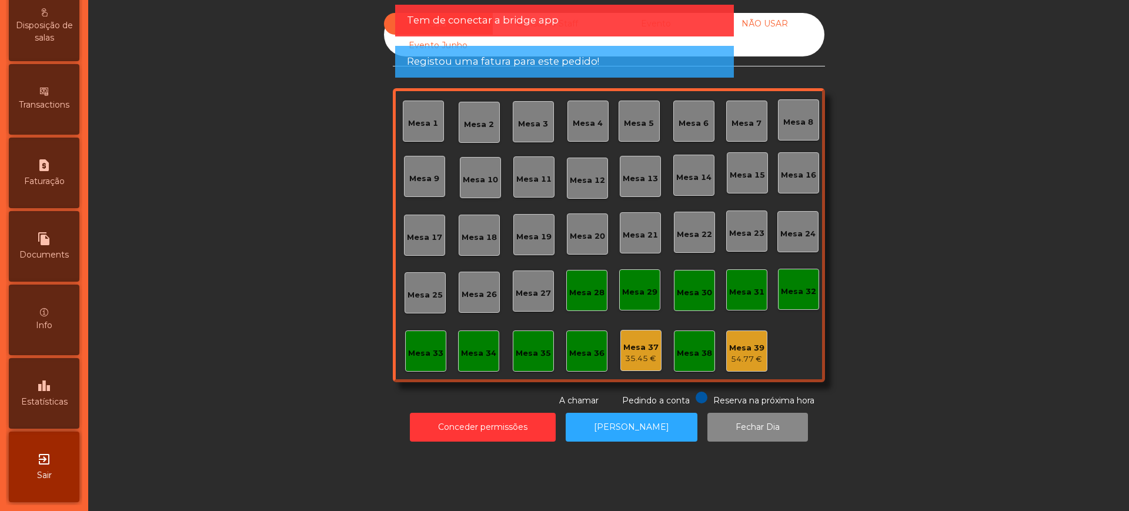
click at [65, 396] on span "Estatísticas" at bounding box center [44, 402] width 46 height 12
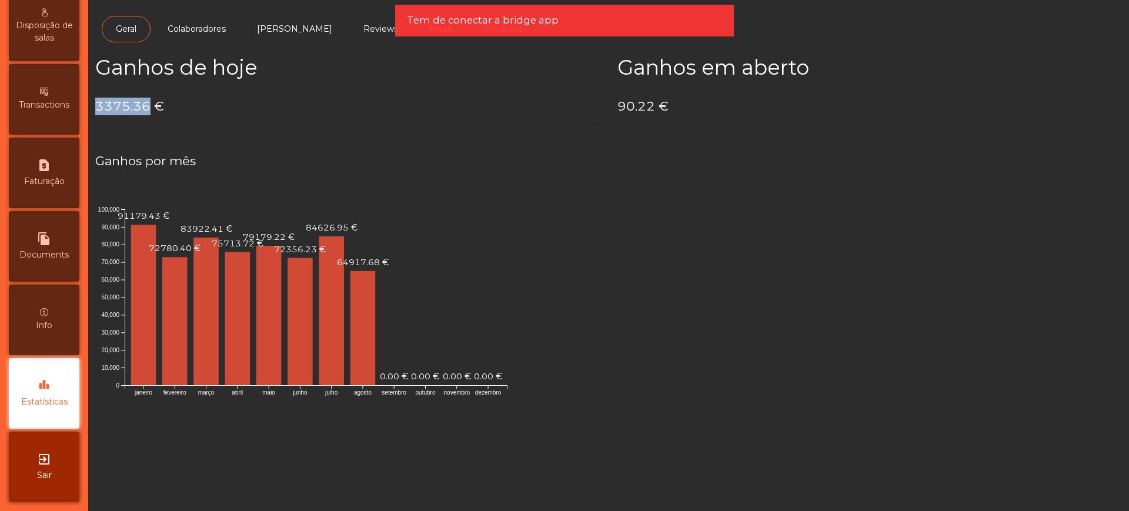
drag, startPoint x: 102, startPoint y: 110, endPoint x: 148, endPoint y: 111, distance: 45.9
click at [148, 111] on h4 "3375.36 €" at bounding box center [347, 107] width 504 height 18
copy h4 "3375.36"
